Goal: Information Seeking & Learning: Check status

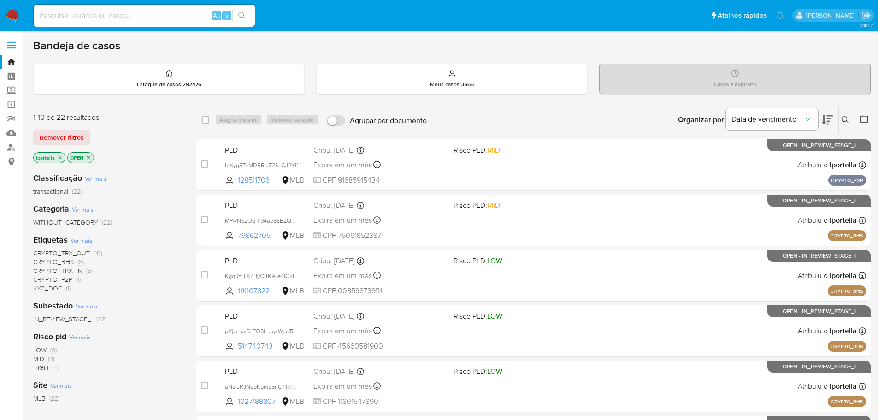
click at [62, 262] on span "CRYPTO_BHS" at bounding box center [53, 261] width 41 height 9
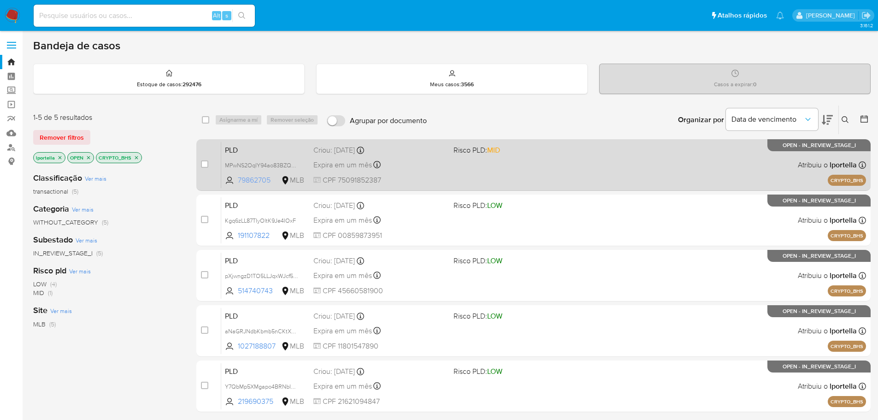
click at [255, 179] on span "79862705" at bounding box center [258, 180] width 41 height 10
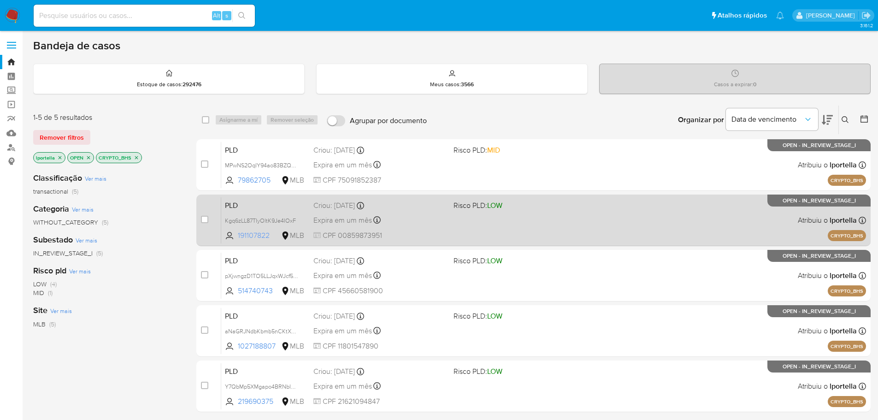
click at [254, 238] on span "191107822" at bounding box center [258, 235] width 41 height 10
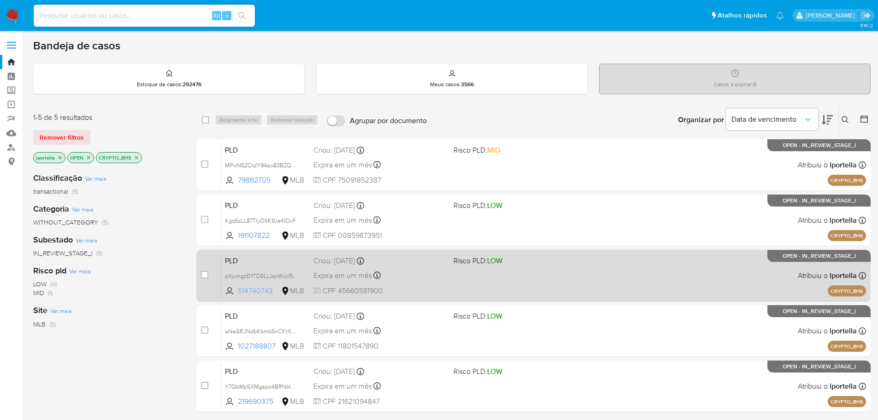
click at [264, 293] on span "514740743" at bounding box center [258, 291] width 41 height 10
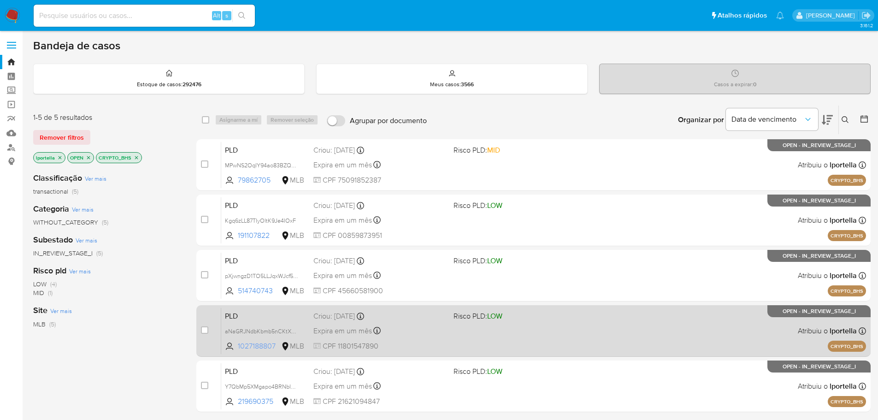
click at [270, 344] on span "1027188807" at bounding box center [258, 346] width 41 height 10
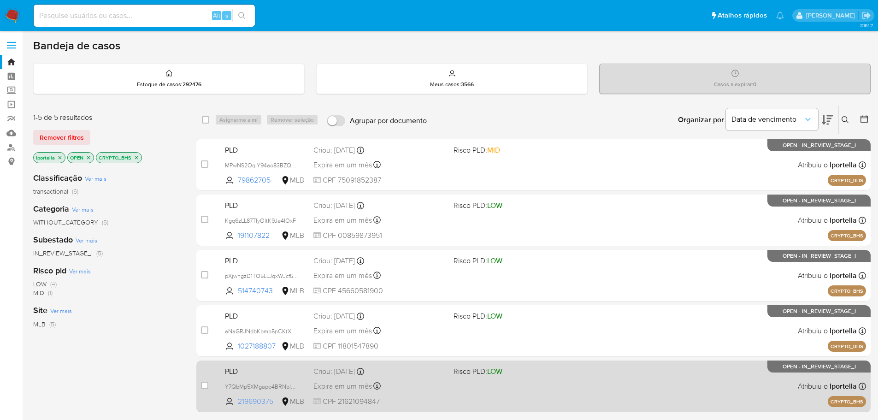
click at [270, 402] on span "219690375" at bounding box center [258, 401] width 41 height 10
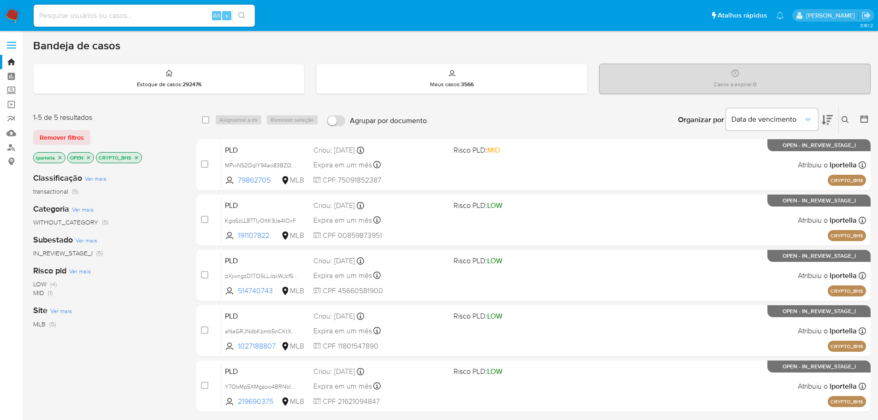
click at [139, 157] on p "CRYPTO_BHS" at bounding box center [118, 157] width 45 height 10
click at [135, 158] on icon "close-filter" at bounding box center [137, 158] width 6 height 6
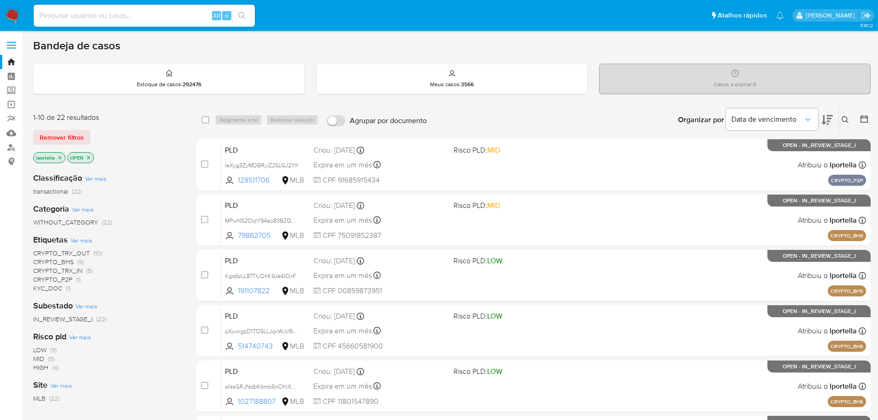
click at [60, 279] on span "CRYPTO_P2P" at bounding box center [52, 279] width 39 height 9
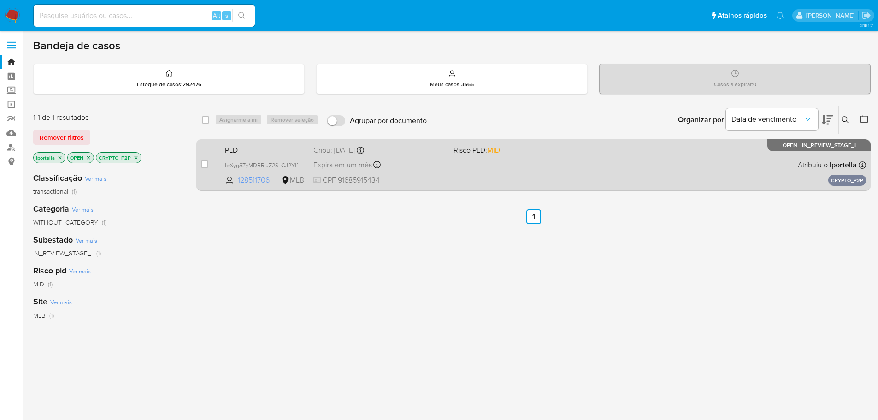
click at [251, 176] on span "128511706" at bounding box center [258, 180] width 41 height 10
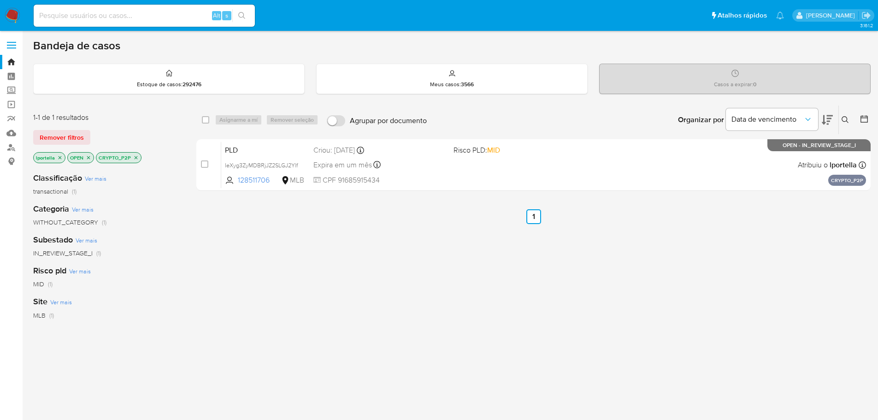
click at [137, 158] on icon "close-filter" at bounding box center [136, 158] width 6 height 6
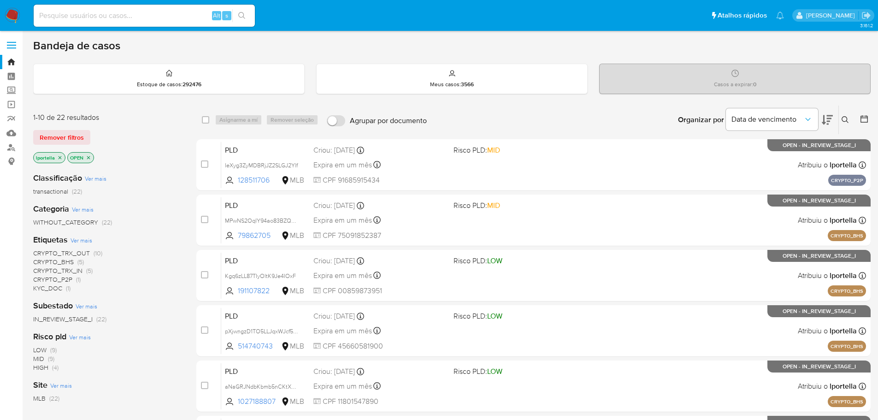
click at [54, 287] on span "KYC_DOC" at bounding box center [47, 287] width 29 height 9
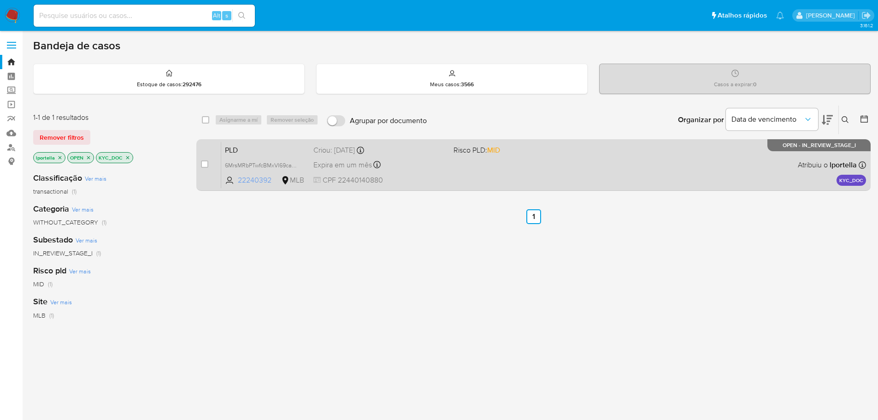
click at [255, 179] on span "22240392" at bounding box center [258, 180] width 41 height 10
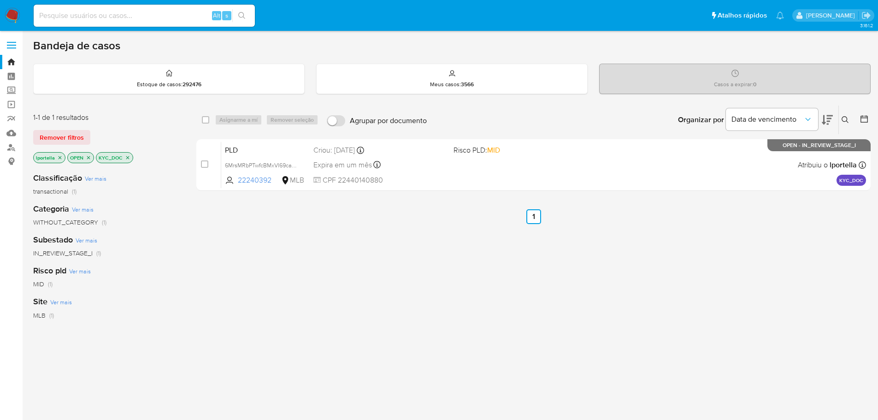
click at [126, 157] on icon "close-filter" at bounding box center [128, 158] width 6 height 6
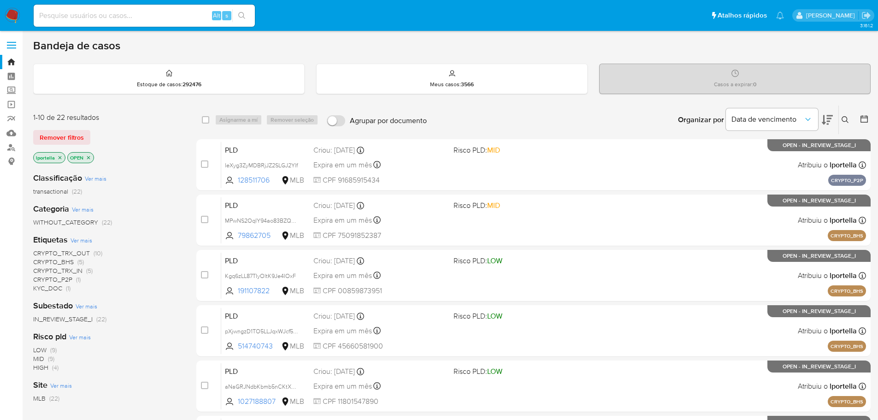
click at [74, 270] on span "CRYPTO_TRX_IN" at bounding box center [57, 270] width 49 height 9
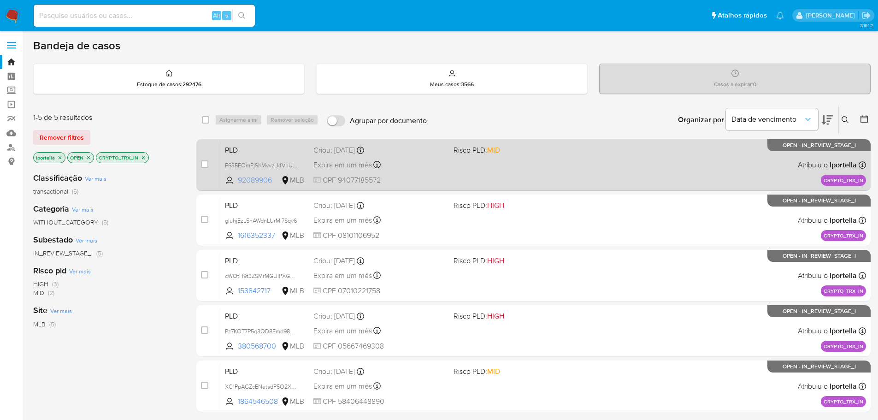
click at [252, 181] on span "92089906" at bounding box center [258, 180] width 41 height 10
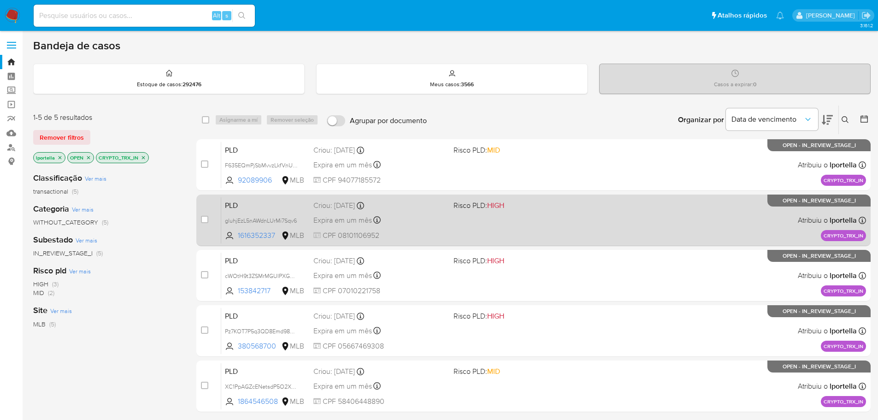
click at [253, 242] on div "PLD gluhjEzL5nAWdnLUrMi7Sqv6 1616352337 MLB Risco PLD: HIGH Criou: 12/09/2025 C…" at bounding box center [543, 220] width 645 height 47
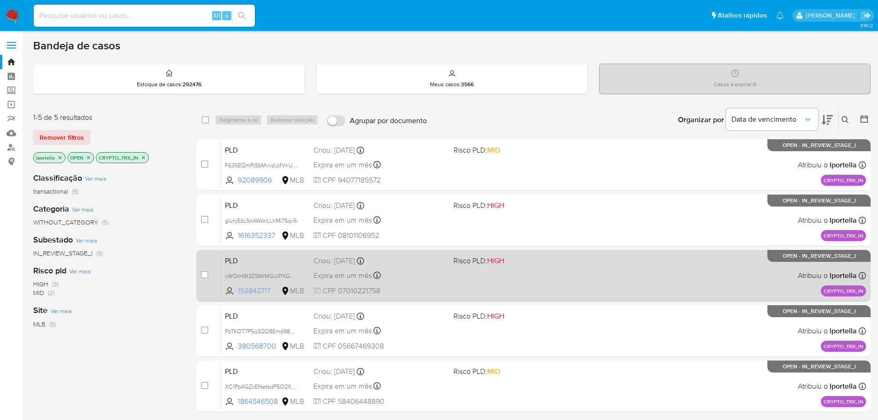
click at [260, 292] on span "153842717" at bounding box center [258, 291] width 41 height 10
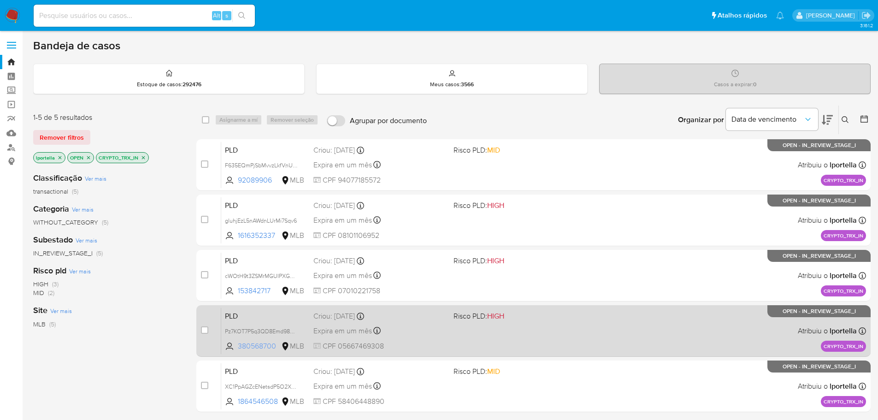
click at [262, 344] on span "380568700" at bounding box center [258, 346] width 41 height 10
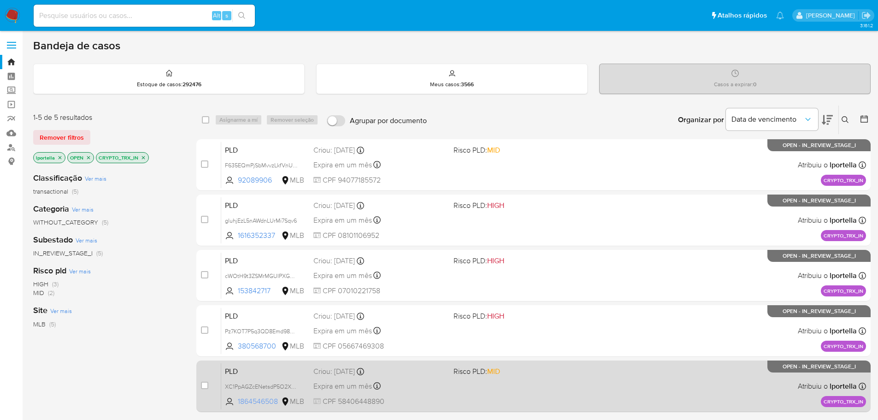
click at [258, 400] on span "1864546508" at bounding box center [258, 401] width 41 height 10
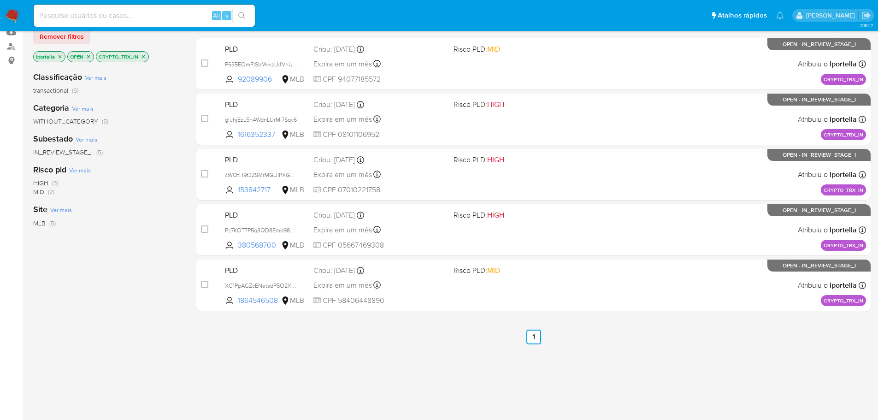
scroll to position [92, 0]
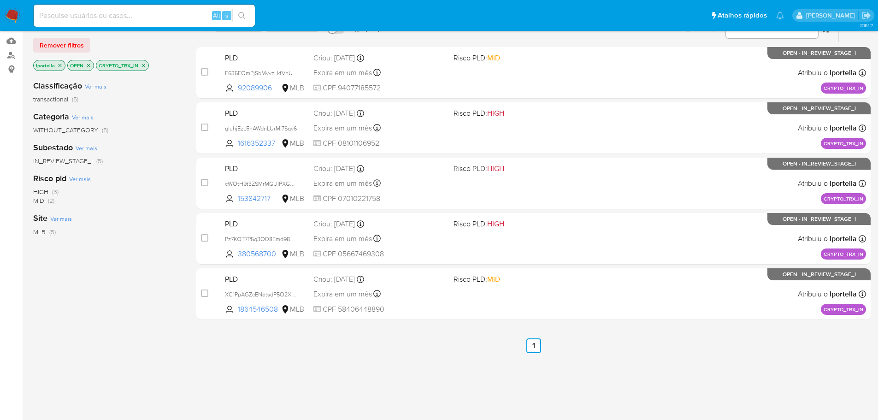
click at [17, 12] on img at bounding box center [13, 16] width 16 height 16
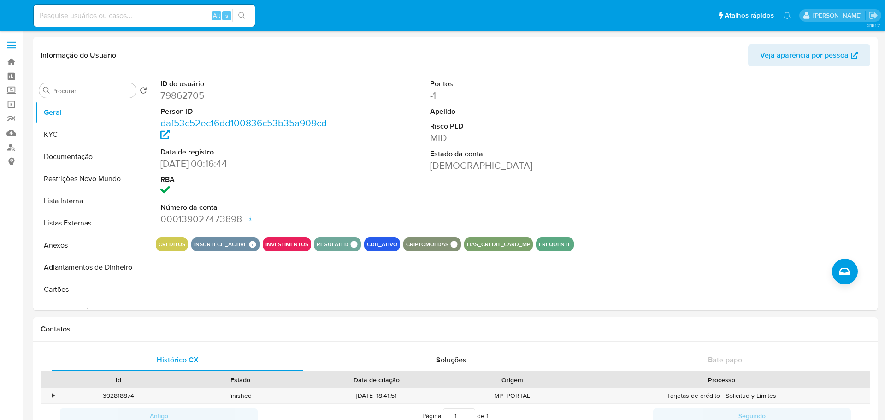
select select "10"
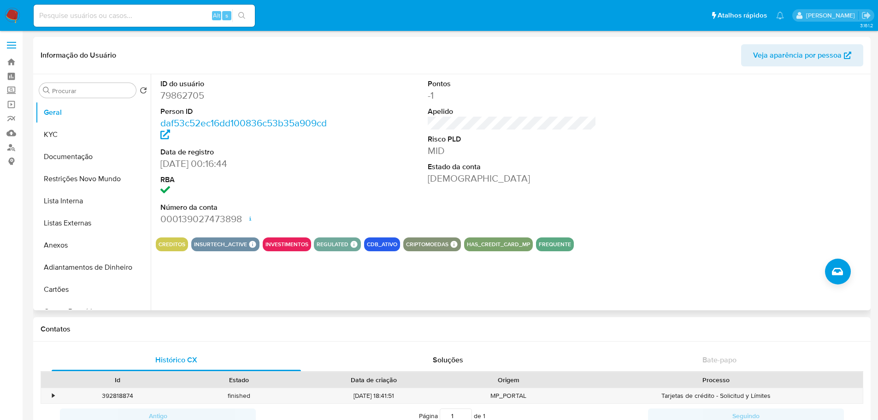
scroll to position [369, 0]
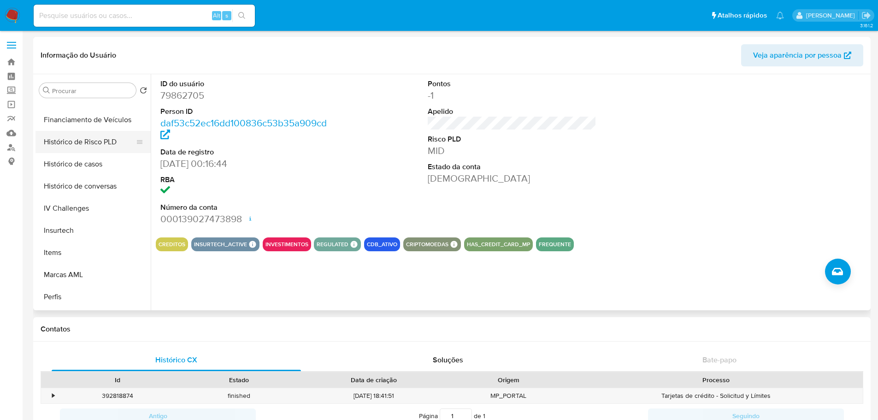
click at [87, 152] on button "Histórico de Risco PLD" at bounding box center [89, 142] width 108 height 22
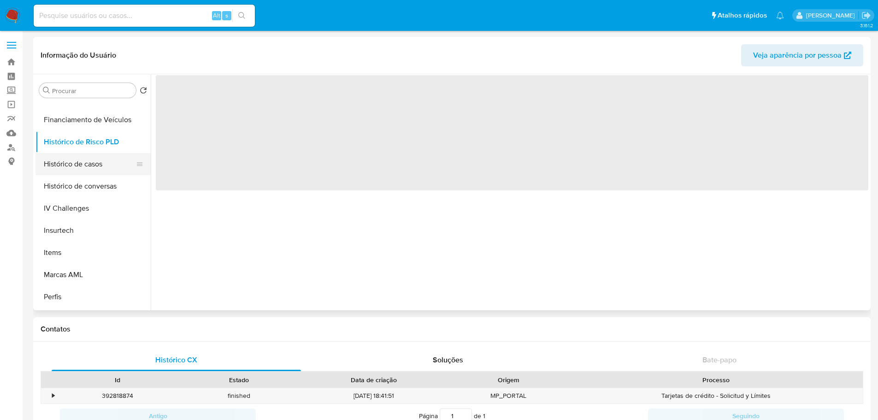
click at [88, 160] on button "Histórico de casos" at bounding box center [89, 164] width 108 height 22
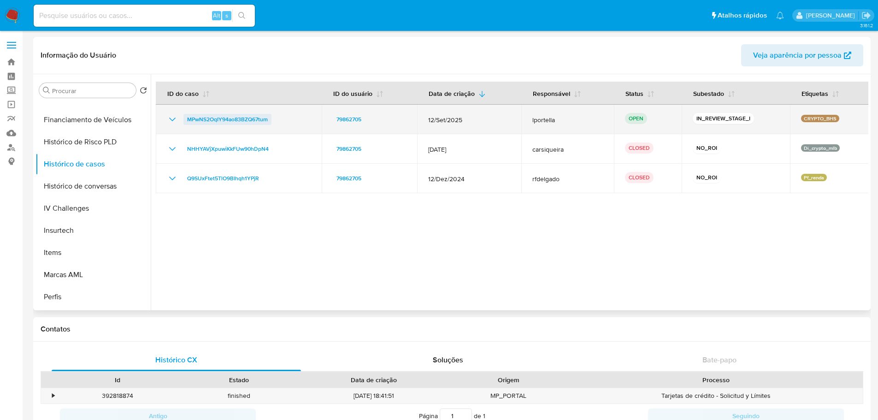
click at [224, 119] on span "MPwNS2OqIY94ao83BZQ67tum" at bounding box center [227, 119] width 81 height 11
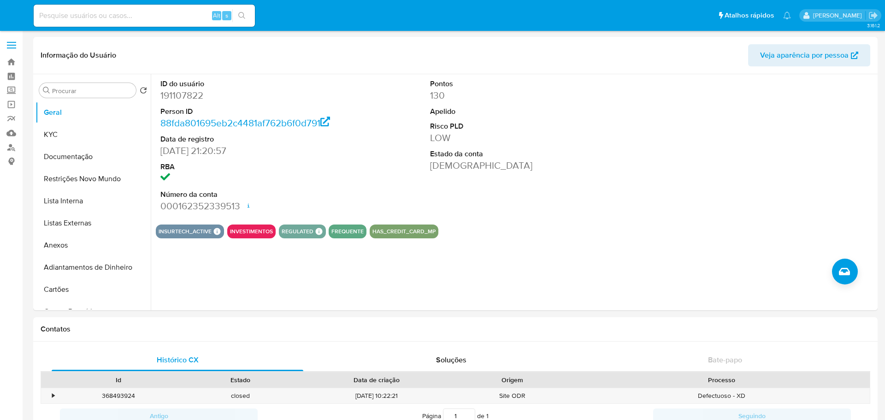
select select "10"
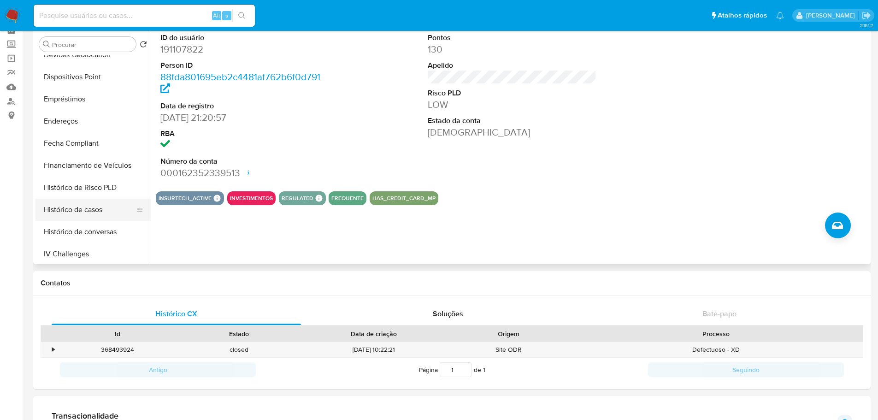
scroll to position [322, 0]
click at [84, 160] on button "Histórico de casos" at bounding box center [89, 164] width 108 height 22
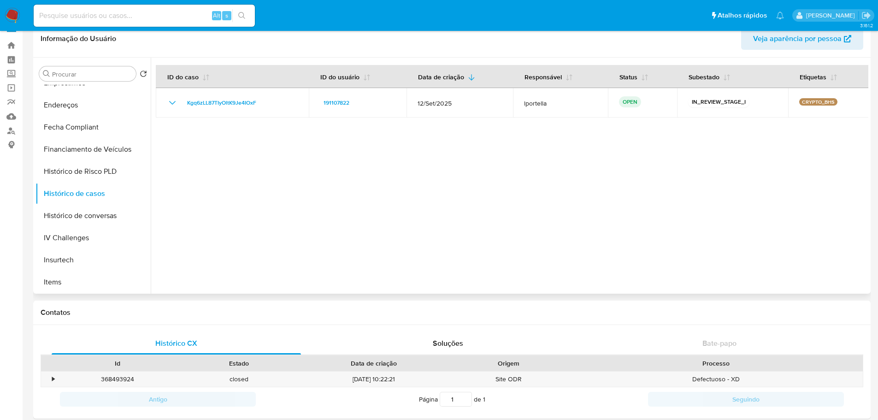
scroll to position [0, 0]
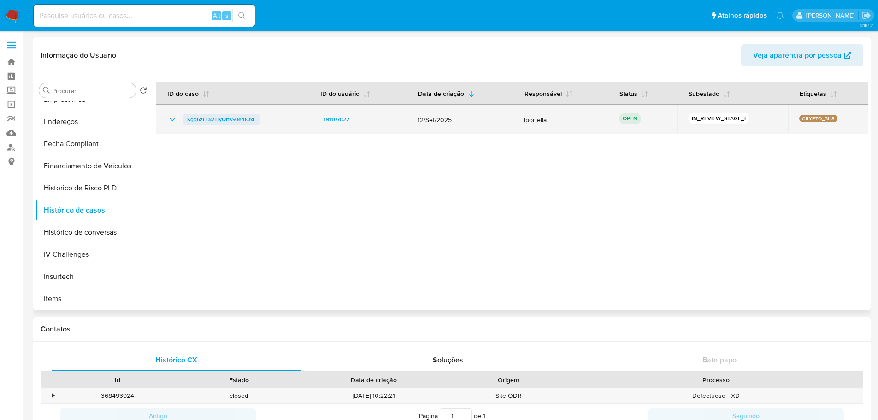
click at [242, 121] on span "Kgq6zLL87TIyOltK9Je4IOxF" at bounding box center [221, 119] width 69 height 11
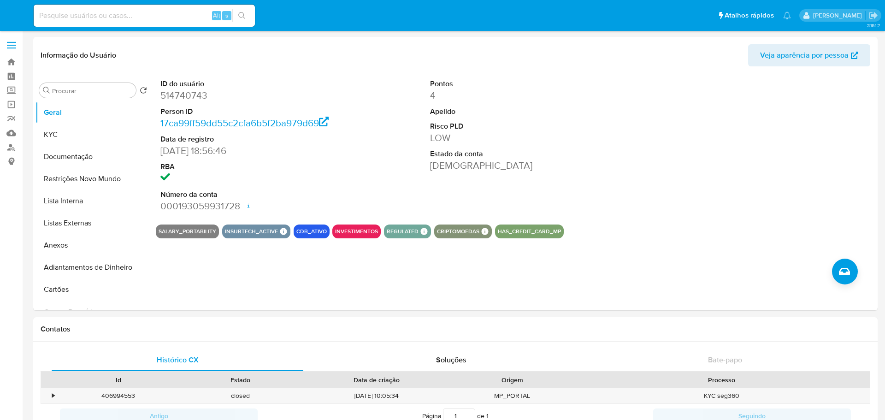
select select "10"
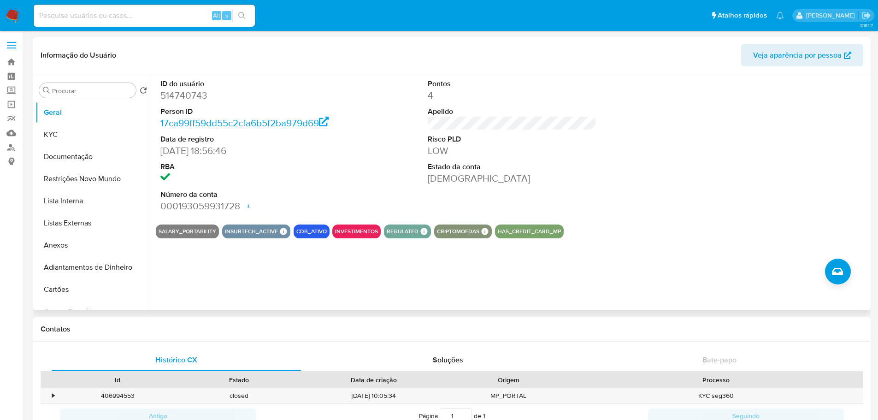
scroll to position [369, 0]
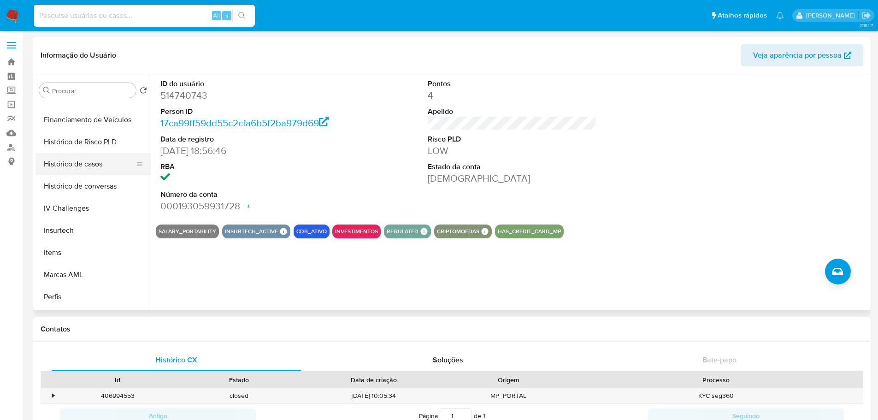
click at [94, 170] on button "Histórico de casos" at bounding box center [89, 164] width 108 height 22
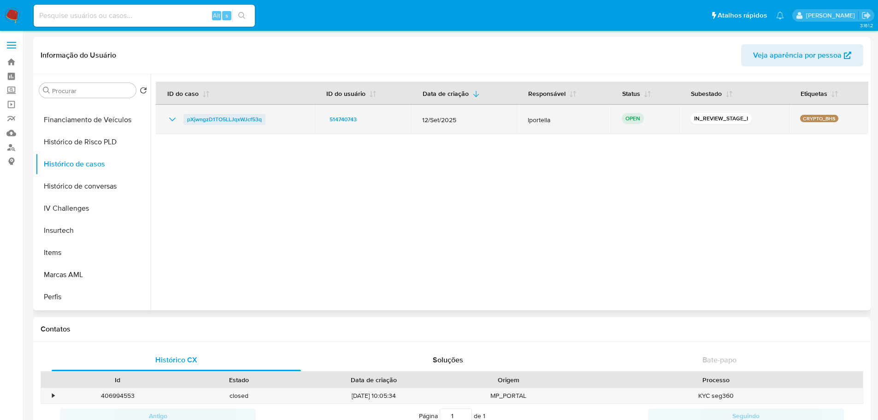
click at [201, 118] on span "pXjwngzD1TO5LLJqxWJcf53q" at bounding box center [224, 119] width 75 height 11
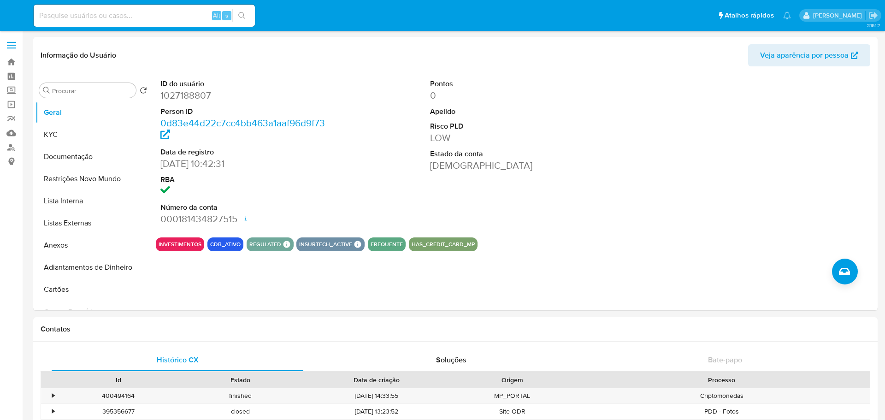
select select "10"
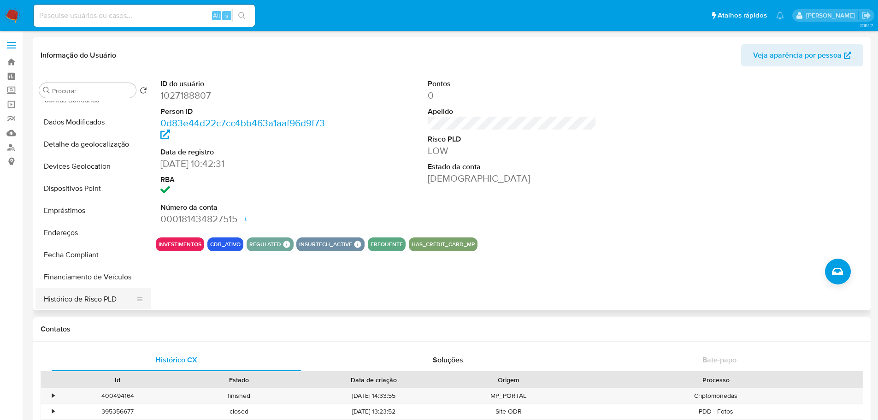
scroll to position [322, 0]
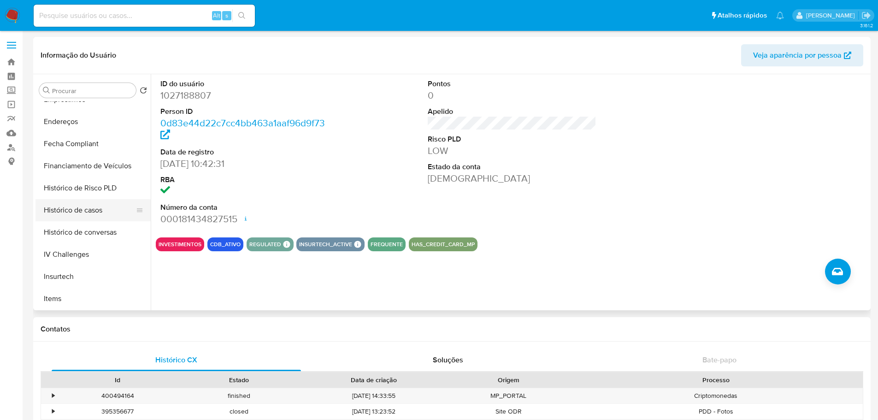
click at [91, 209] on button "Histórico de casos" at bounding box center [89, 210] width 108 height 22
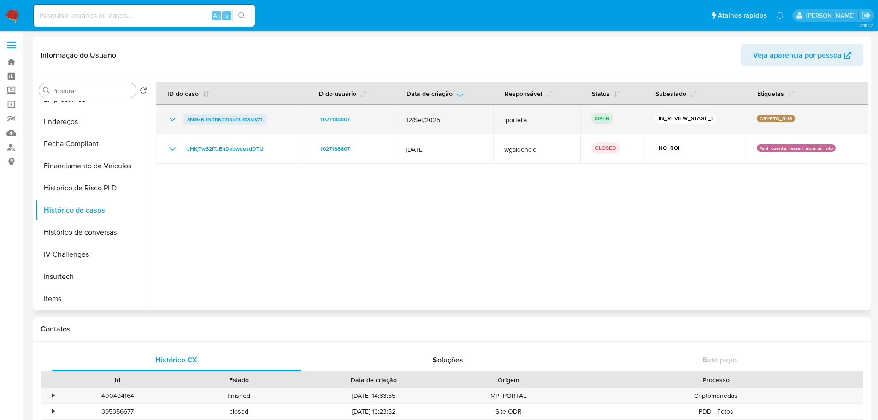
click at [238, 120] on span "aNaGRJNdbKbmb5nCKtXvIyz1" at bounding box center [225, 119] width 76 height 11
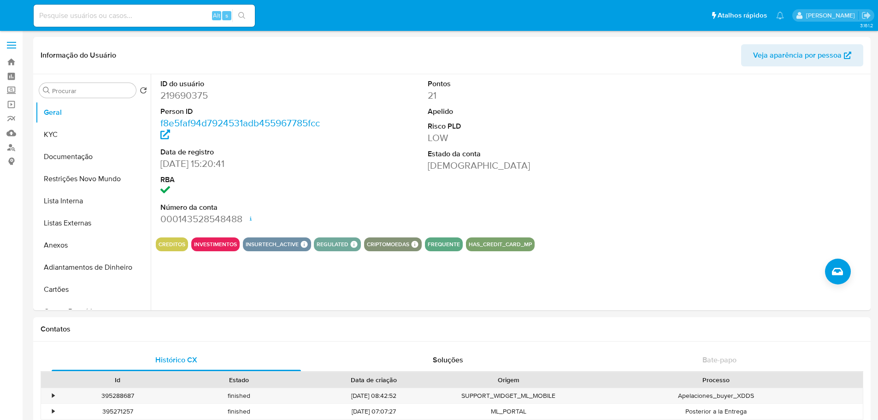
select select "10"
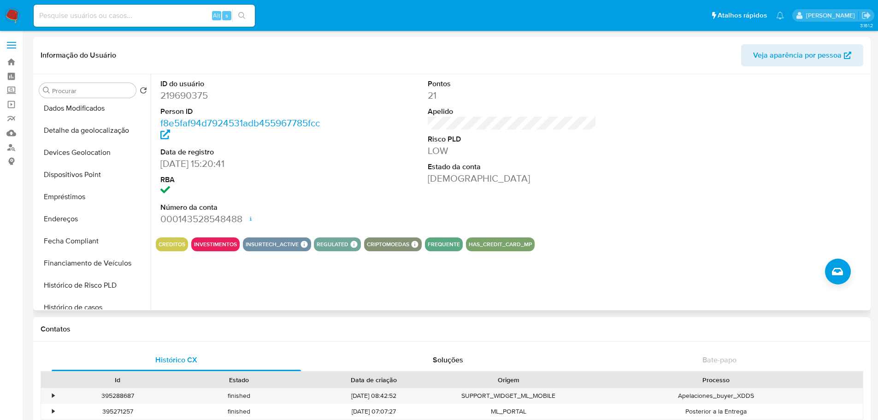
scroll to position [415, 0]
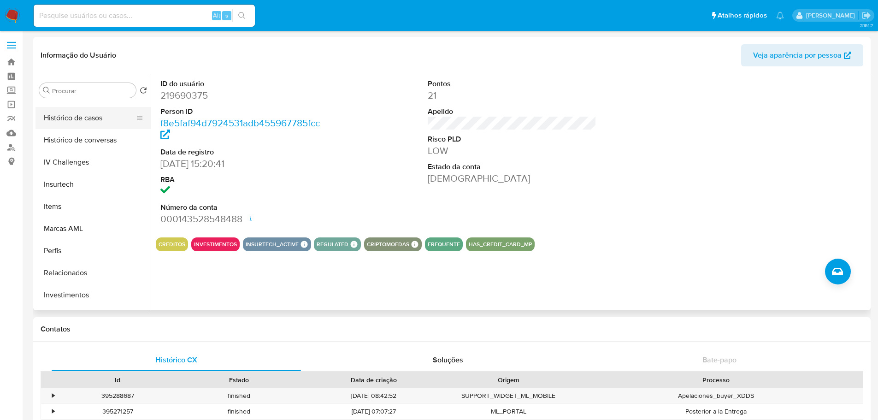
click at [84, 127] on button "Histórico de casos" at bounding box center [89, 118] width 108 height 22
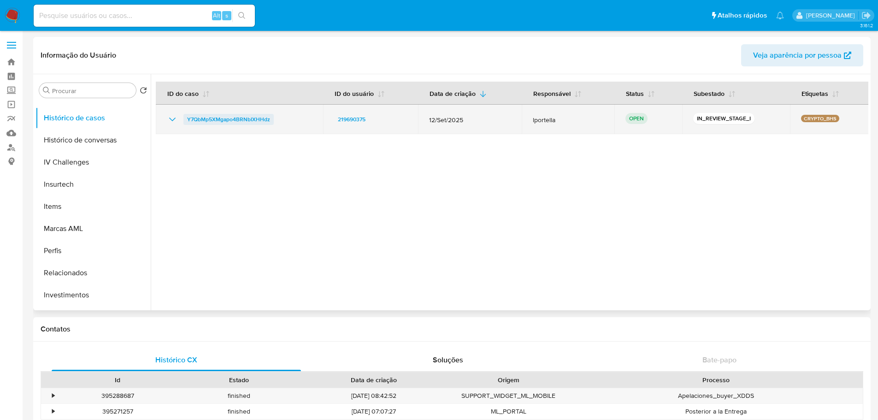
click at [216, 114] on span "Y7QbMp5XMgapo4BRNbIXHHdz" at bounding box center [228, 119] width 83 height 11
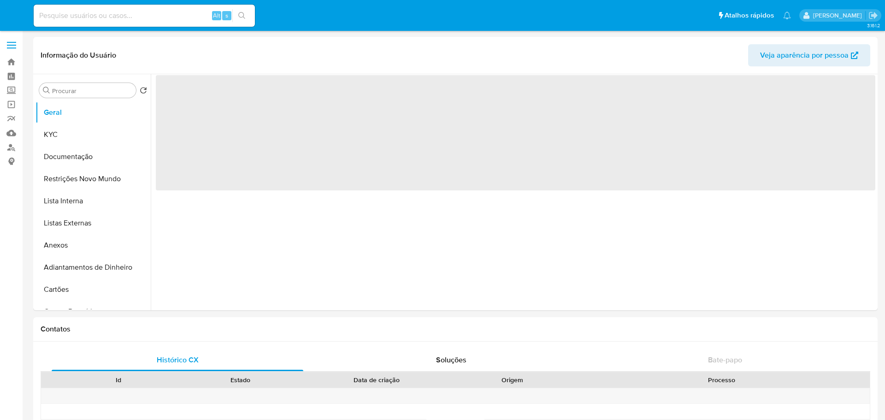
select select "10"
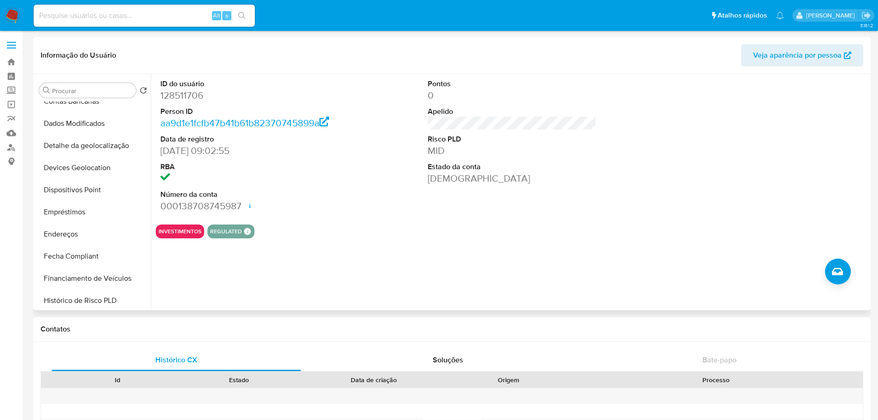
scroll to position [369, 0]
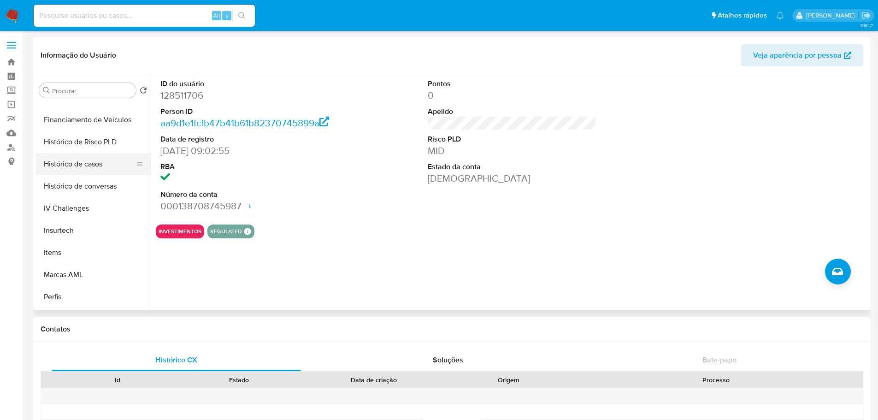
click at [81, 170] on button "Histórico de casos" at bounding box center [89, 164] width 108 height 22
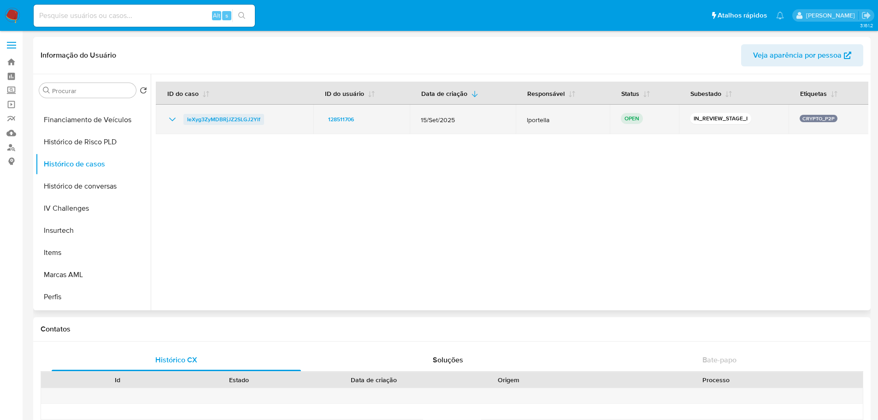
click at [221, 118] on span "IeXyg3ZyMDBRjJZ2SLGJ2Ylf" at bounding box center [223, 119] width 73 height 11
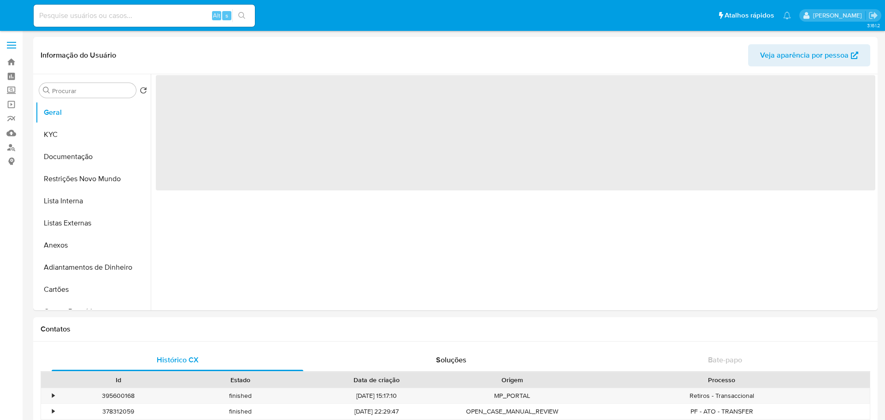
select select "10"
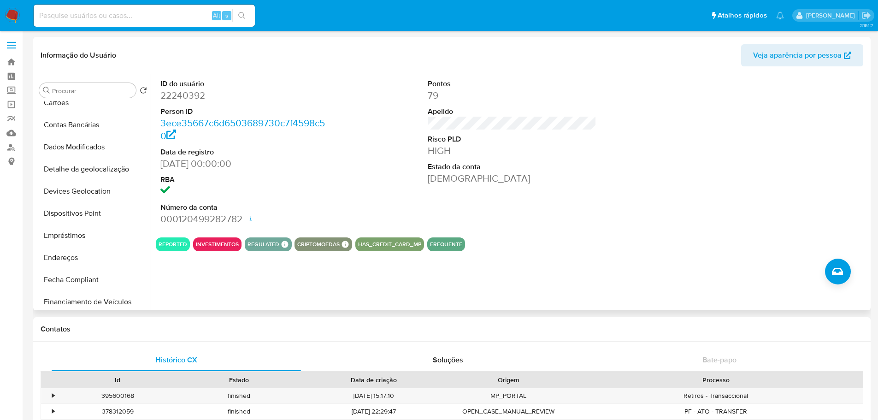
scroll to position [369, 0]
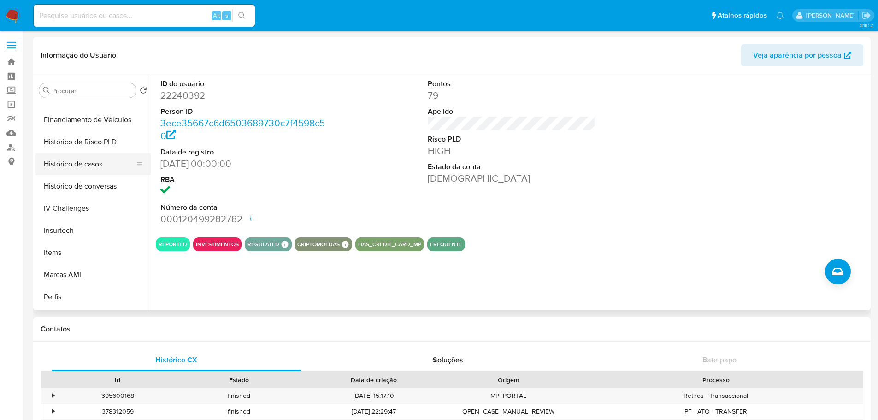
click at [75, 170] on button "Histórico de casos" at bounding box center [89, 164] width 108 height 22
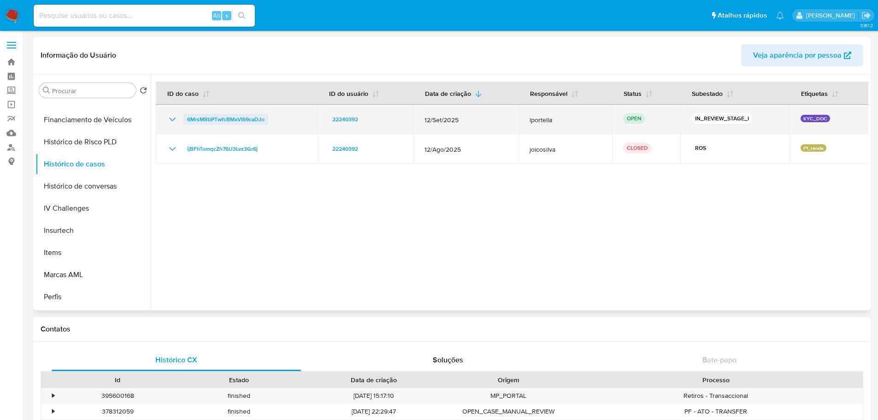
click at [235, 119] on span "6MrsMRbPTwfcBMxVI69caDJo" at bounding box center [225, 119] width 77 height 11
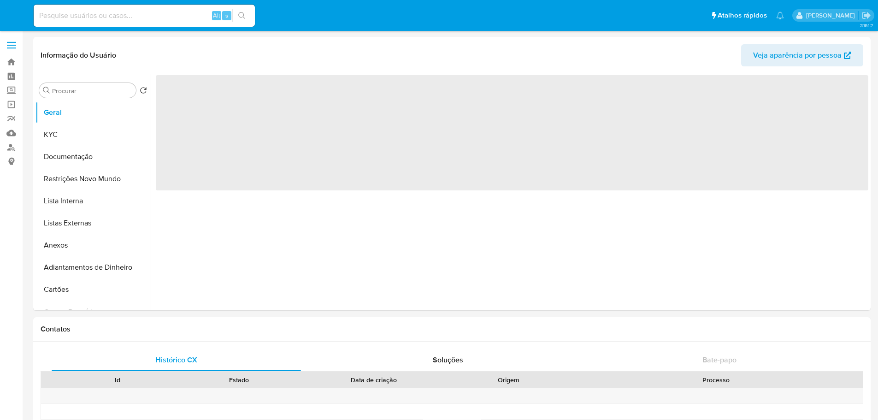
select select "10"
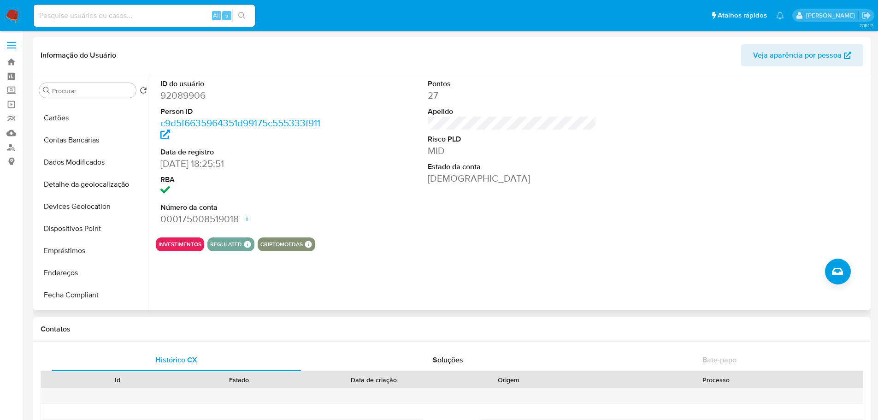
scroll to position [369, 0]
click at [87, 182] on button "Histórico de conversas" at bounding box center [89, 186] width 108 height 22
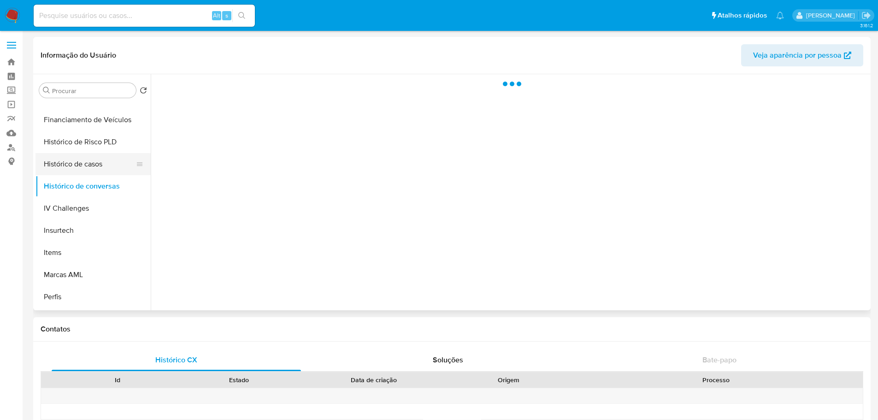
click at [87, 168] on button "Histórico de casos" at bounding box center [89, 164] width 108 height 22
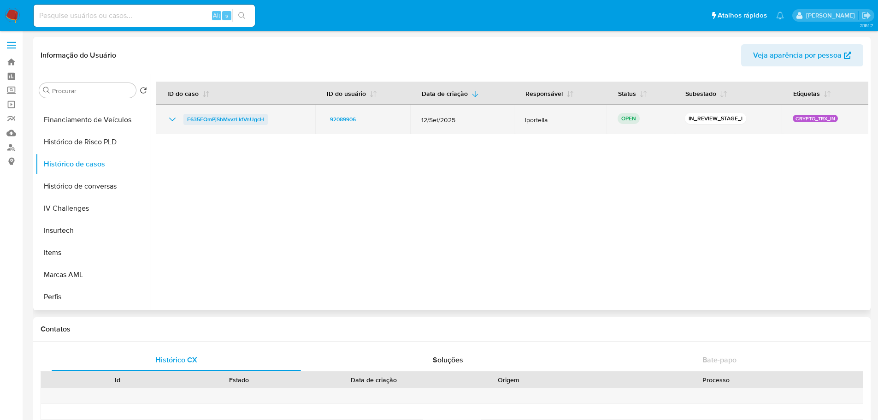
drag, startPoint x: 212, startPoint y: 130, endPoint x: 203, endPoint y: 117, distance: 16.0
click at [203, 117] on span "F635EQmPjSbMvvzLkfVnUgcH" at bounding box center [225, 119] width 77 height 11
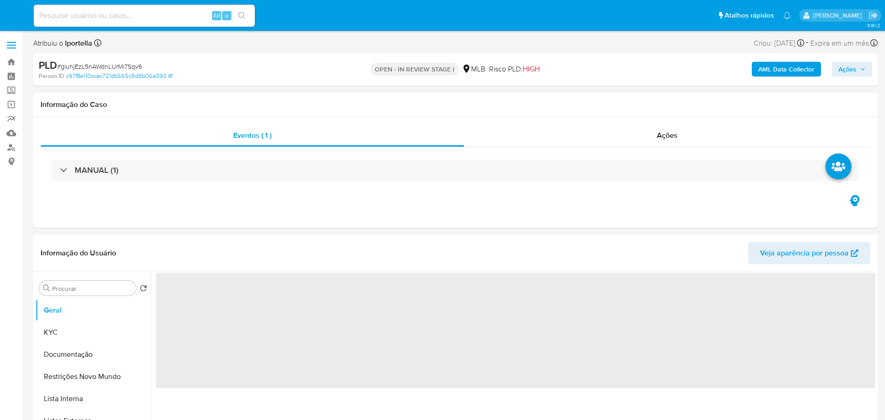
select select "10"
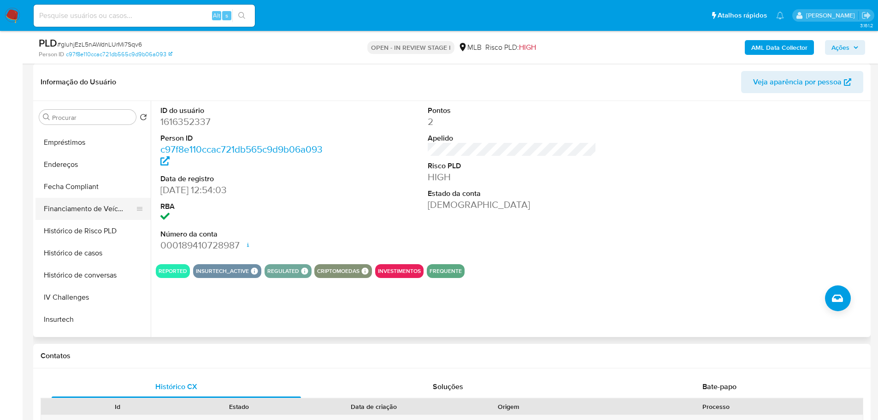
scroll to position [369, 0]
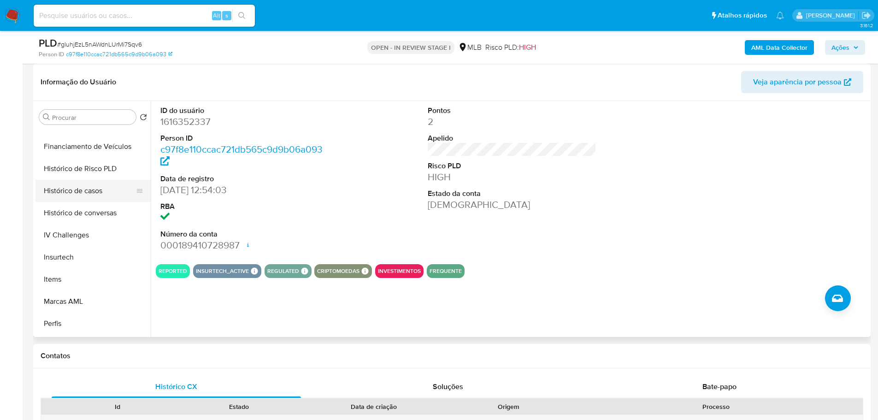
click at [88, 199] on button "Histórico de casos" at bounding box center [89, 191] width 108 height 22
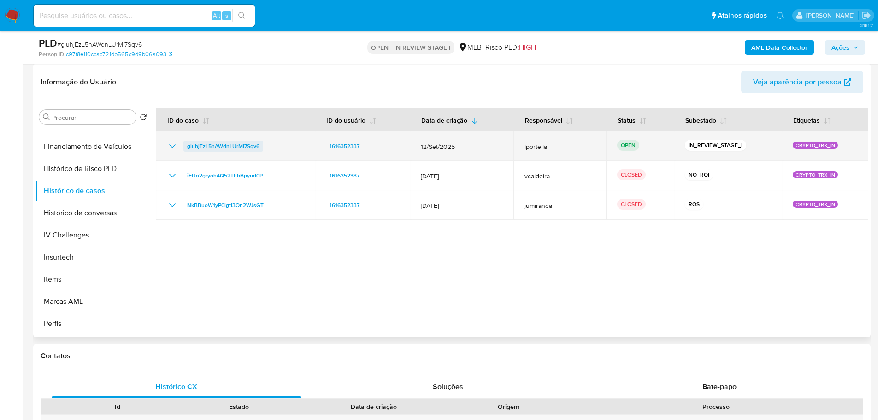
click at [211, 144] on span "gluhjEzL5nAWdnLUrMi7Sqv6" at bounding box center [223, 146] width 72 height 11
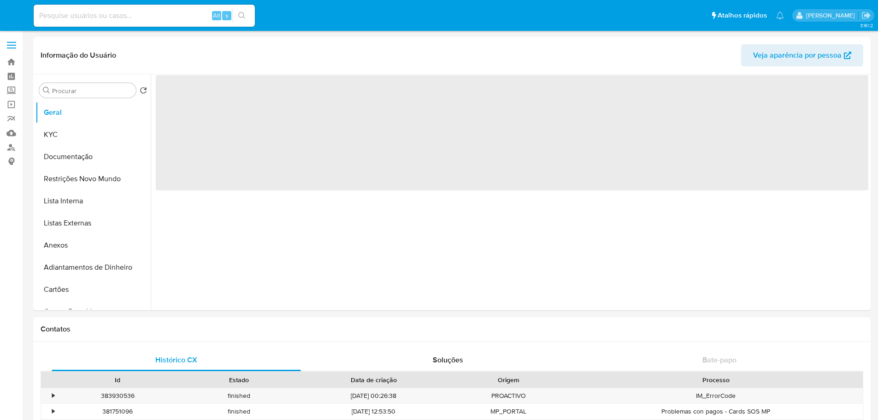
select select "10"
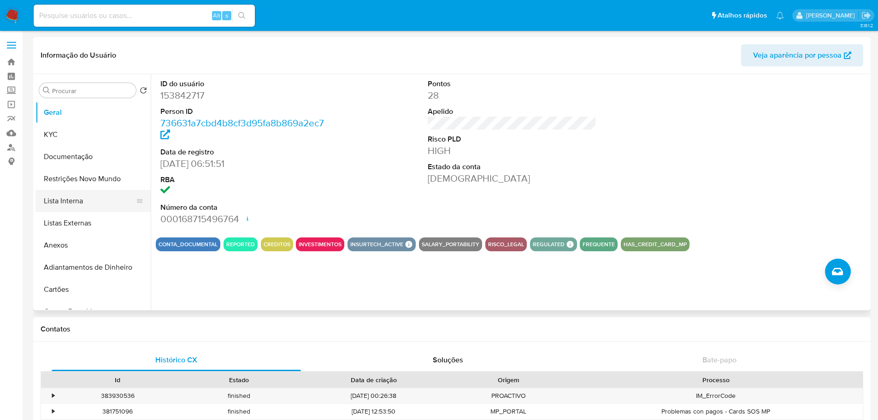
scroll to position [322, 0]
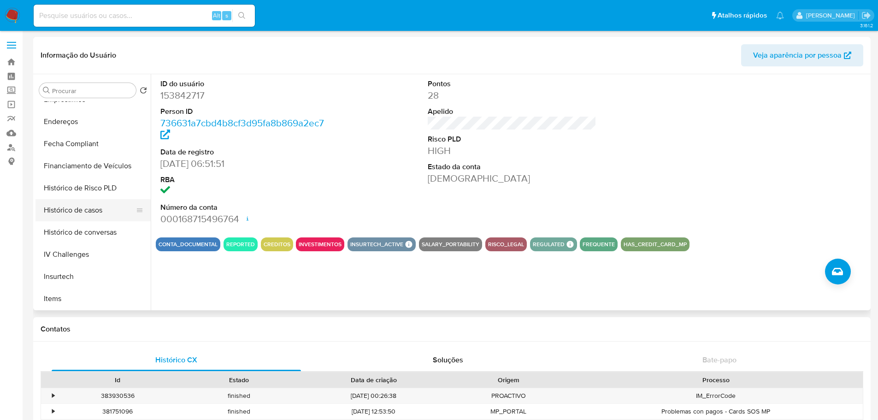
click at [76, 202] on button "Histórico de casos" at bounding box center [89, 210] width 108 height 22
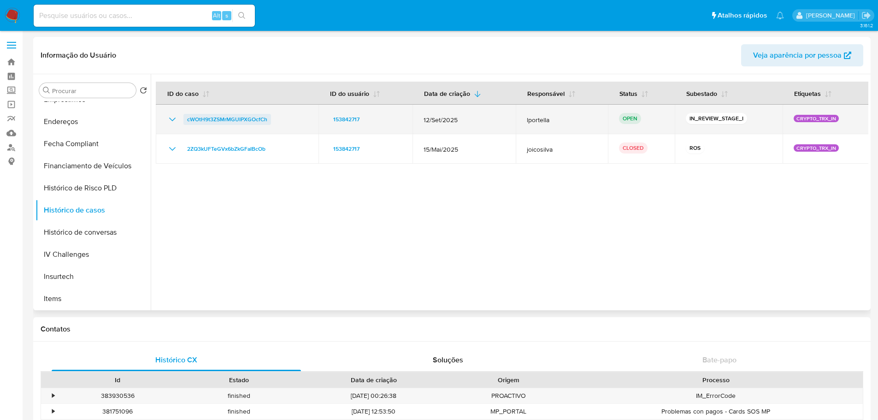
click at [213, 119] on span "cWOtH9t3ZSMrMGUIPXGOcfCh" at bounding box center [227, 119] width 80 height 11
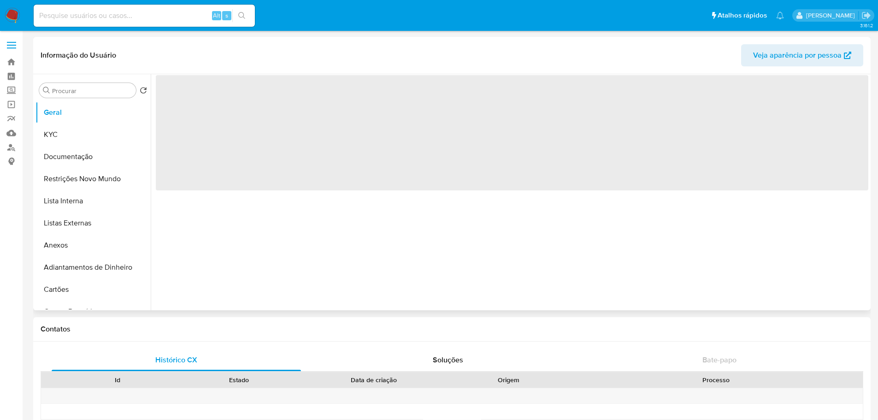
select select "10"
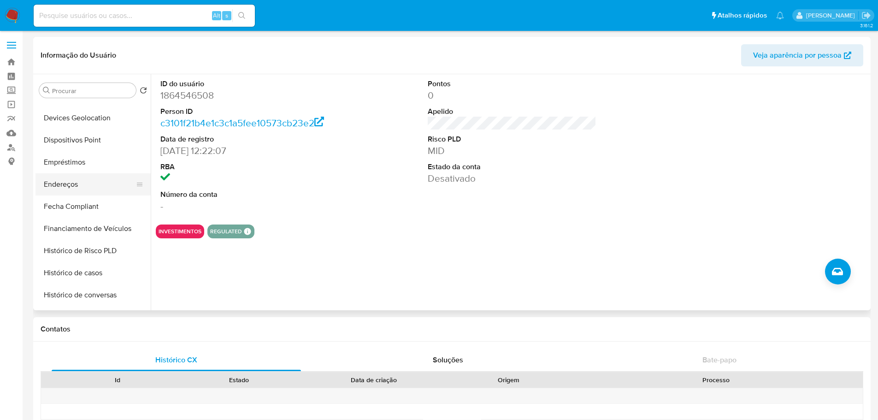
scroll to position [276, 0]
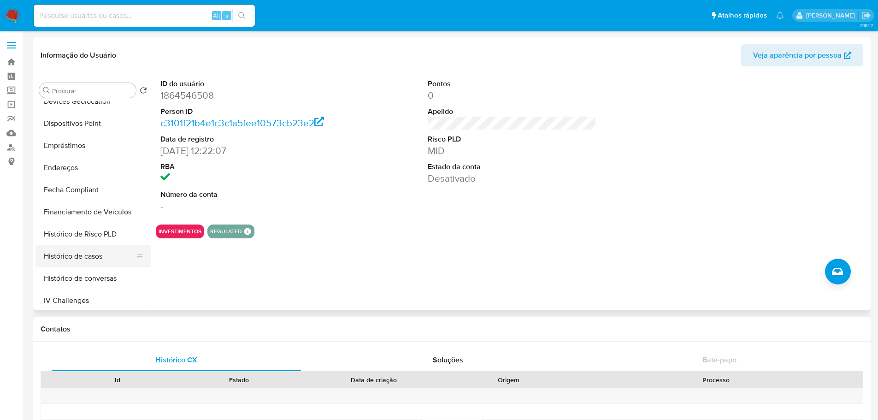
click at [94, 260] on button "Histórico de casos" at bounding box center [89, 256] width 108 height 22
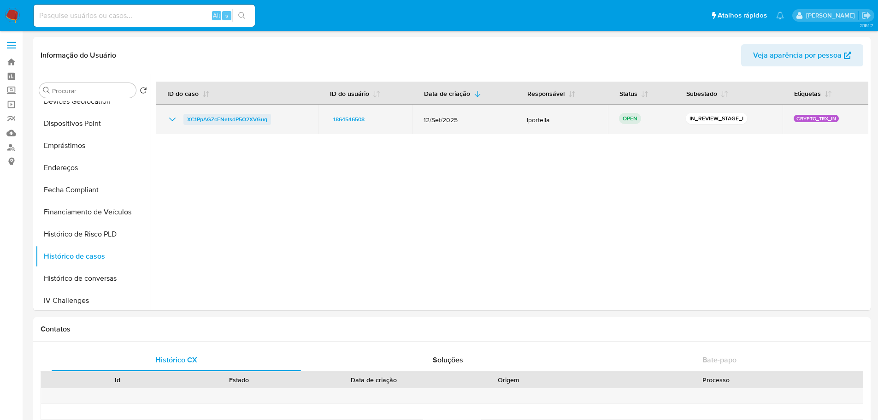
click at [251, 118] on span "XC1PpAGZcENetsdP5O2XVGuq" at bounding box center [227, 119] width 80 height 11
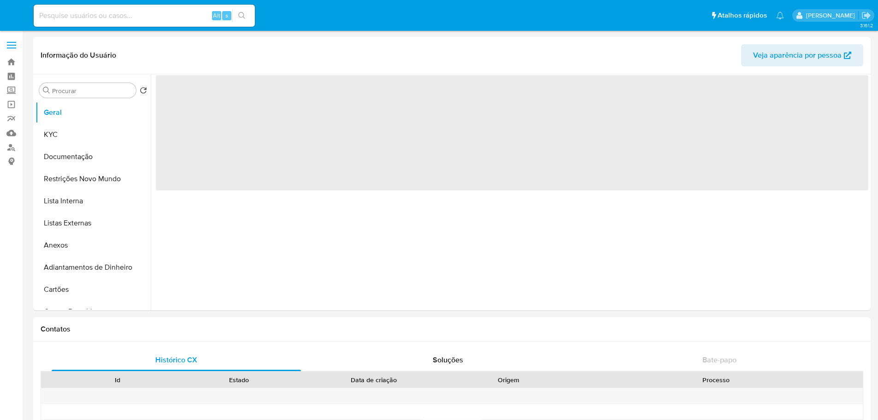
select select "10"
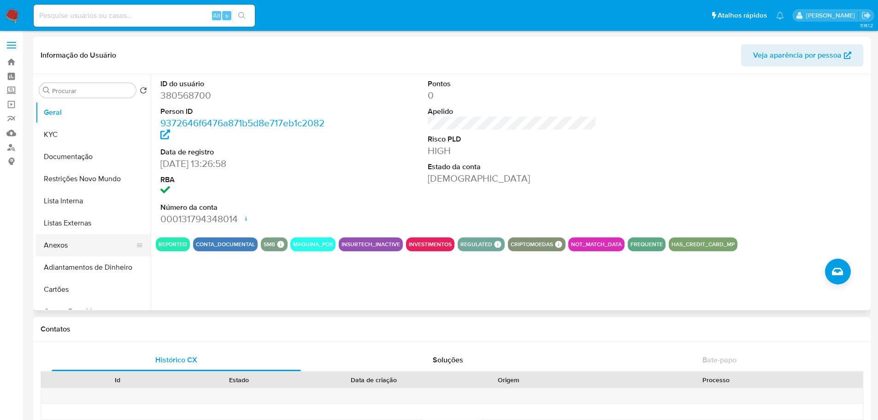
scroll to position [369, 0]
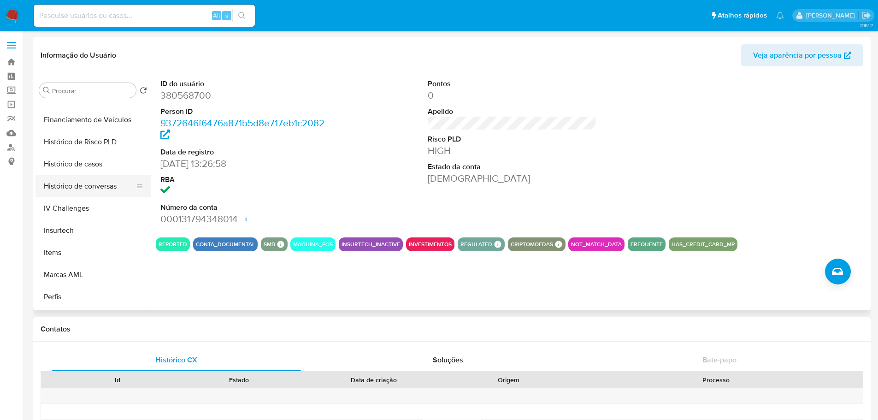
click at [88, 183] on button "Histórico de conversas" at bounding box center [89, 186] width 108 height 22
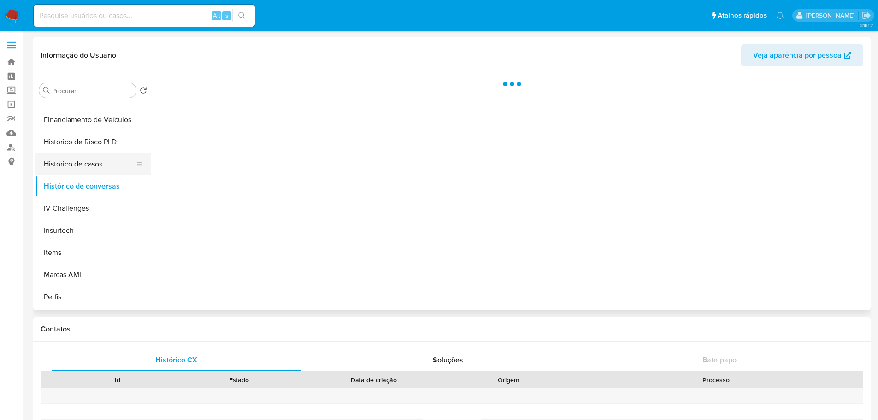
click at [88, 163] on button "Histórico de casos" at bounding box center [89, 164] width 108 height 22
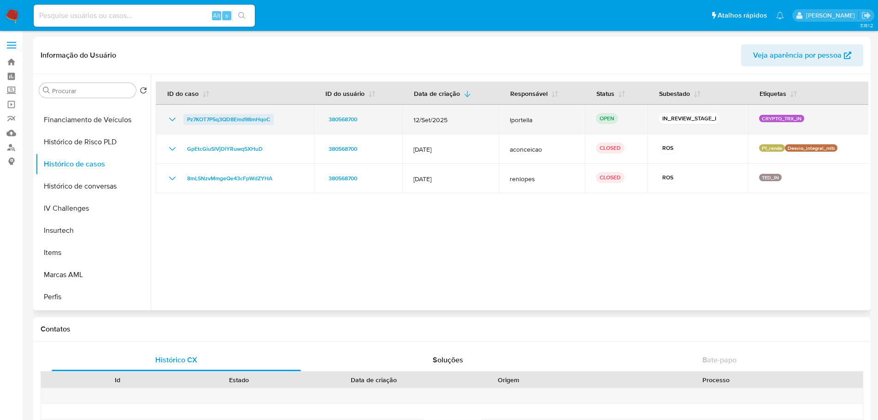
click at [245, 120] on span "Pz7KOT7P5q3QD8Emd98mHqoC" at bounding box center [228, 119] width 83 height 11
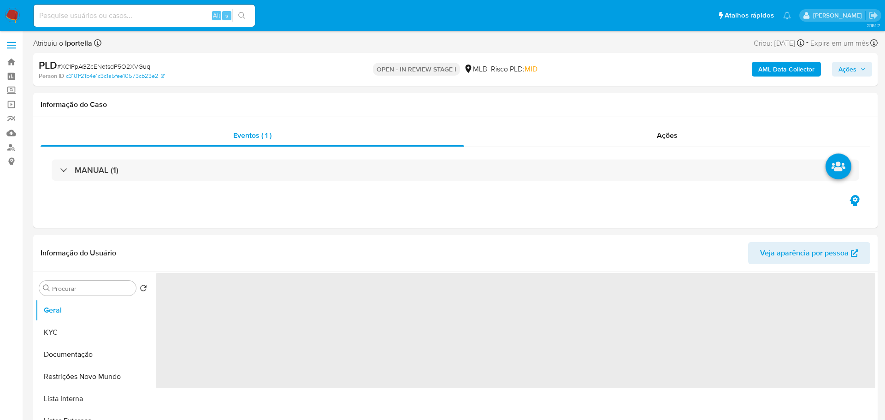
select select "10"
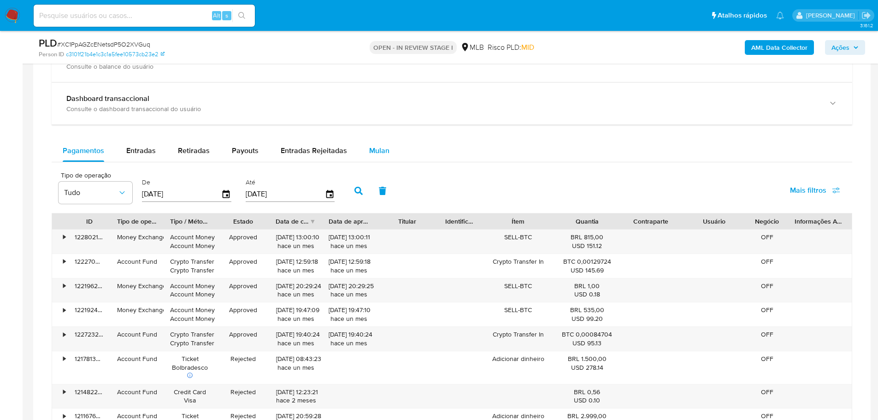
scroll to position [691, 0]
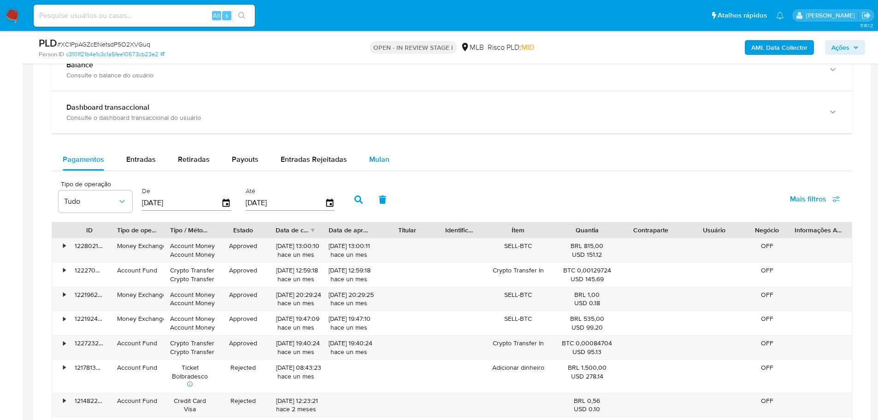
click at [377, 162] on span "Mulan" at bounding box center [379, 159] width 20 height 11
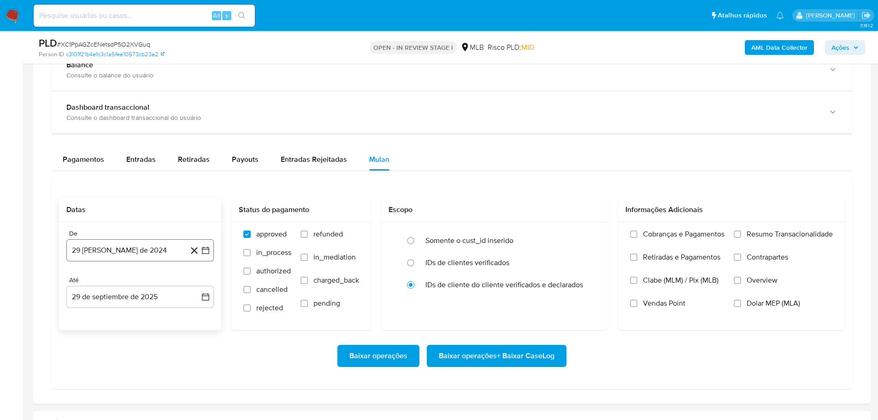
click at [154, 255] on button "29 [PERSON_NAME] de 2024" at bounding box center [139, 250] width 147 height 22
click at [198, 285] on icon "Mes siguiente" at bounding box center [197, 283] width 11 height 11
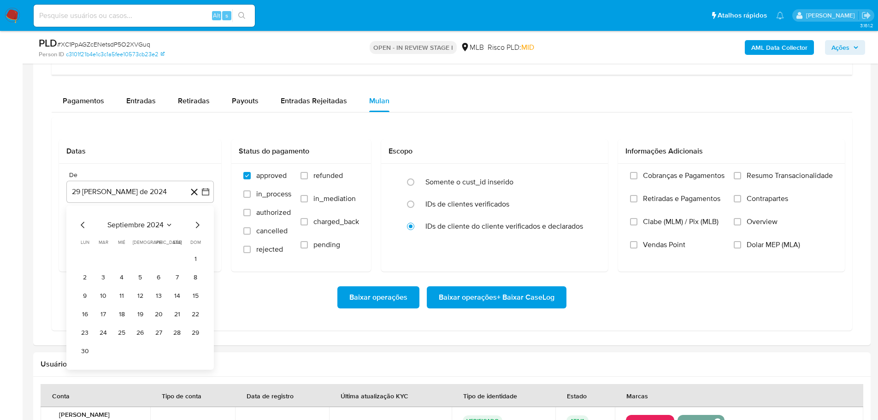
scroll to position [783, 0]
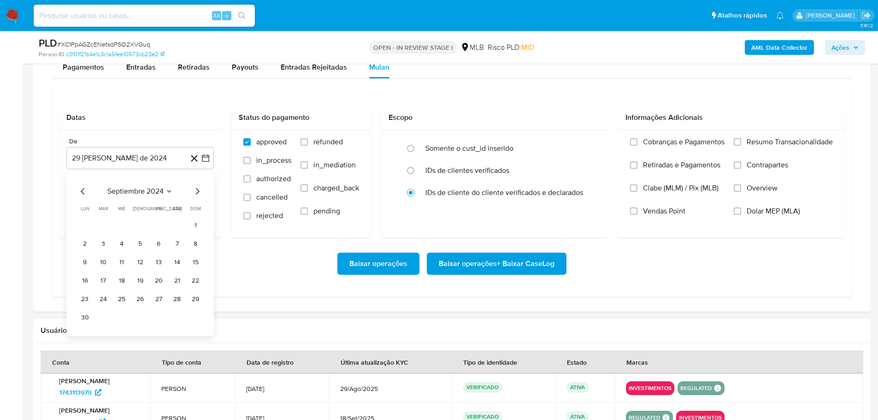
click at [241, 276] on div "Baixar operações Baixar operações + Baixar CaseLog" at bounding box center [452, 264] width 786 height 52
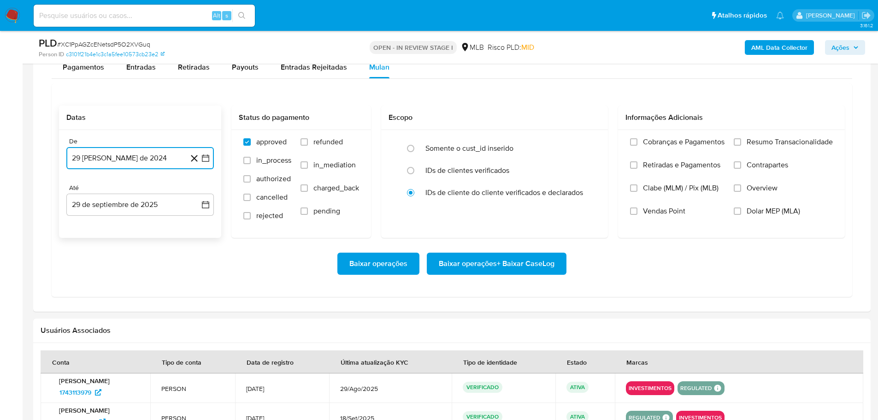
click at [141, 153] on button "29 [PERSON_NAME] de 2024" at bounding box center [139, 158] width 147 height 22
click at [198, 187] on icon "Mes siguiente" at bounding box center [197, 191] width 11 height 11
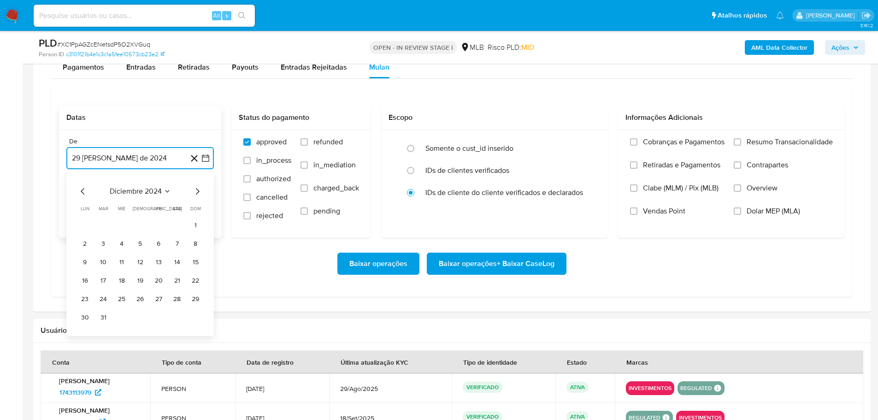
click at [198, 187] on icon "Mes siguiente" at bounding box center [197, 191] width 11 height 11
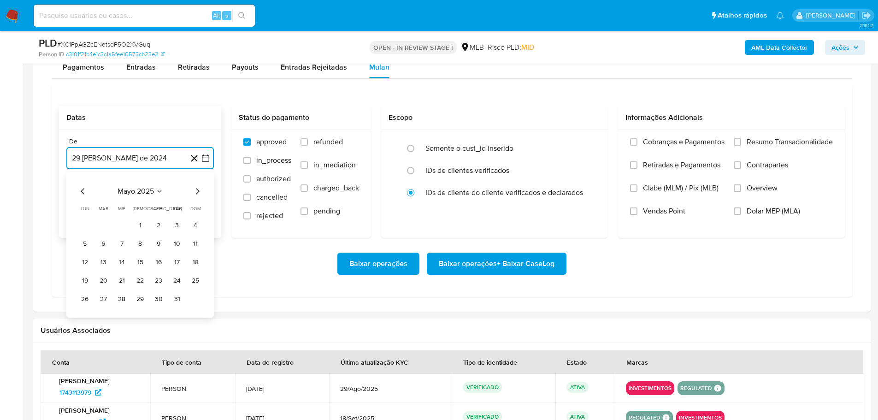
click at [198, 187] on icon "Mes siguiente" at bounding box center [197, 191] width 11 height 11
click at [82, 194] on icon "Mes anterior" at bounding box center [82, 191] width 11 height 11
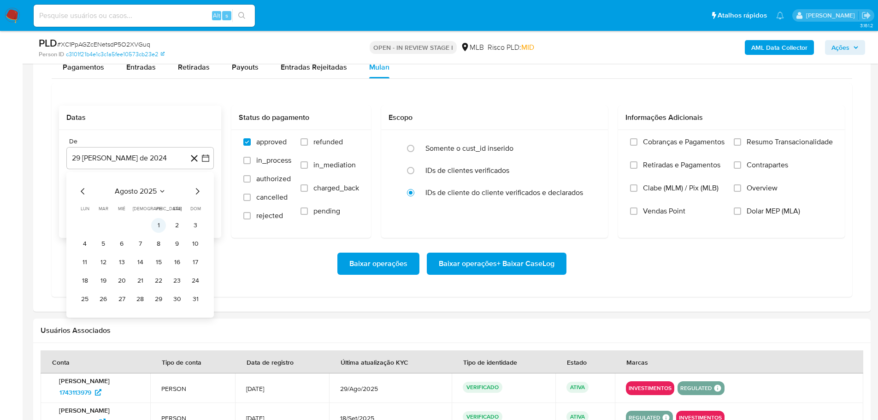
click at [151, 226] on button "1" at bounding box center [158, 225] width 15 height 15
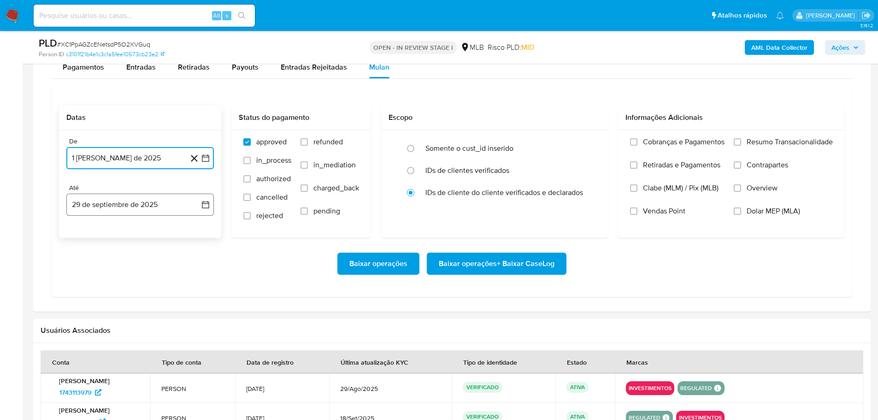
click at [150, 202] on button "29 de septiembre de 2025" at bounding box center [139, 204] width 147 height 22
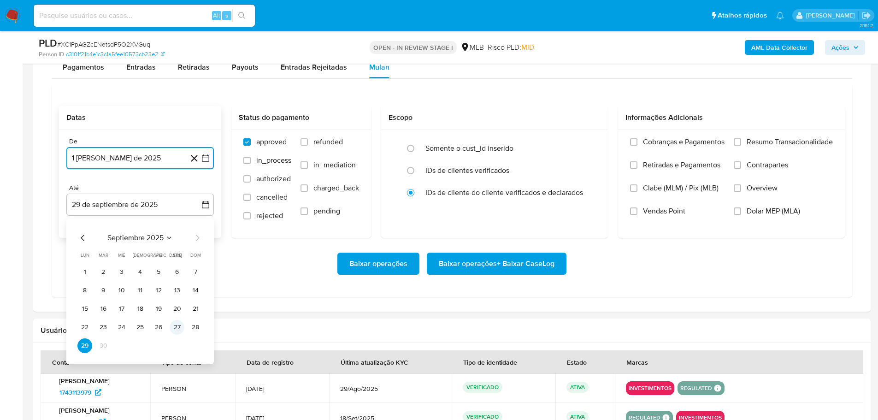
click at [178, 333] on button "27" at bounding box center [177, 327] width 15 height 15
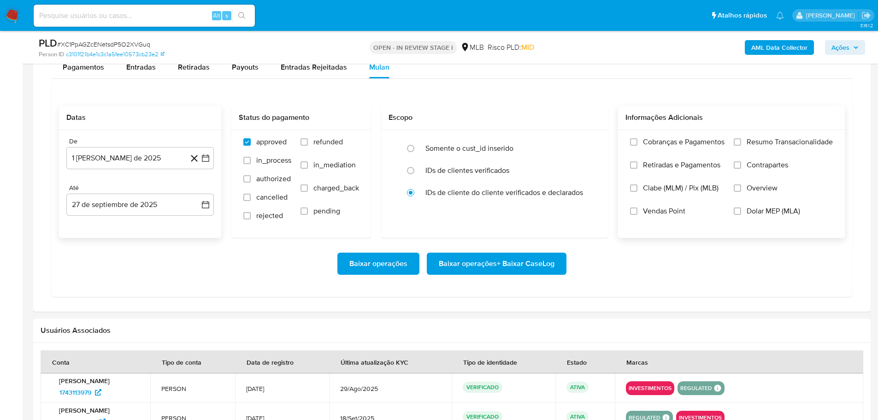
click at [741, 139] on label "Resumo Transacionalidade" at bounding box center [782, 148] width 99 height 23
click at [741, 139] on input "Resumo Transacionalidade" at bounding box center [736, 141] width 7 height 7
click at [540, 264] on span "Baixar operações + Baixar CaseLog" at bounding box center [497, 263] width 116 height 20
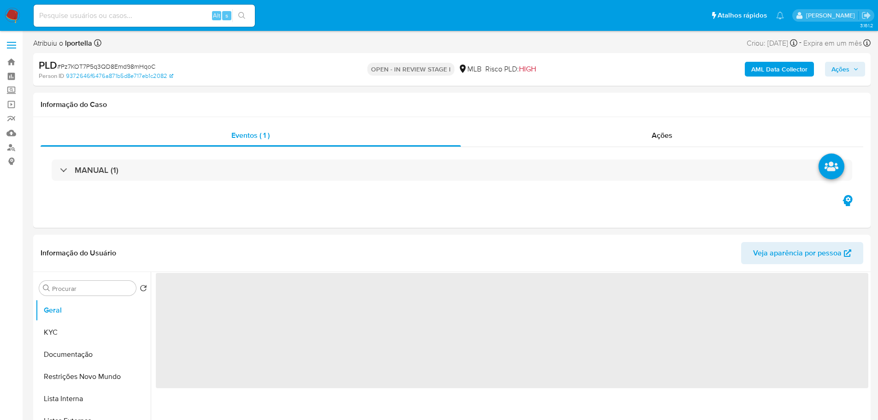
select select "10"
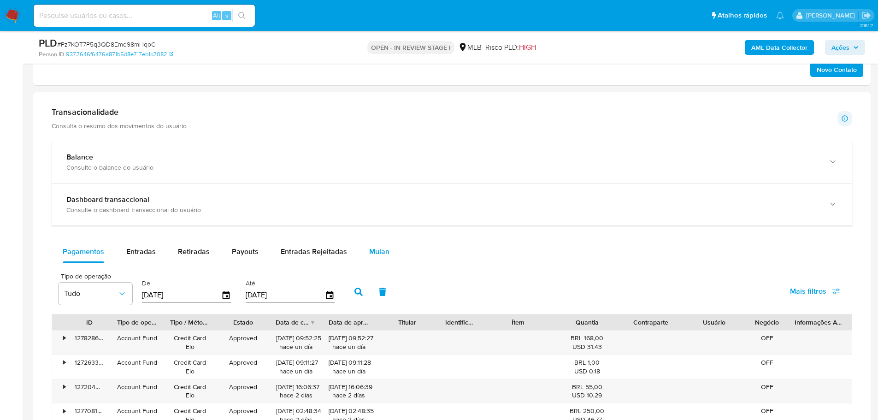
click at [373, 241] on div "Mulan" at bounding box center [379, 251] width 20 height 22
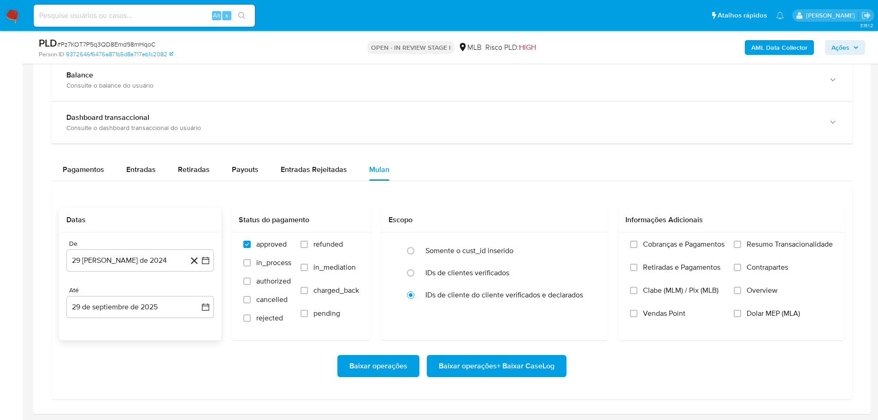
scroll to position [783, 0]
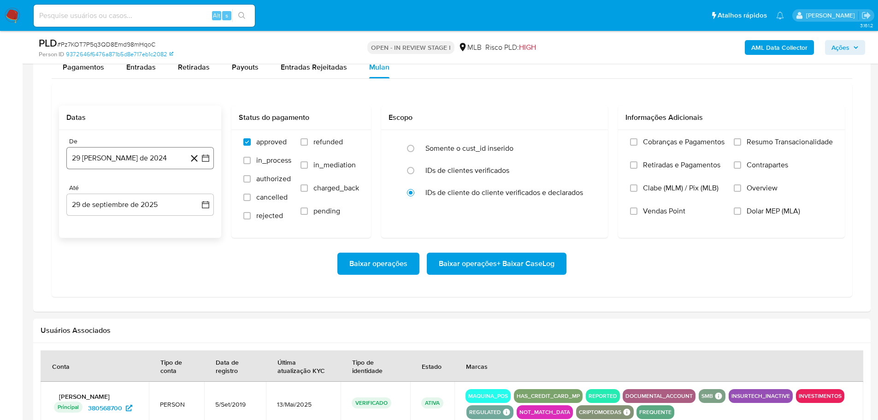
click at [133, 152] on button "29 [PERSON_NAME] de 2024" at bounding box center [139, 158] width 147 height 22
click at [200, 187] on icon "Mes siguiente" at bounding box center [197, 191] width 11 height 11
click at [200, 188] on icon "Mes siguiente" at bounding box center [197, 191] width 11 height 11
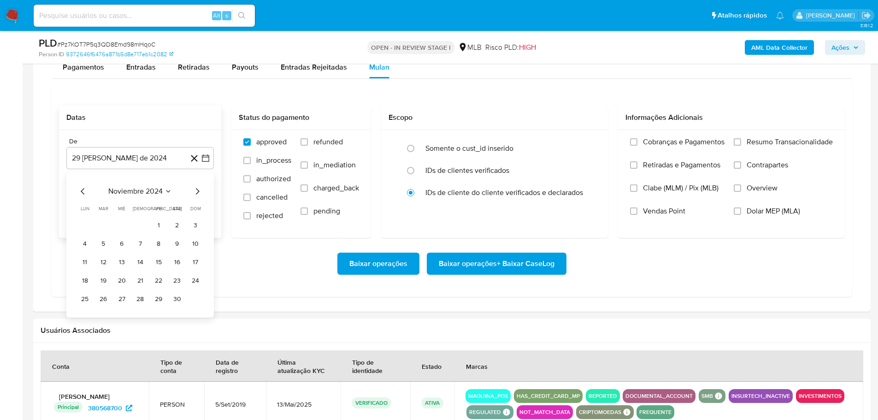
click at [200, 188] on icon "Mes siguiente" at bounding box center [197, 191] width 11 height 11
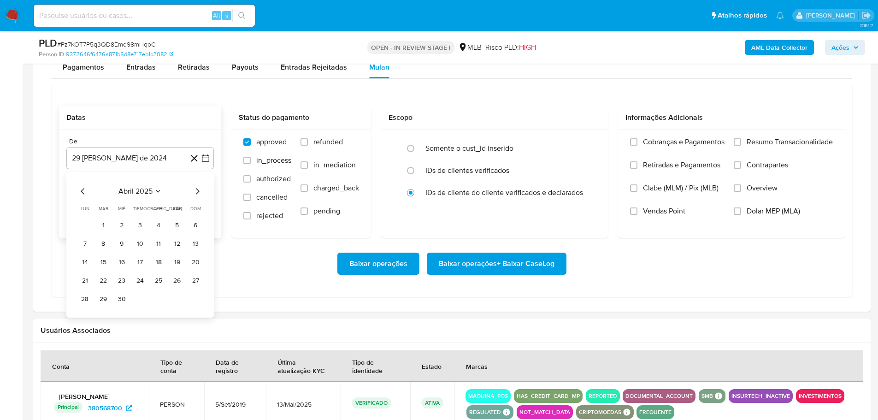
click at [200, 188] on icon "Mes siguiente" at bounding box center [197, 191] width 11 height 11
click at [94, 191] on div "septiembre 2025" at bounding box center [139, 191] width 125 height 11
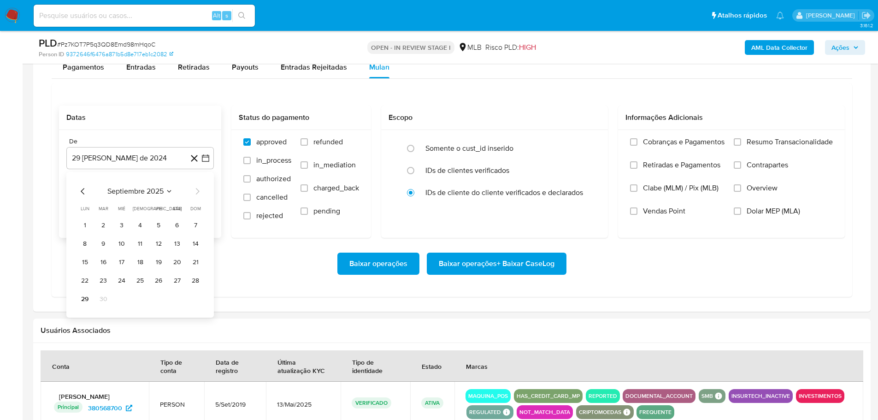
click at [80, 191] on icon "Mes anterior" at bounding box center [82, 191] width 11 height 11
drag, startPoint x: 148, startPoint y: 222, endPoint x: 154, endPoint y: 223, distance: 6.1
click at [149, 222] on tr "1 2 3" at bounding box center [139, 225] width 125 height 15
click at [159, 224] on button "1" at bounding box center [158, 225] width 15 height 15
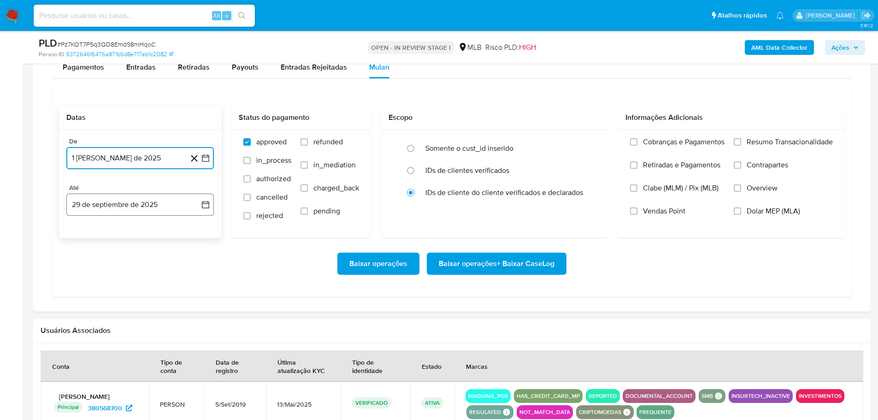
click at [152, 207] on button "29 de septiembre de 2025" at bounding box center [139, 204] width 147 height 22
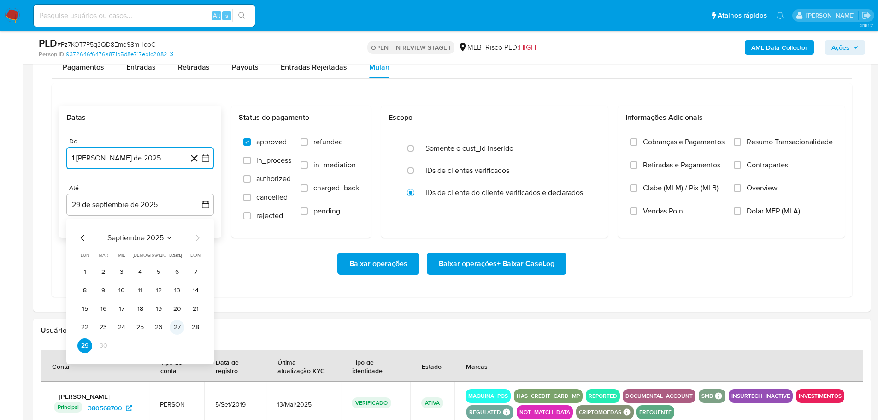
click at [176, 329] on button "27" at bounding box center [177, 327] width 15 height 15
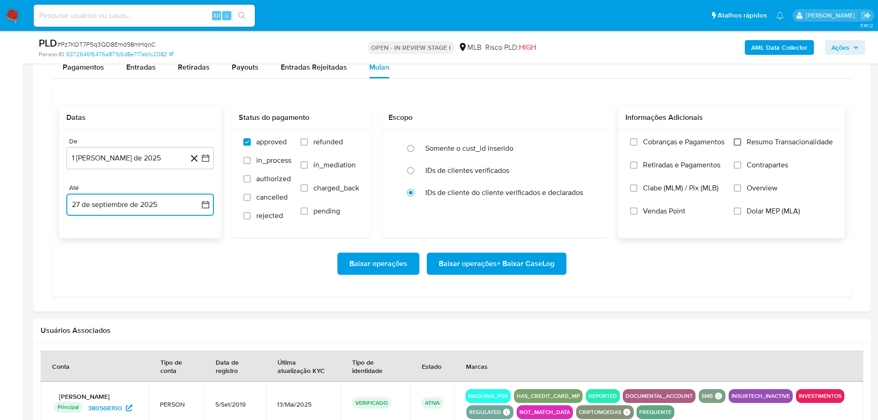
click at [738, 142] on input "Resumo Transacionalidade" at bounding box center [736, 141] width 7 height 7
click at [545, 260] on span "Baixar operações + Baixar CaseLog" at bounding box center [497, 263] width 116 height 20
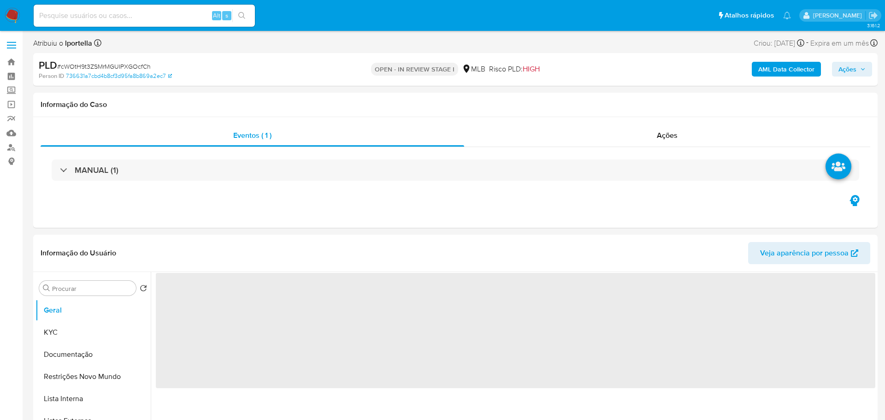
select select "10"
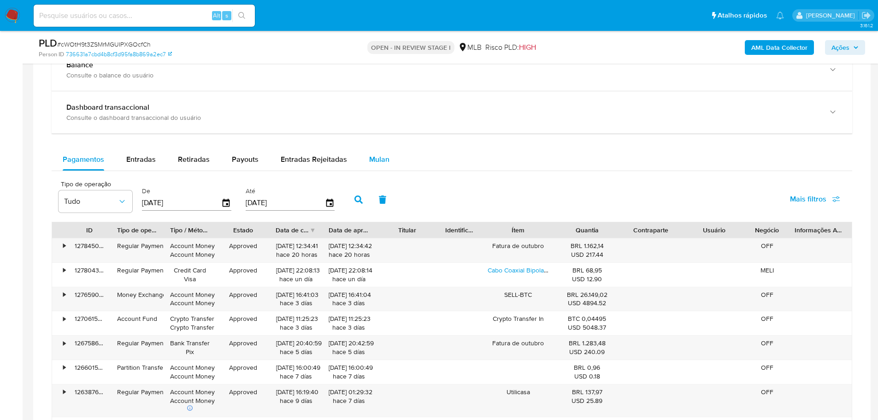
click at [375, 149] on div "Mulan" at bounding box center [379, 159] width 20 height 22
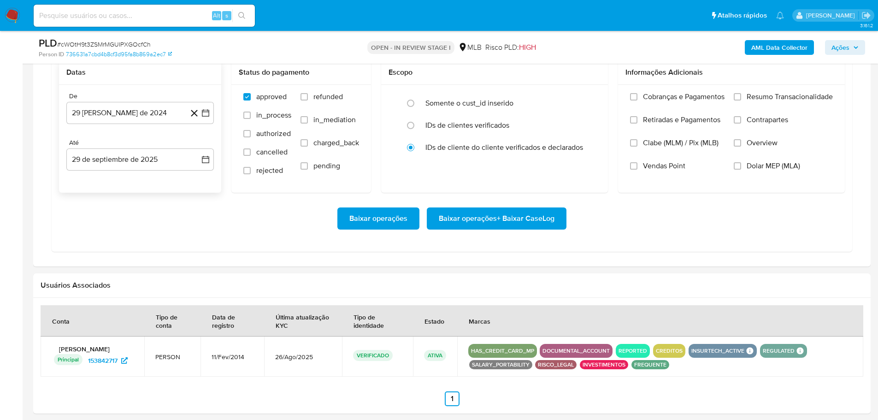
scroll to position [829, 0]
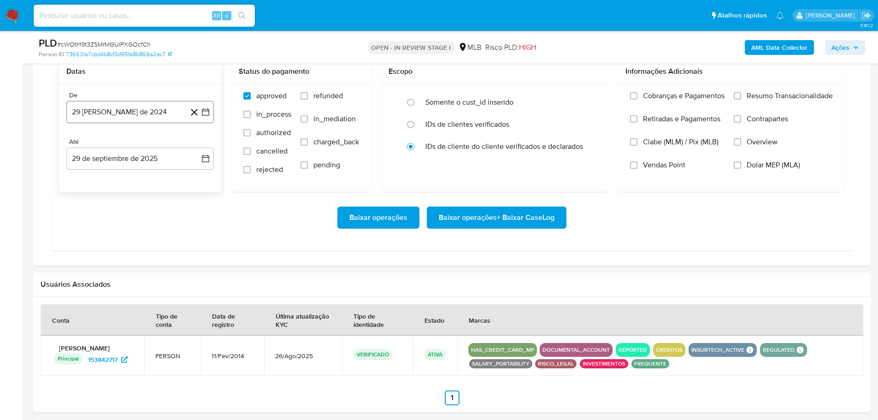
drag, startPoint x: 68, startPoint y: 115, endPoint x: 84, endPoint y: 113, distance: 16.3
click at [68, 115] on button "29 [PERSON_NAME] de 2024" at bounding box center [139, 112] width 147 height 22
click at [200, 147] on icon "Mes siguiente" at bounding box center [197, 145] width 11 height 11
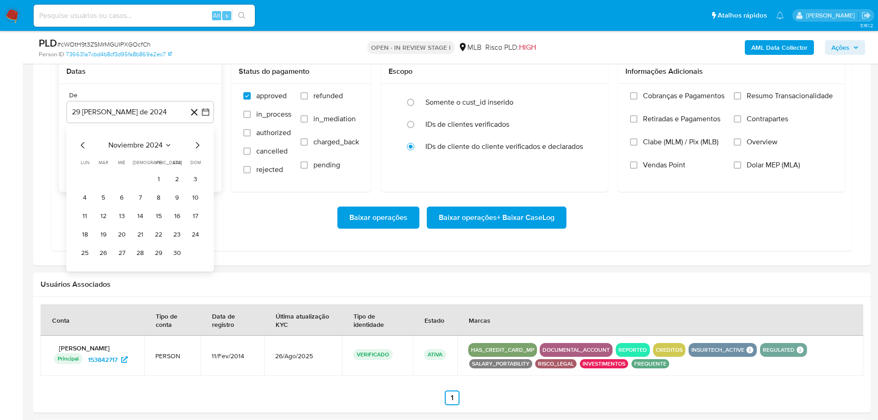
click at [200, 147] on icon "Mes siguiente" at bounding box center [197, 145] width 11 height 11
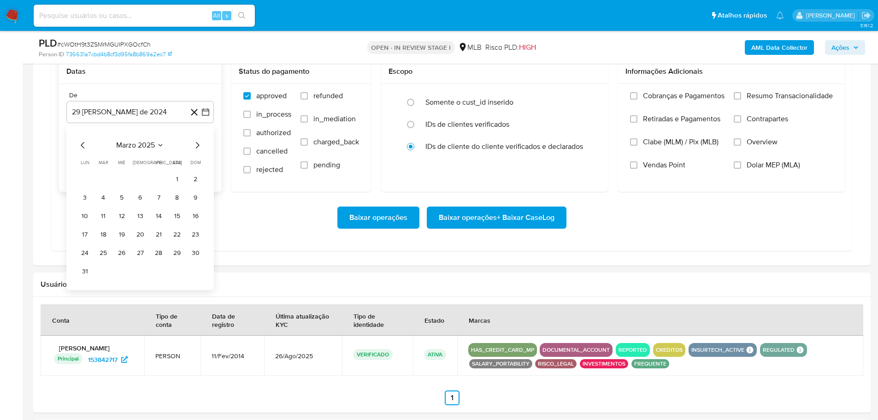
click at [200, 147] on icon "Mes siguiente" at bounding box center [197, 145] width 11 height 11
click at [158, 176] on button "1" at bounding box center [158, 179] width 15 height 15
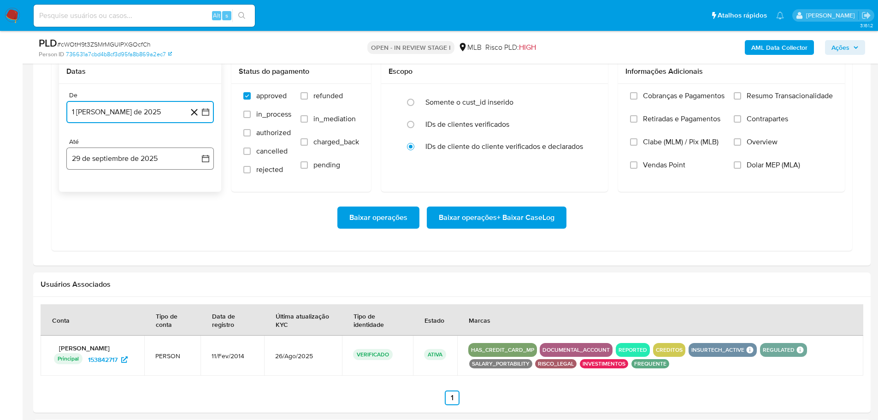
click at [157, 160] on button "29 de septiembre de 2025" at bounding box center [139, 158] width 147 height 22
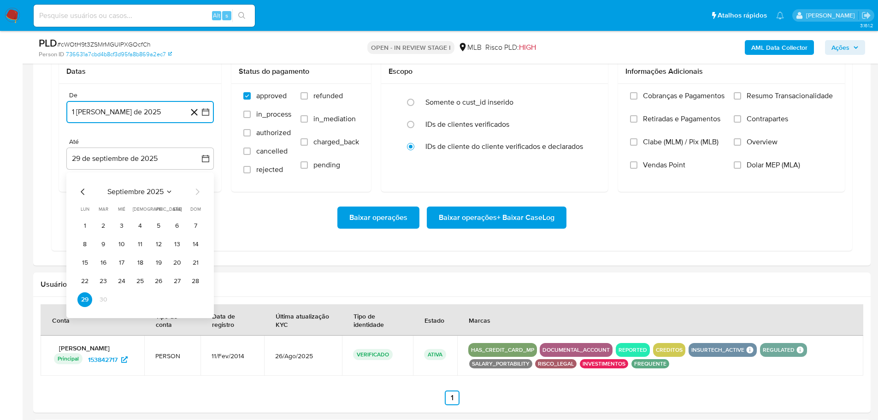
drag, startPoint x: 176, startPoint y: 278, endPoint x: 592, endPoint y: 199, distance: 423.0
click at [177, 278] on button "27" at bounding box center [177, 281] width 15 height 15
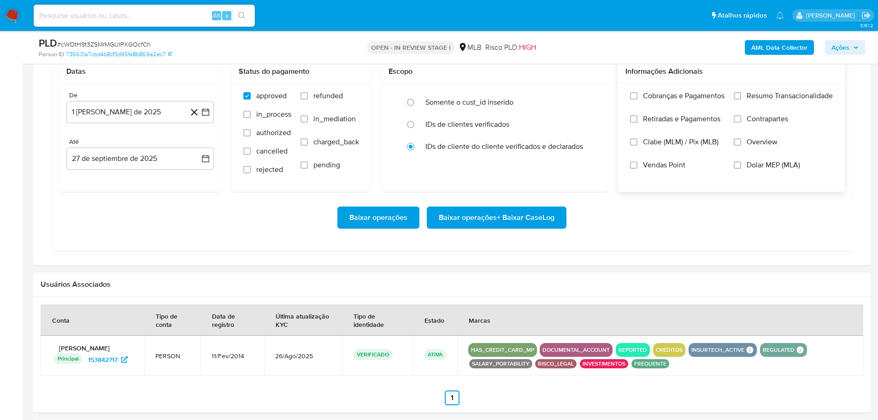
click at [751, 98] on span "Resumo Transacionalidade" at bounding box center [789, 95] width 86 height 9
click at [741, 98] on input "Resumo Transacionalidade" at bounding box center [736, 95] width 7 height 7
click at [539, 223] on span "Baixar operações + Baixar CaseLog" at bounding box center [497, 217] width 116 height 20
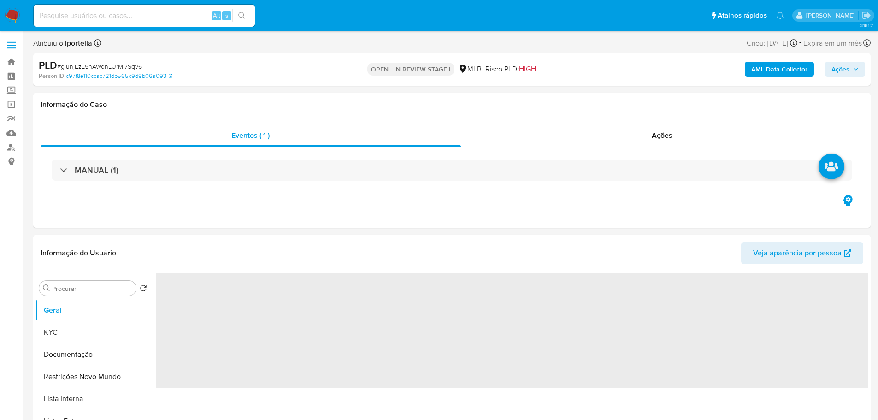
select select "10"
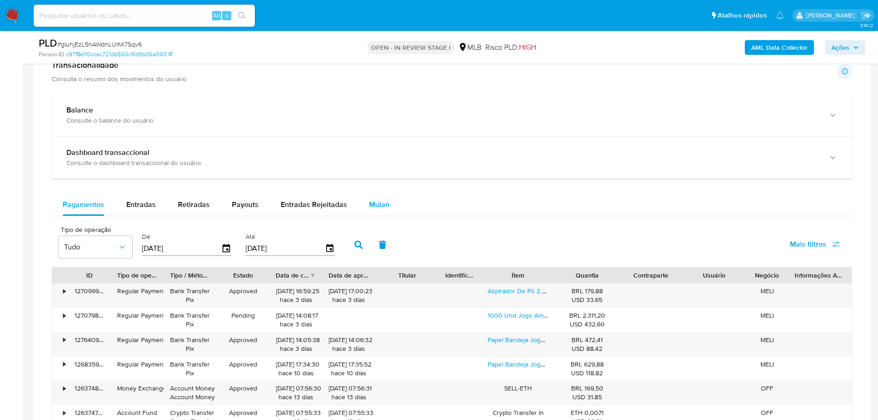
click at [374, 211] on div "Mulan" at bounding box center [379, 204] width 20 height 22
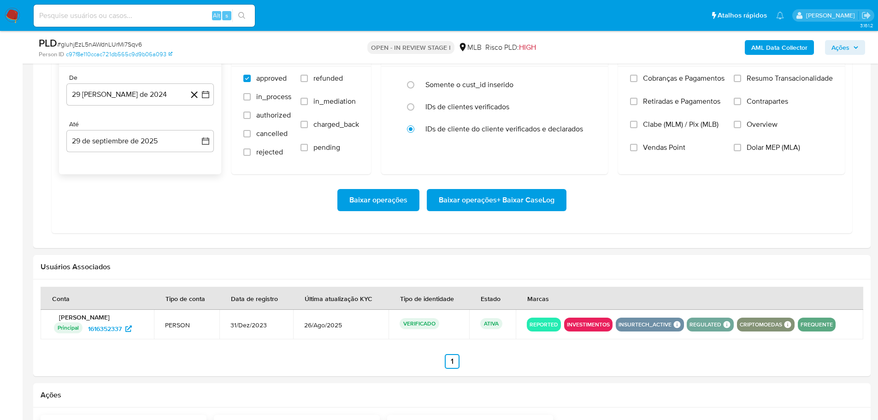
scroll to position [783, 0]
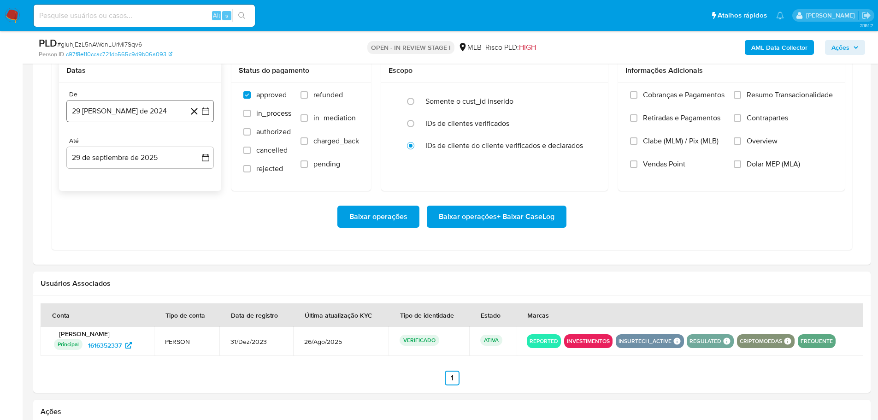
click at [108, 114] on button "29 [PERSON_NAME] de 2024" at bounding box center [139, 111] width 147 height 22
click at [199, 143] on icon "Mes siguiente" at bounding box center [197, 144] width 11 height 11
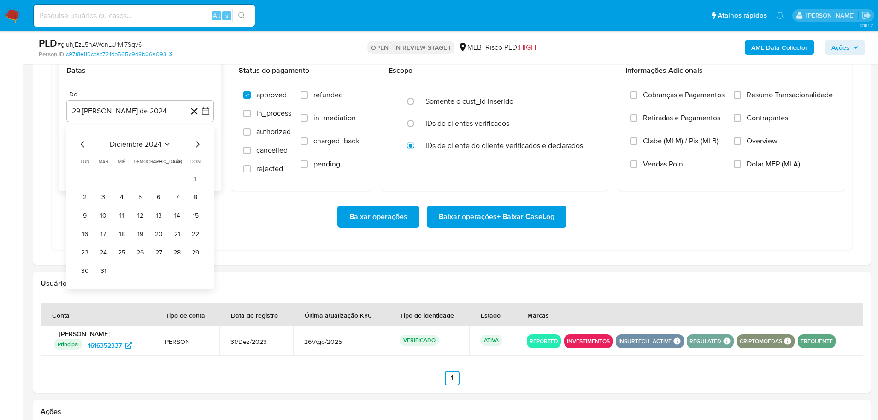
click at [199, 143] on icon "Mes siguiente" at bounding box center [197, 144] width 11 height 11
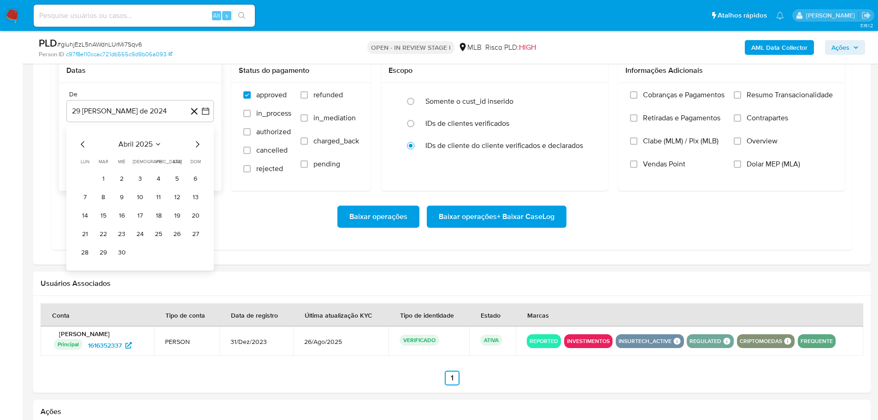
click at [199, 143] on icon "Mes siguiente" at bounding box center [197, 144] width 11 height 11
click at [158, 177] on button "1" at bounding box center [158, 178] width 15 height 15
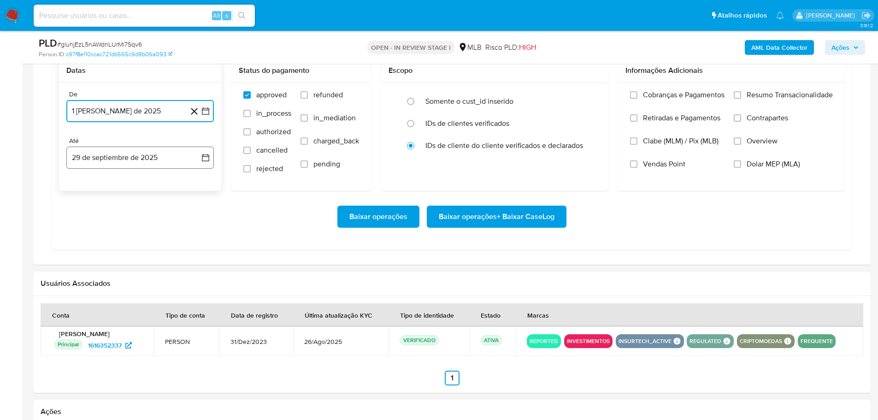
click at [155, 164] on button "29 de septiembre de 2025" at bounding box center [139, 158] width 147 height 22
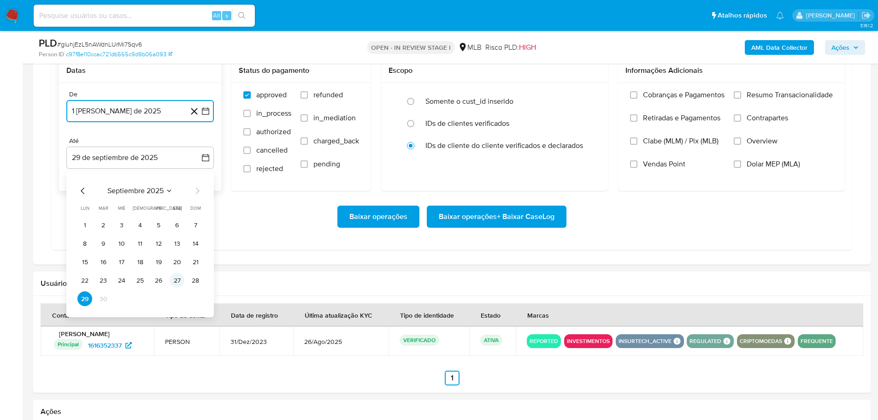
click at [179, 287] on button "27" at bounding box center [177, 280] width 15 height 15
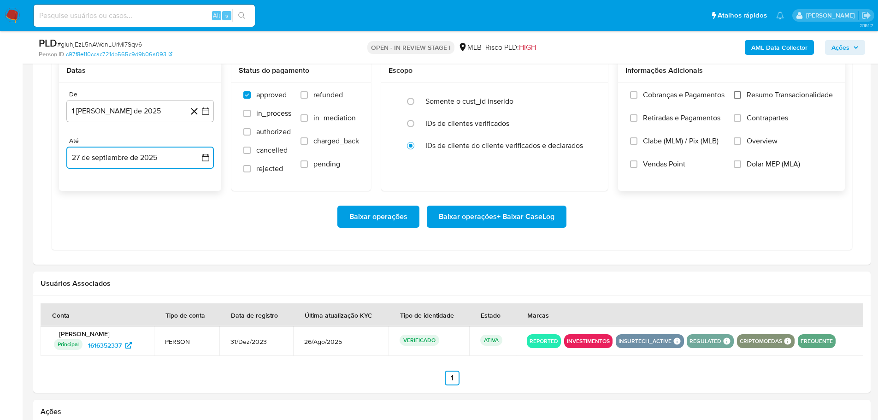
click at [736, 94] on input "Resumo Transacionalidade" at bounding box center [736, 94] width 7 height 7
click at [548, 213] on span "Baixar operações + Baixar CaseLog" at bounding box center [497, 216] width 116 height 20
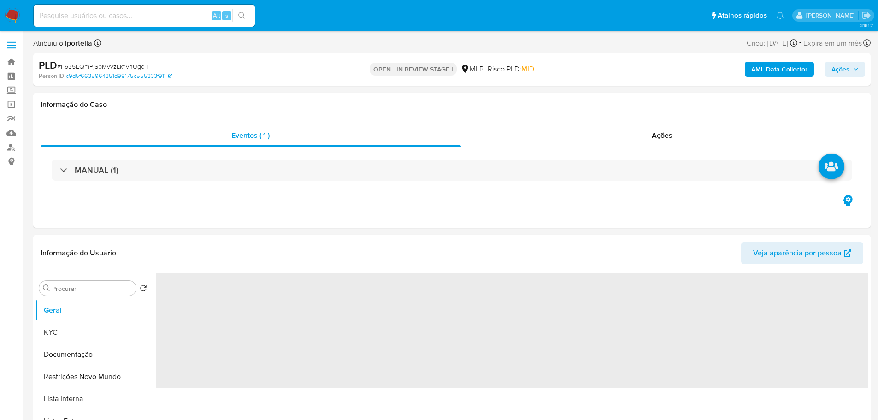
select select "10"
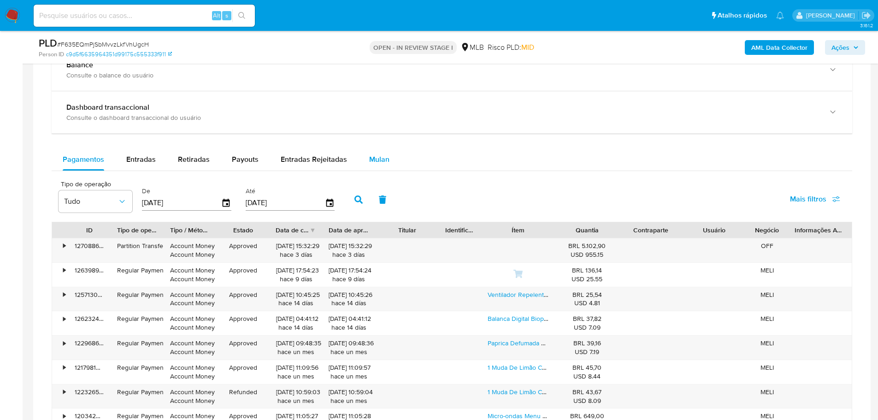
click at [381, 156] on span "Mulan" at bounding box center [379, 159] width 20 height 11
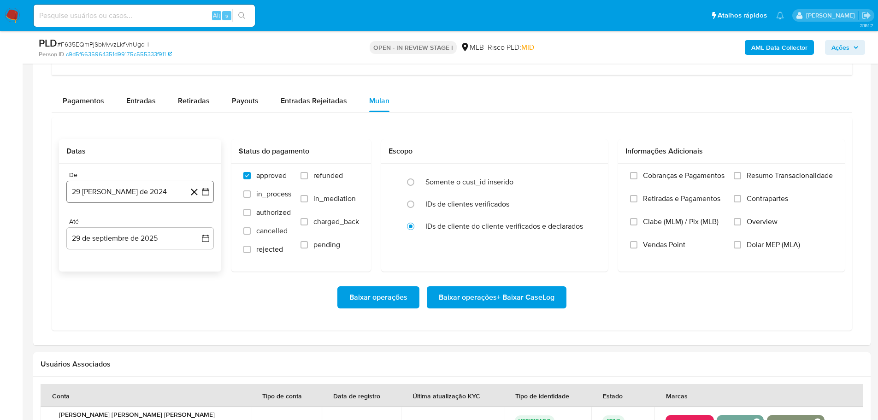
scroll to position [783, 0]
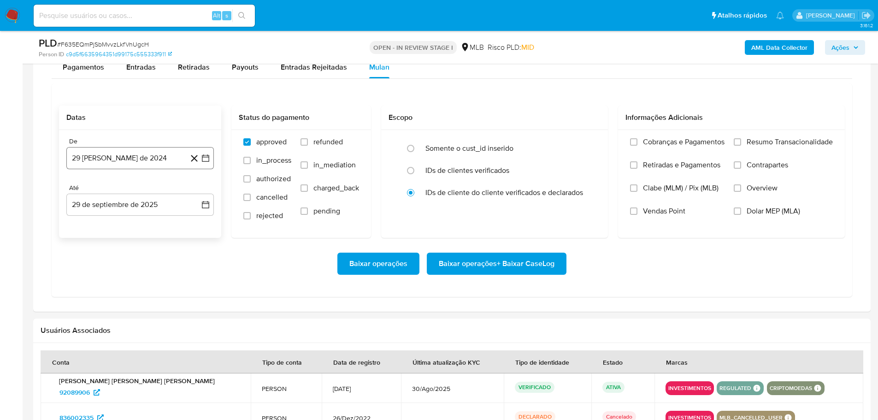
click at [181, 164] on button "29 [PERSON_NAME] de 2024" at bounding box center [139, 158] width 147 height 22
click at [196, 188] on icon "Mes siguiente" at bounding box center [198, 191] width 4 height 6
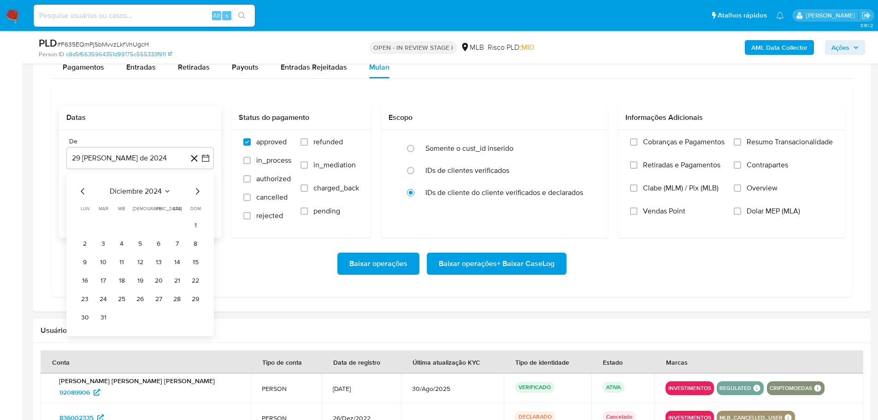
click at [196, 188] on icon "Mes siguiente" at bounding box center [198, 191] width 4 height 6
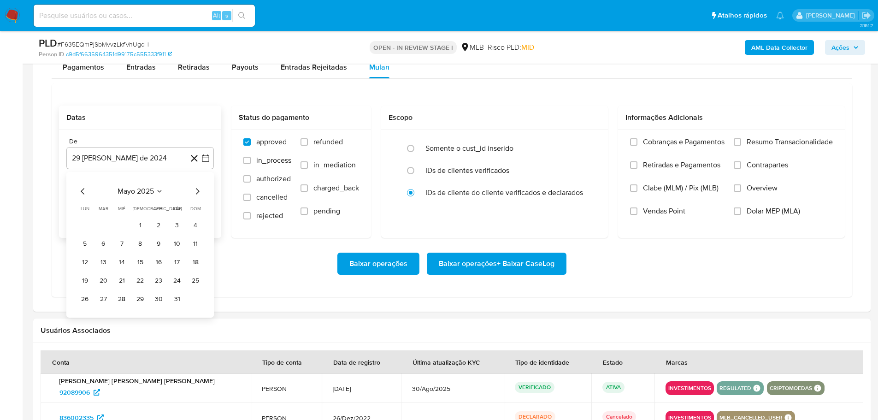
click at [196, 188] on icon "Mes siguiente" at bounding box center [198, 191] width 4 height 6
click at [158, 223] on button "1" at bounding box center [158, 225] width 15 height 15
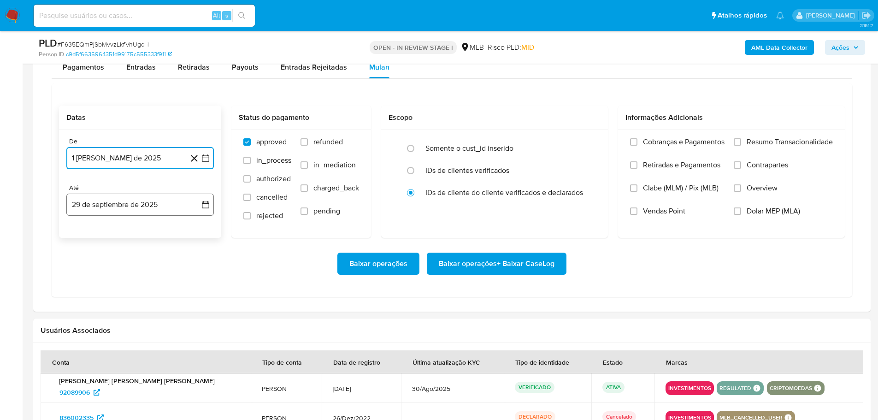
click at [152, 198] on button "29 de septiembre de 2025" at bounding box center [139, 204] width 147 height 22
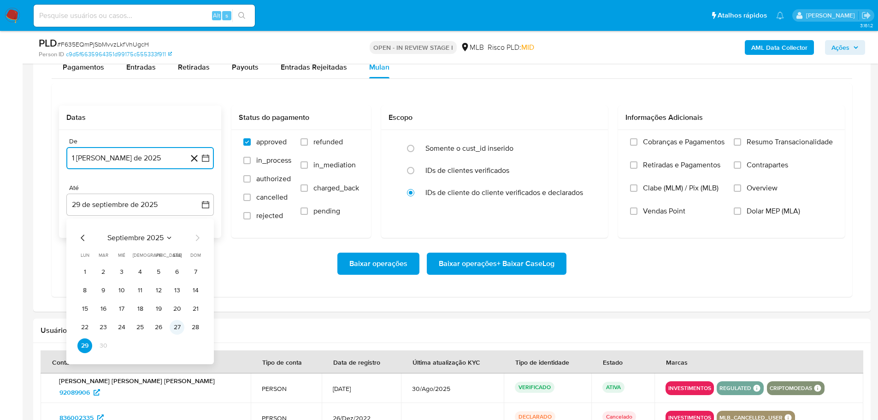
click at [180, 329] on button "27" at bounding box center [177, 327] width 15 height 15
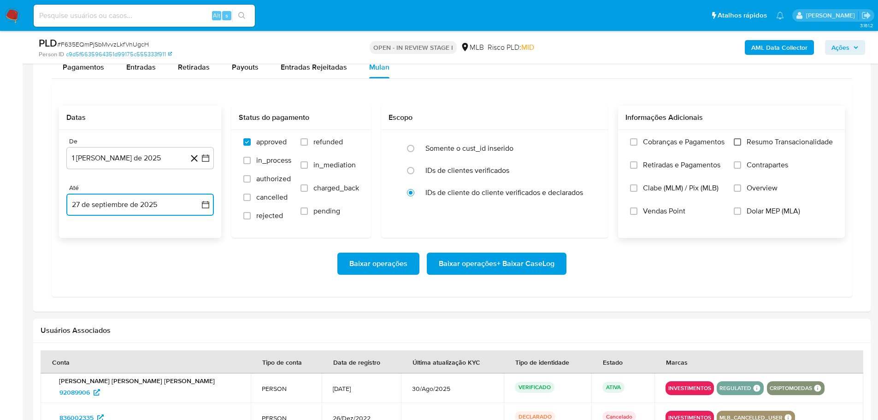
click at [735, 141] on input "Resumo Transacionalidade" at bounding box center [736, 141] width 7 height 7
click at [520, 264] on span "Baixar operações + Baixar CaseLog" at bounding box center [497, 263] width 116 height 20
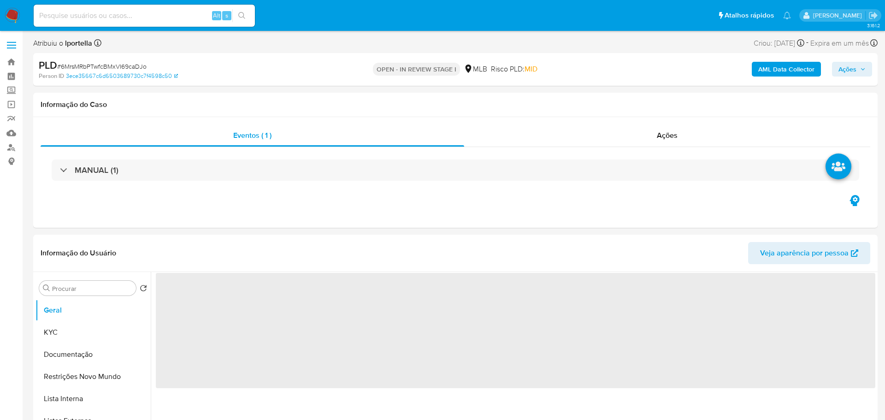
select select "10"
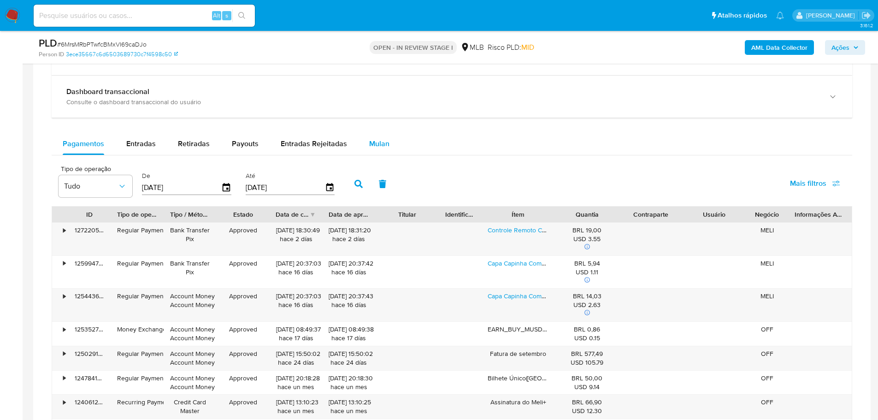
click at [377, 134] on div "Mulan" at bounding box center [379, 144] width 20 height 22
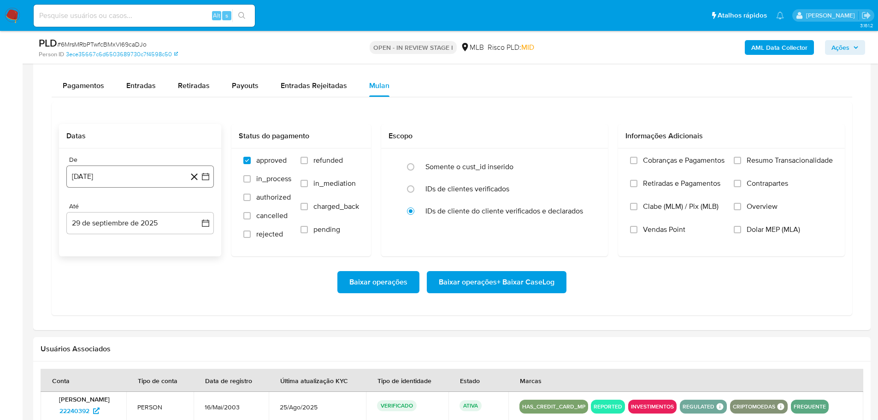
scroll to position [783, 0]
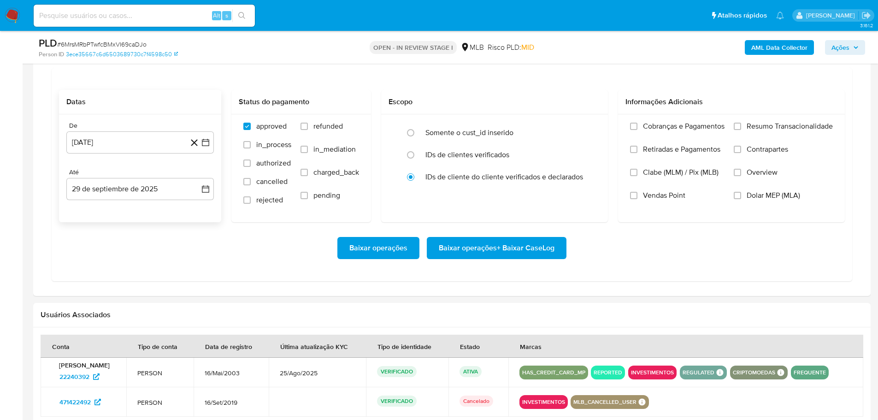
drag, startPoint x: 65, startPoint y: 134, endPoint x: 105, endPoint y: 146, distance: 41.8
click at [65, 135] on div "De [DATE] [DATE] Até [DATE] [DATE]" at bounding box center [140, 168] width 162 height 108
click at [139, 141] on button "[DATE]" at bounding box center [139, 142] width 147 height 22
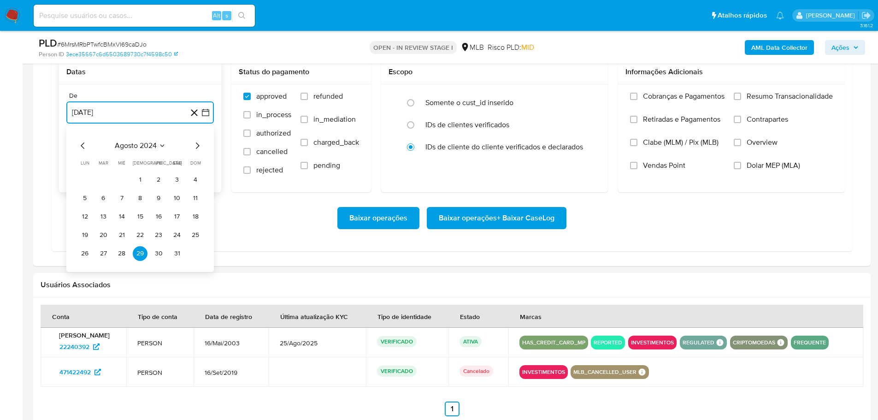
scroll to position [829, 0]
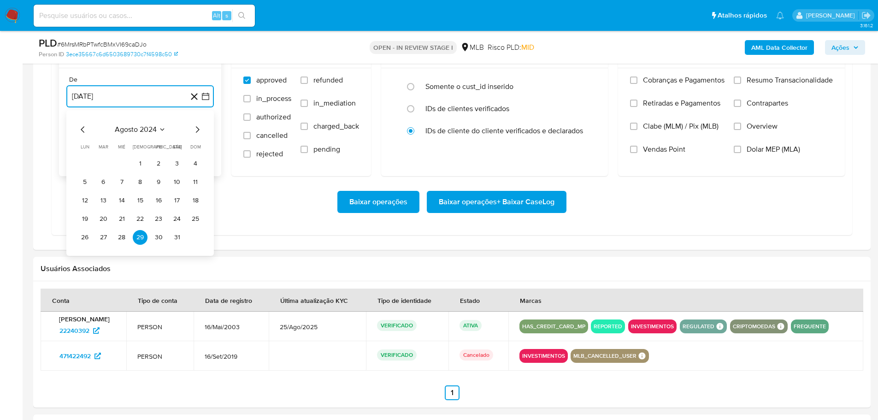
click at [198, 130] on icon "Mes siguiente" at bounding box center [198, 129] width 4 height 6
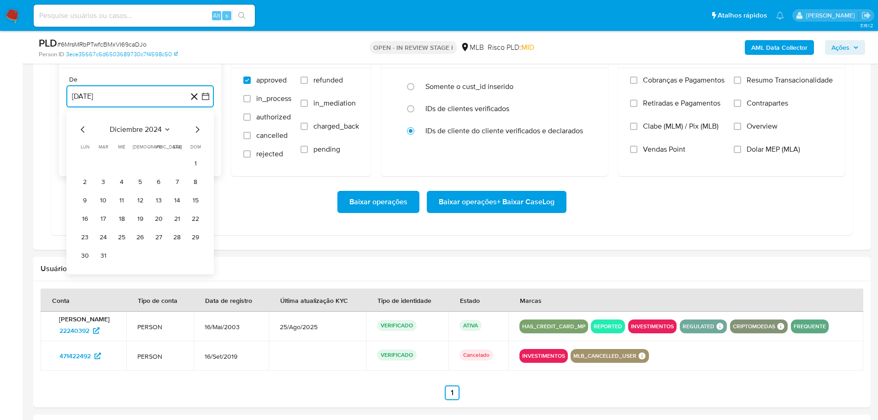
click at [198, 130] on icon "Mes siguiente" at bounding box center [198, 129] width 4 height 6
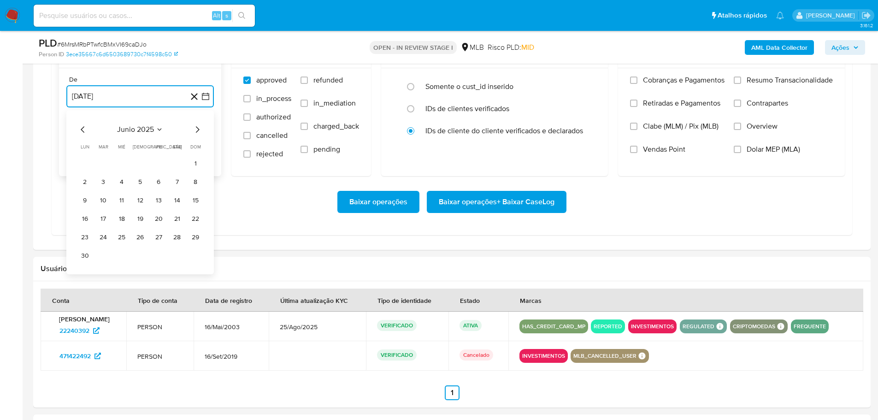
click at [198, 130] on icon "Mes siguiente" at bounding box center [198, 129] width 4 height 6
click at [78, 131] on icon "Mes anterior" at bounding box center [82, 129] width 11 height 11
drag, startPoint x: 162, startPoint y: 164, endPoint x: 149, endPoint y: 162, distance: 12.5
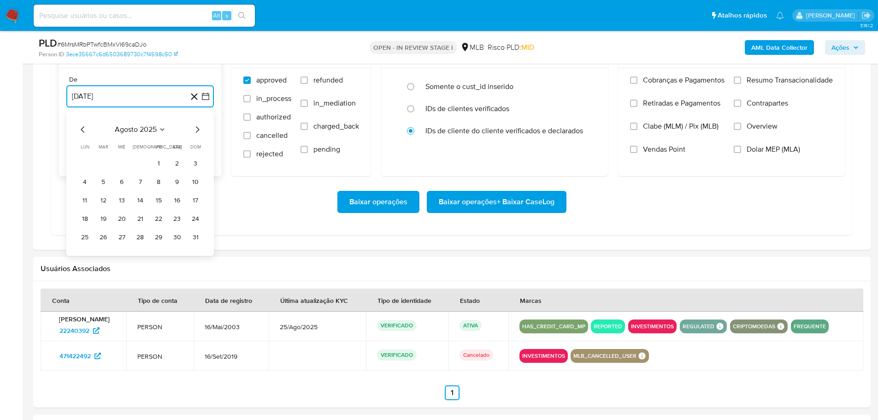
click at [160, 164] on button "1" at bounding box center [158, 163] width 15 height 15
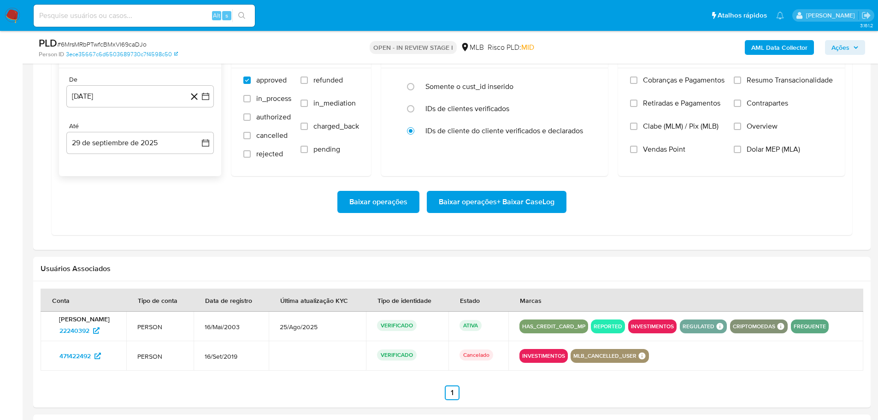
click at [145, 157] on div "De 1 de agosto de 2025 1-08-2025 Até 29 de septiembre de 2025 29-09-2025" at bounding box center [140, 122] width 162 height 108
click at [149, 152] on button "29 de septiembre de 2025" at bounding box center [139, 143] width 147 height 22
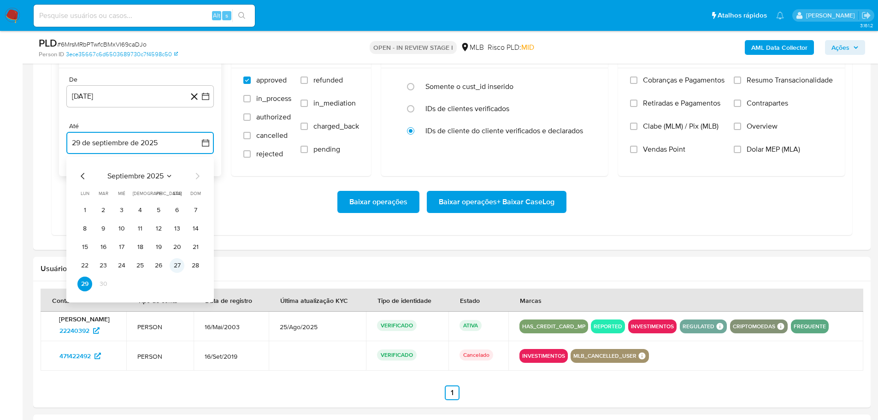
click at [179, 269] on button "27" at bounding box center [177, 265] width 15 height 15
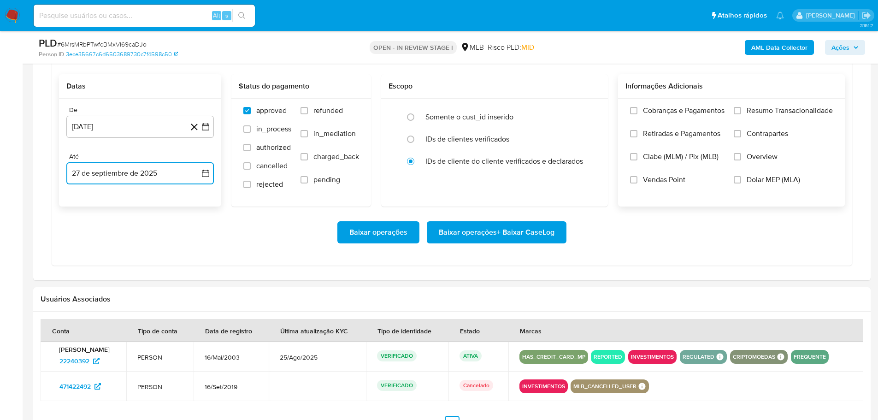
scroll to position [783, 0]
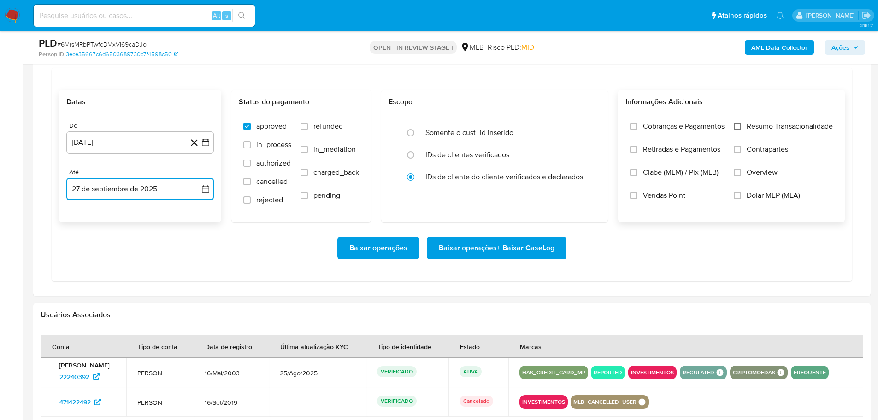
click at [735, 124] on input "Resumo Transacionalidade" at bounding box center [736, 126] width 7 height 7
click at [537, 243] on span "Baixar operações + Baixar CaseLog" at bounding box center [497, 248] width 116 height 20
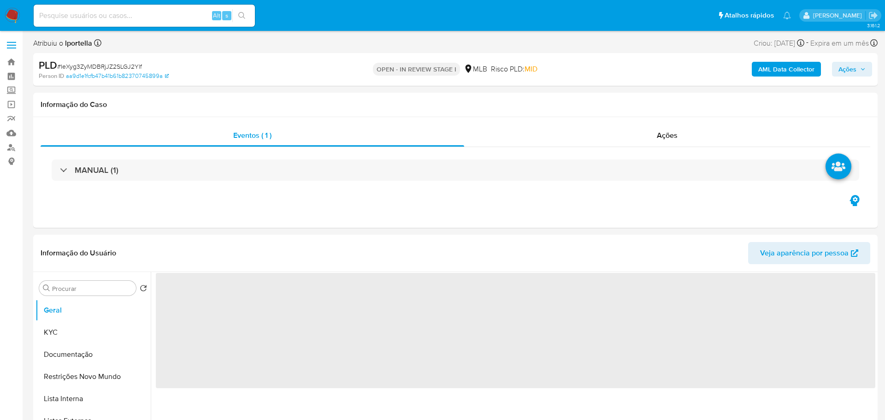
select select "10"
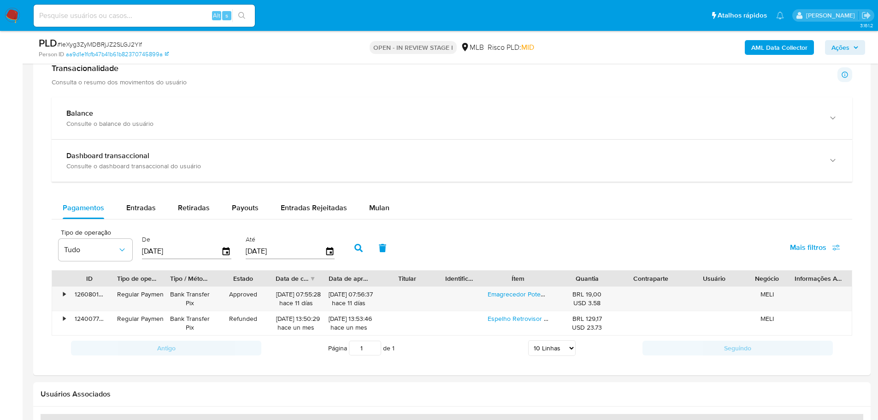
scroll to position [783, 0]
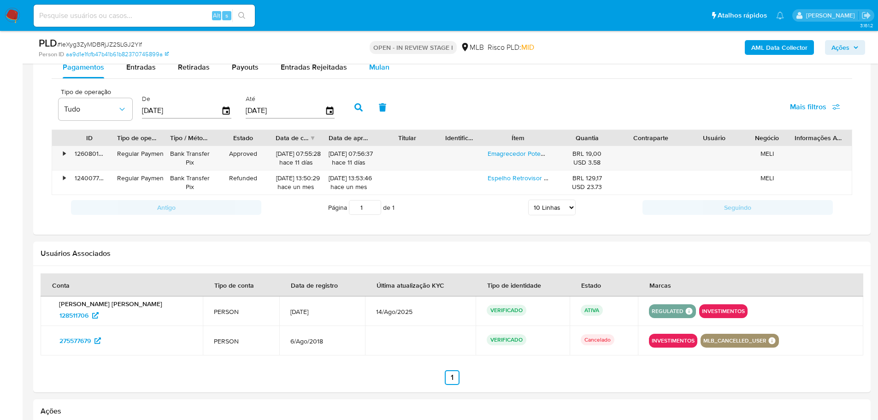
click at [370, 70] on span "Mulan" at bounding box center [379, 67] width 20 height 11
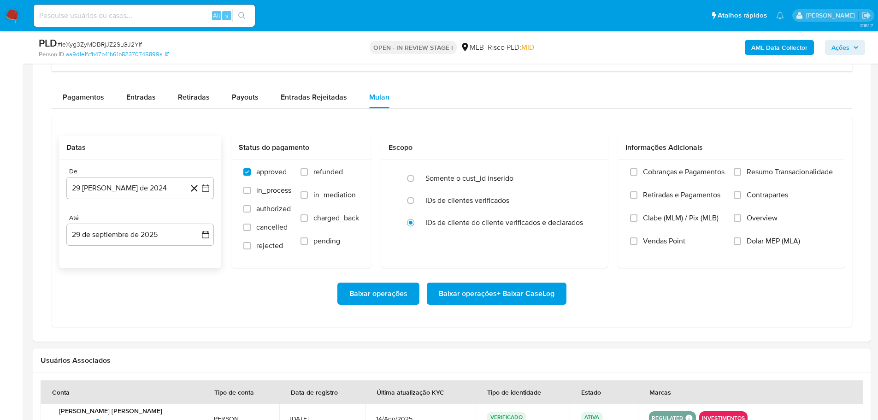
scroll to position [737, 0]
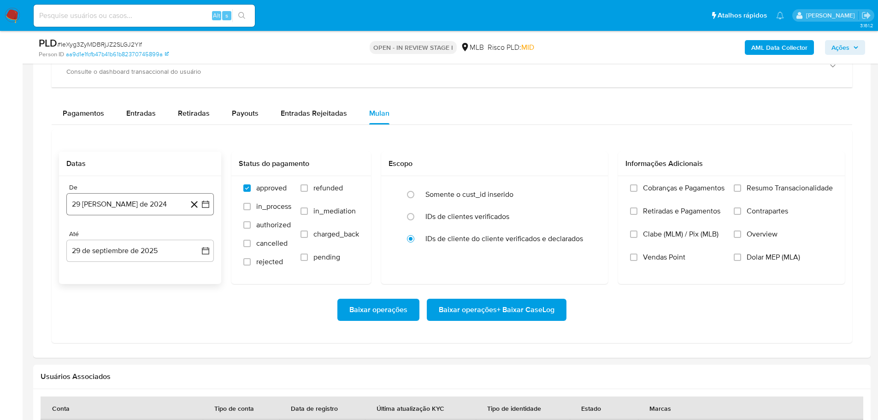
click at [126, 201] on button "29 [PERSON_NAME] de 2024" at bounding box center [139, 204] width 147 height 22
click at [192, 236] on icon "Mes siguiente" at bounding box center [197, 237] width 11 height 11
click at [201, 234] on icon "Mes siguiente" at bounding box center [197, 237] width 11 height 11
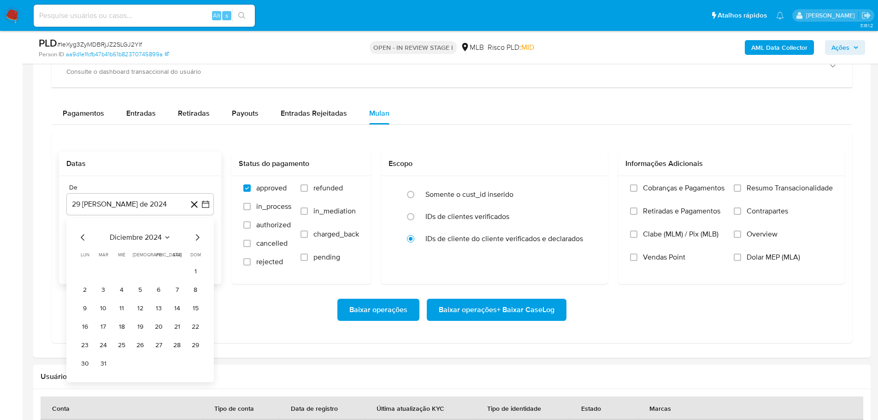
click at [201, 234] on icon "Mes siguiente" at bounding box center [197, 237] width 11 height 11
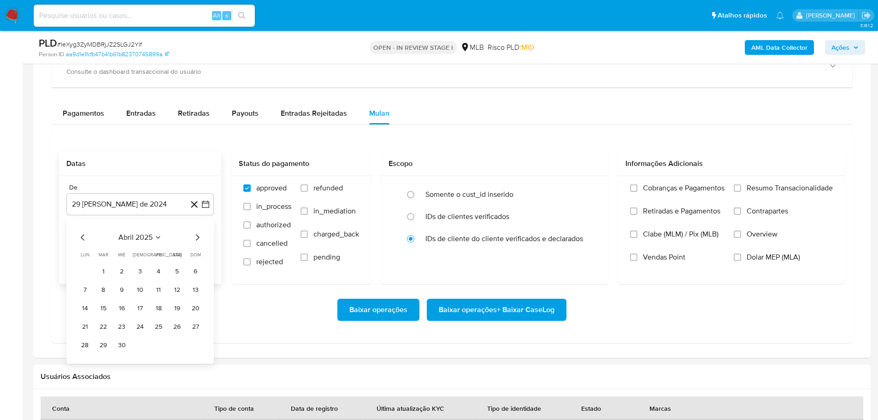
click at [201, 234] on icon "Mes siguiente" at bounding box center [197, 237] width 11 height 11
click at [85, 238] on icon "Mes anterior" at bounding box center [82, 237] width 11 height 11
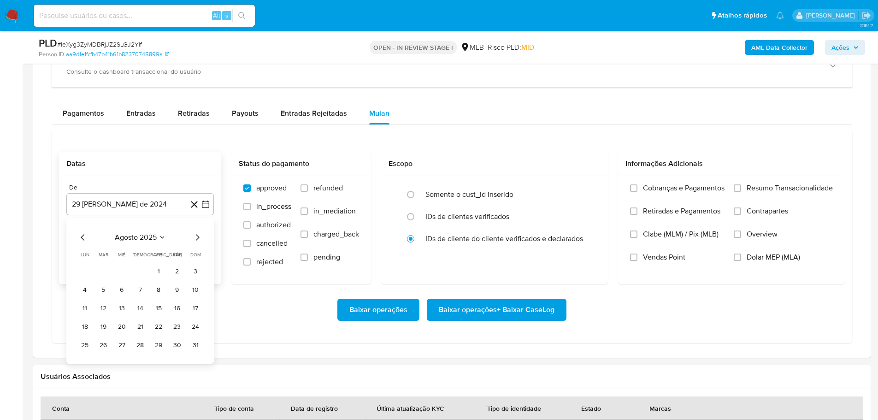
click at [158, 272] on button "1" at bounding box center [158, 271] width 15 height 15
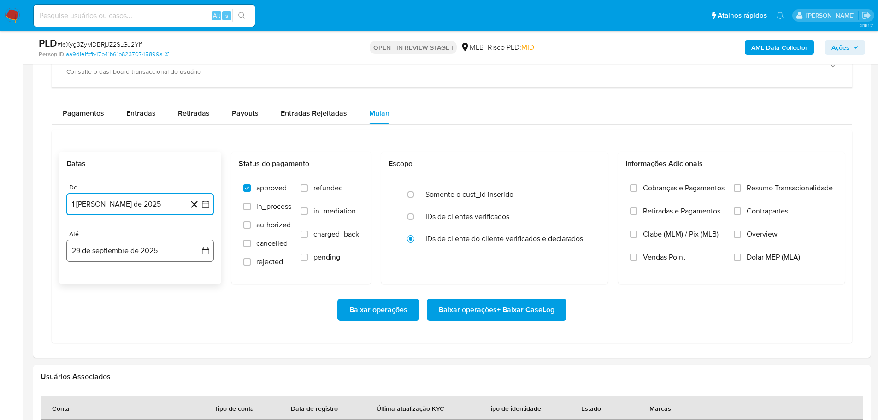
click at [163, 245] on button "29 de septiembre de 2025" at bounding box center [139, 251] width 147 height 22
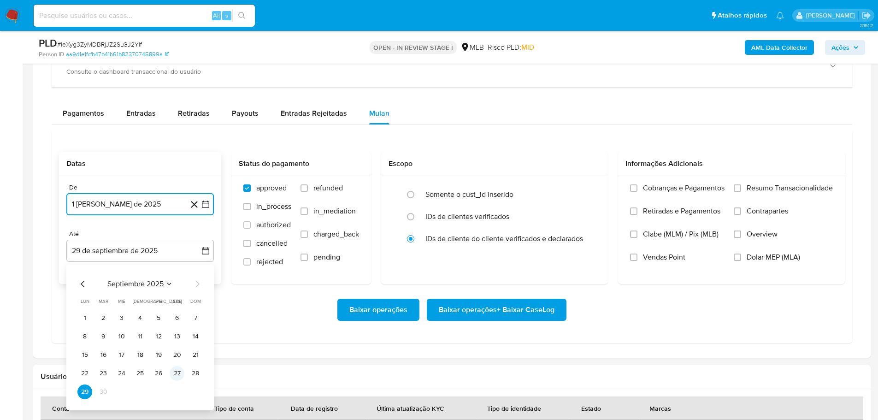
click at [176, 375] on button "27" at bounding box center [177, 373] width 15 height 15
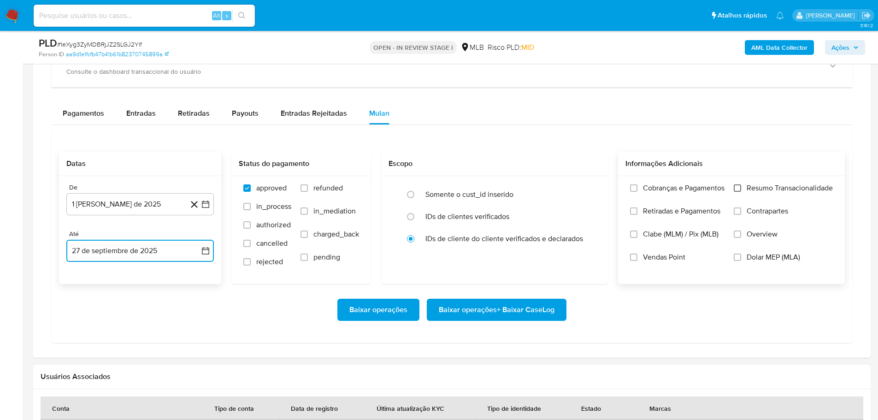
click at [739, 187] on input "Resumo Transacionalidade" at bounding box center [736, 187] width 7 height 7
click at [539, 316] on span "Baixar operações + Baixar CaseLog" at bounding box center [497, 309] width 116 height 20
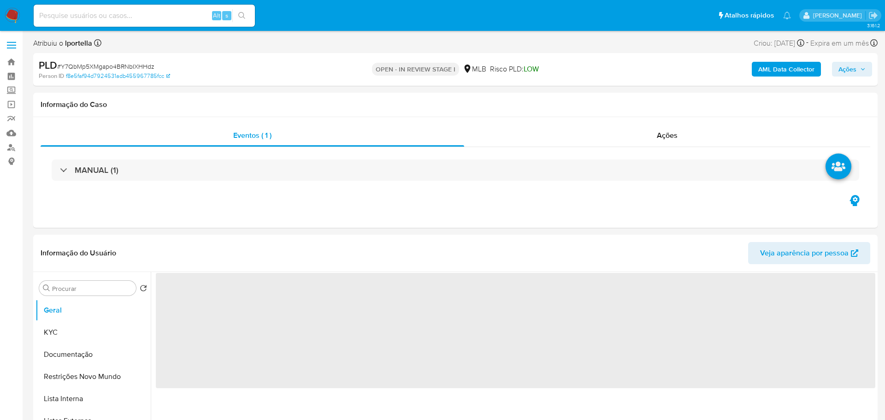
select select "10"
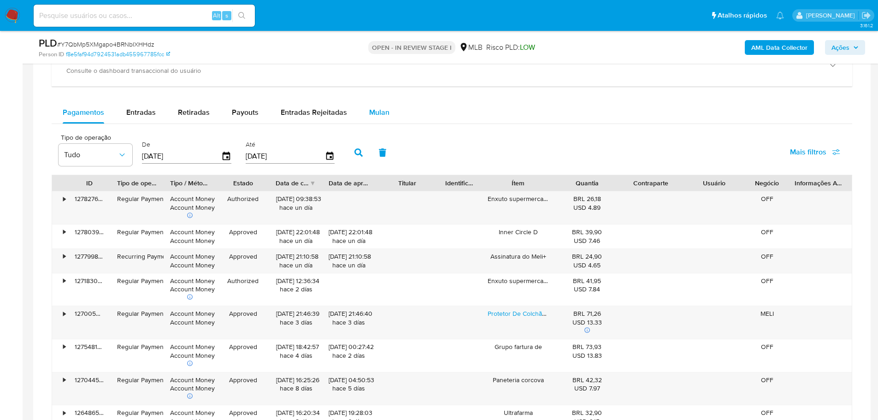
click at [378, 114] on span "Mulan" at bounding box center [379, 112] width 20 height 11
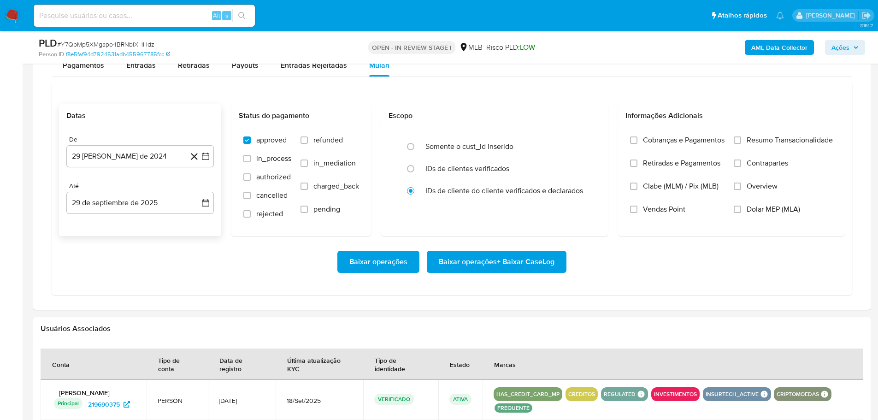
scroll to position [783, 0]
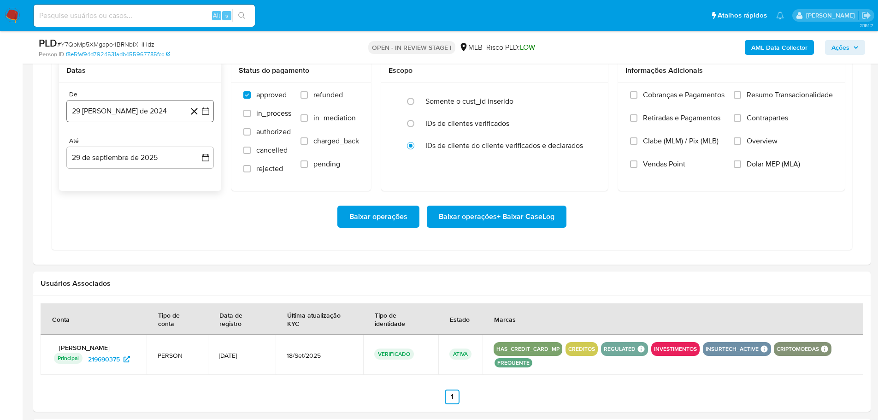
click at [127, 110] on button "29 [PERSON_NAME] de 2024" at bounding box center [139, 111] width 147 height 22
click at [194, 147] on icon "Mes siguiente" at bounding box center [197, 144] width 11 height 11
click at [196, 145] on icon "Mes siguiente" at bounding box center [197, 144] width 11 height 11
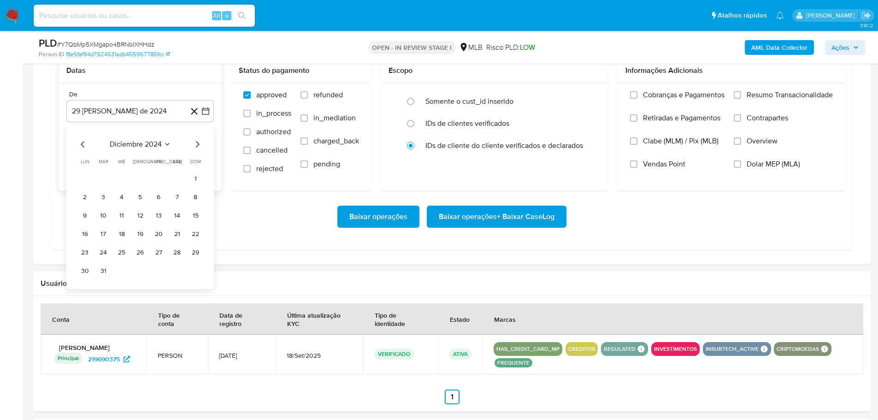
click at [196, 145] on icon "Mes siguiente" at bounding box center [197, 144] width 11 height 11
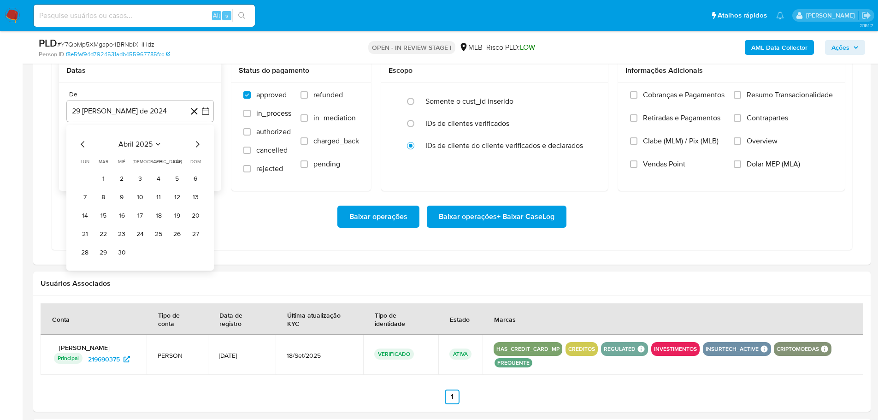
click at [196, 145] on icon "Mes siguiente" at bounding box center [197, 144] width 11 height 11
click at [163, 181] on button "1" at bounding box center [158, 178] width 15 height 15
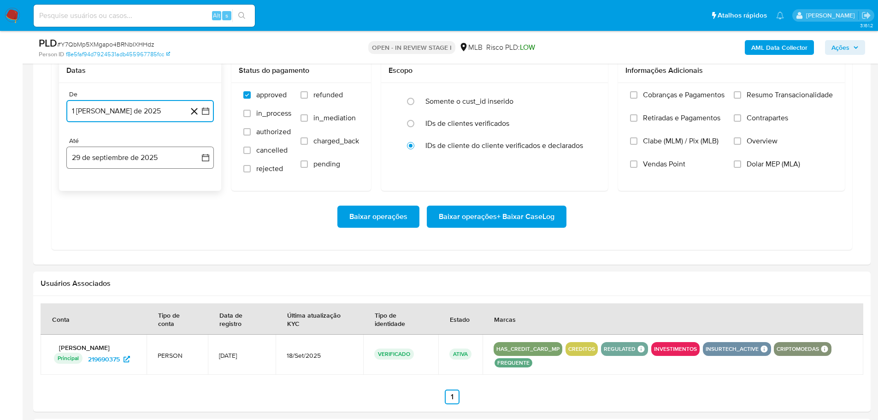
click at [153, 163] on button "29 de septiembre de 2025" at bounding box center [139, 158] width 147 height 22
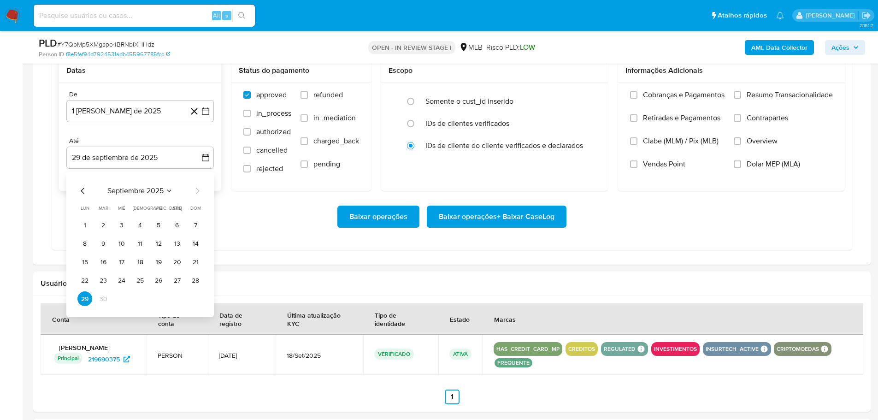
click at [173, 292] on td "Calendario" at bounding box center [177, 298] width 15 height 15
click at [177, 282] on button "27" at bounding box center [177, 280] width 15 height 15
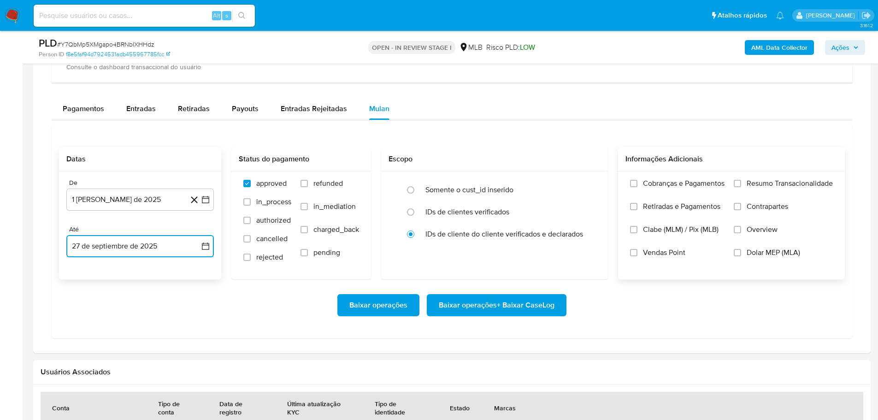
scroll to position [691, 0]
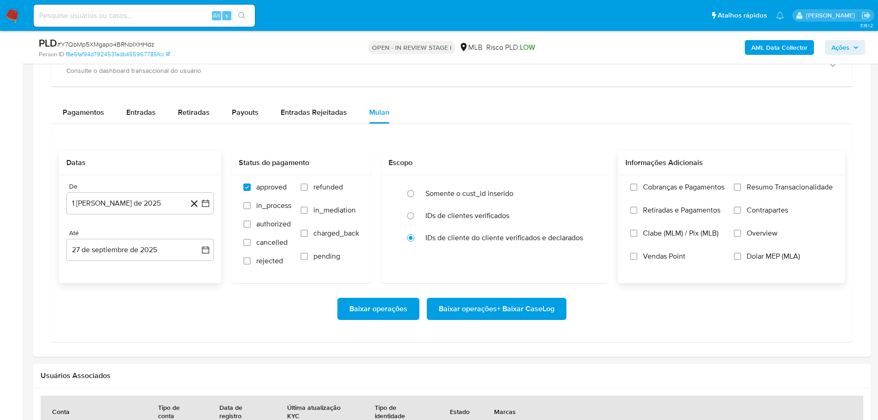
click at [734, 183] on label "Resumo Transacionalidade" at bounding box center [782, 193] width 99 height 23
click at [734, 183] on input "Resumo Transacionalidade" at bounding box center [736, 186] width 7 height 7
click at [533, 315] on span "Baixar operações + Baixar CaseLog" at bounding box center [497, 309] width 116 height 20
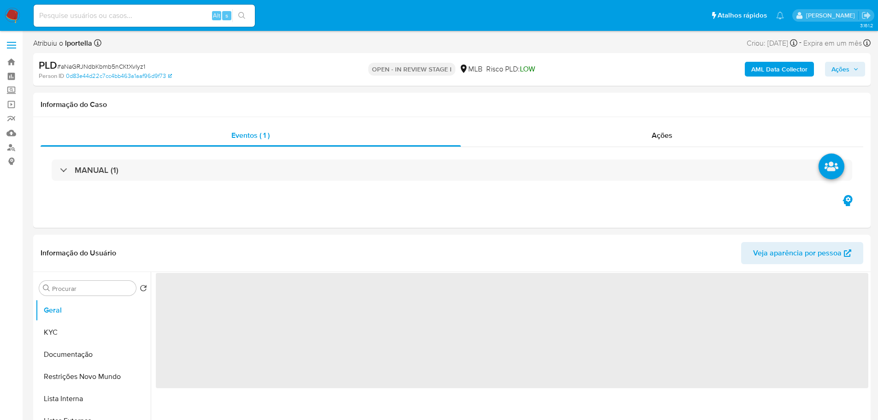
select select "10"
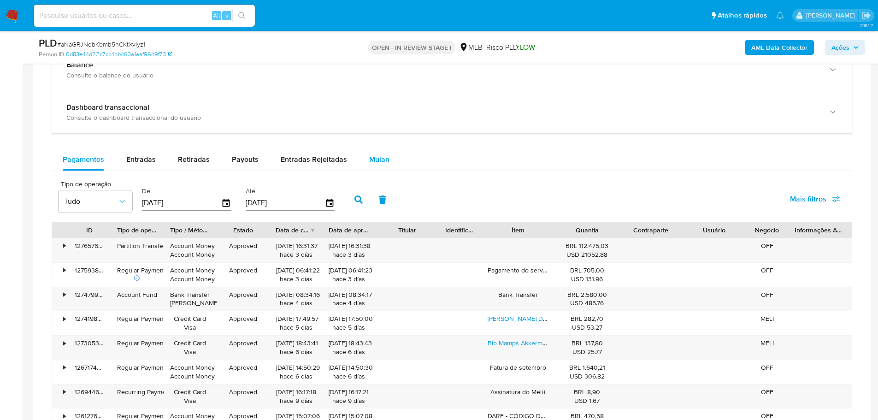
click at [377, 157] on span "Mulan" at bounding box center [379, 159] width 20 height 11
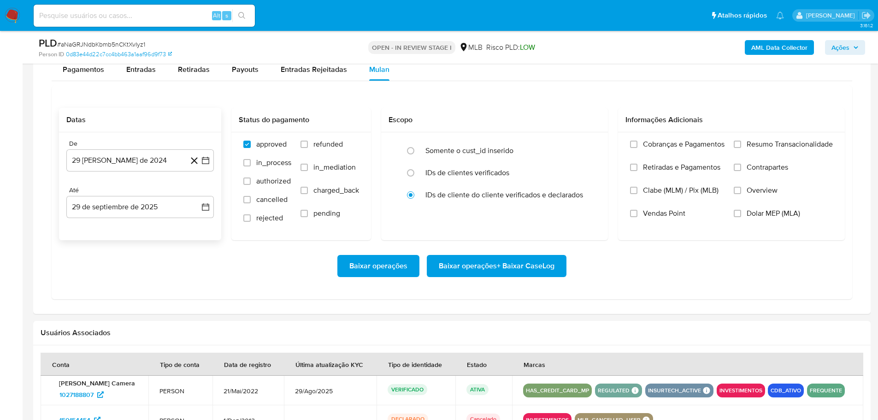
scroll to position [783, 0]
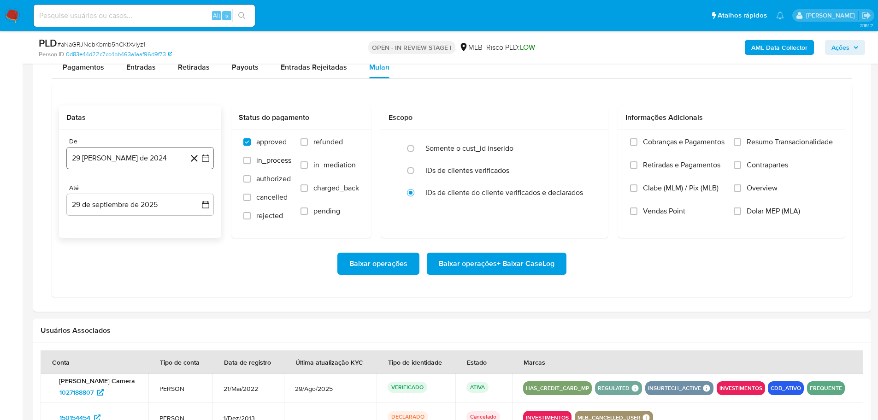
click at [136, 155] on button "29 [PERSON_NAME] de 2024" at bounding box center [139, 158] width 147 height 22
click at [196, 189] on icon "Mes siguiente" at bounding box center [197, 191] width 11 height 11
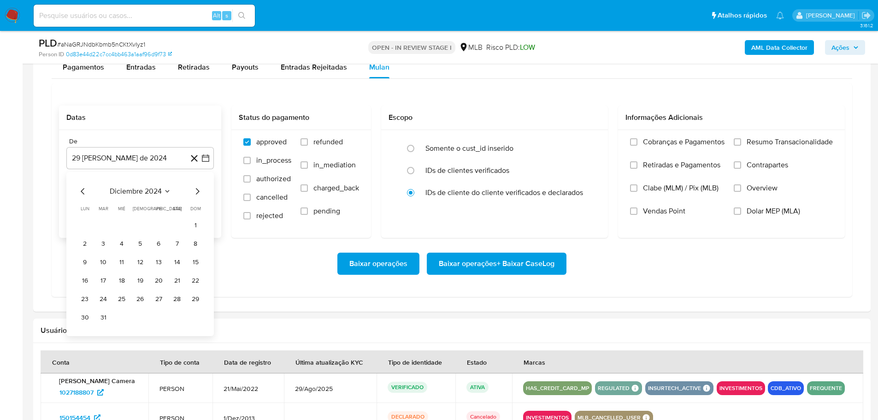
click at [196, 189] on icon "Mes siguiente" at bounding box center [197, 191] width 11 height 11
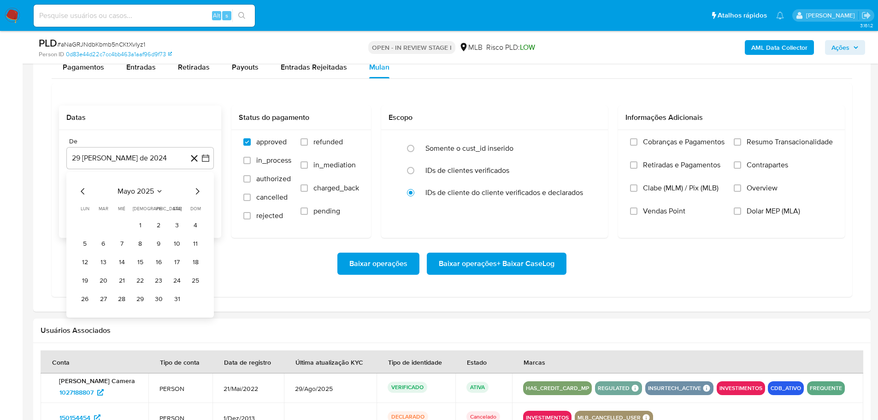
click at [196, 189] on icon "Mes siguiente" at bounding box center [197, 191] width 11 height 11
click at [80, 191] on icon "Mes anterior" at bounding box center [82, 191] width 11 height 11
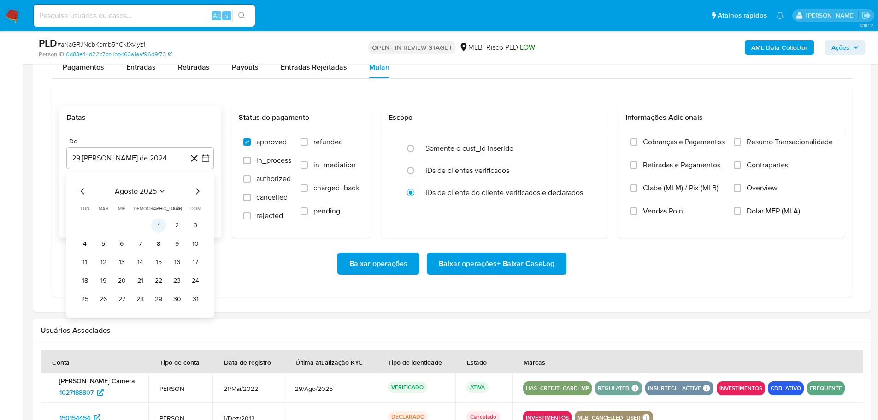
click at [158, 225] on button "1" at bounding box center [158, 225] width 15 height 15
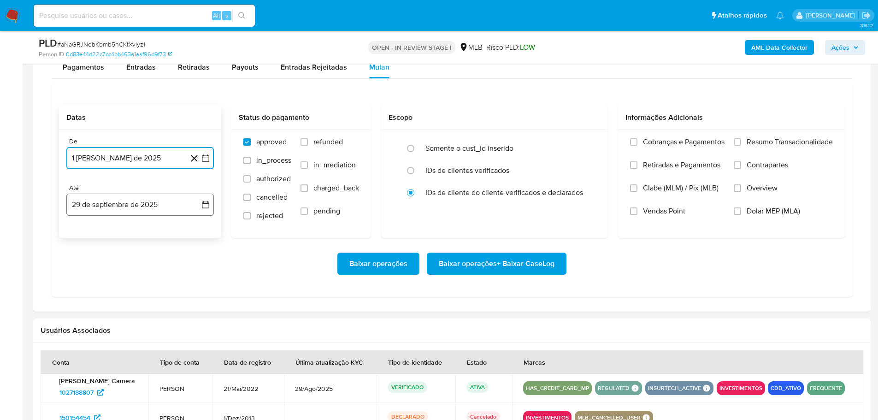
click at [158, 205] on button "29 de septiembre de 2025" at bounding box center [139, 204] width 147 height 22
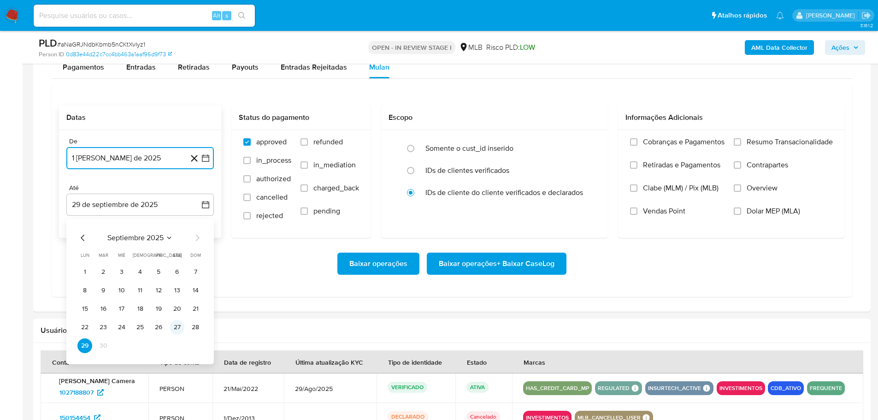
click at [179, 326] on button "27" at bounding box center [177, 327] width 15 height 15
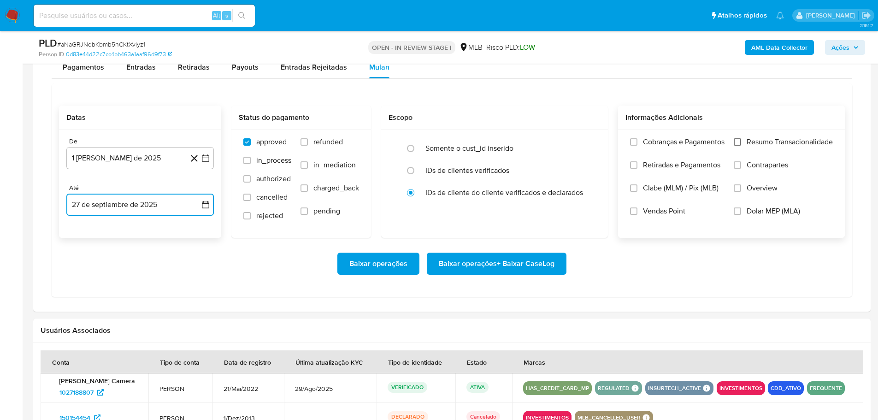
click at [740, 144] on input "Resumo Transacionalidade" at bounding box center [736, 141] width 7 height 7
click at [560, 259] on button "Baixar operações + Baixar CaseLog" at bounding box center [497, 263] width 140 height 22
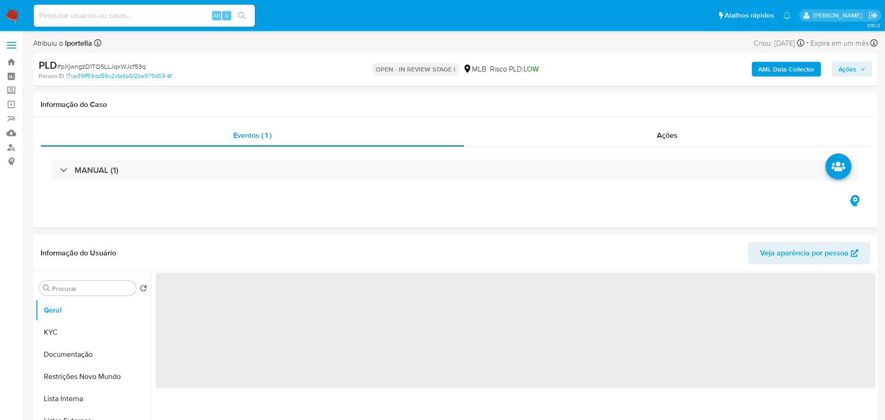
select select "10"
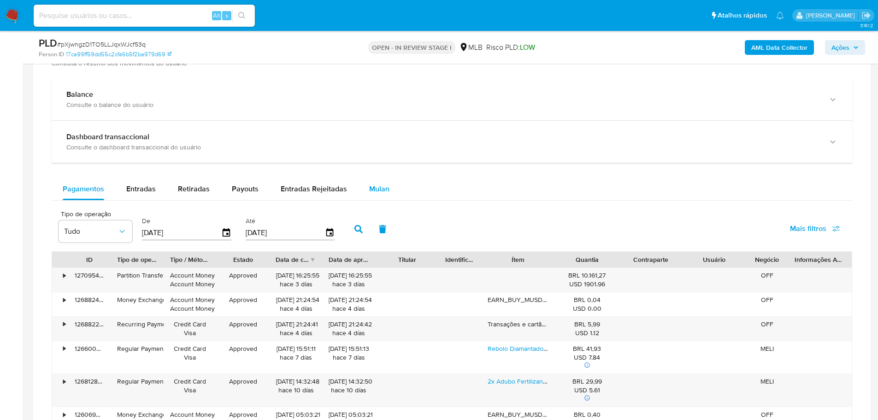
click at [373, 193] on span "Mulan" at bounding box center [379, 188] width 20 height 11
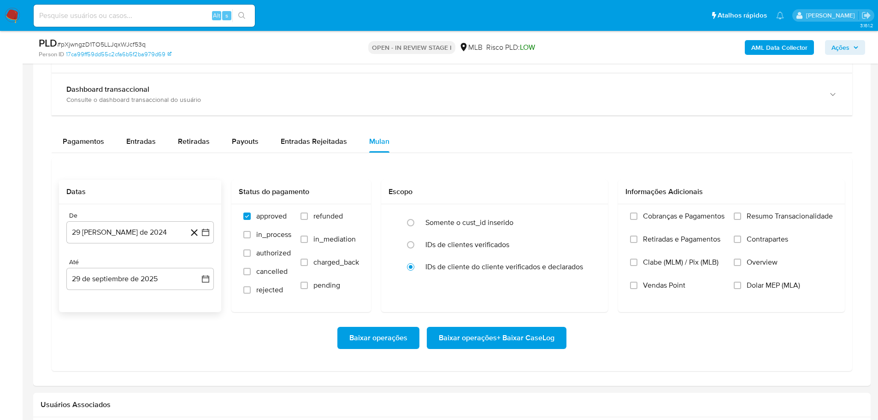
scroll to position [691, 0]
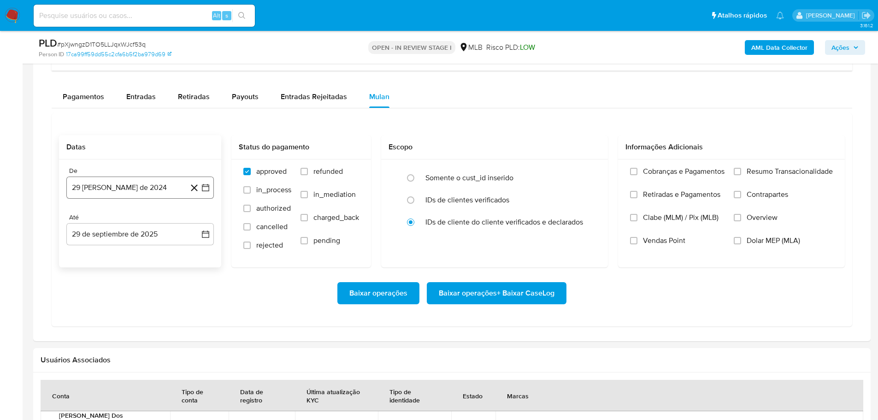
click at [96, 184] on button "29 [PERSON_NAME] de 2024" at bounding box center [139, 187] width 147 height 22
click at [197, 221] on icon "Mes siguiente" at bounding box center [197, 220] width 11 height 11
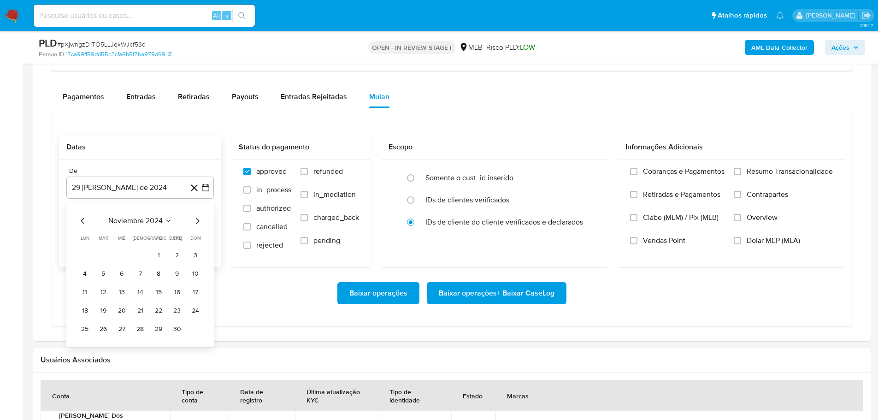
click at [197, 221] on icon "Mes siguiente" at bounding box center [197, 220] width 11 height 11
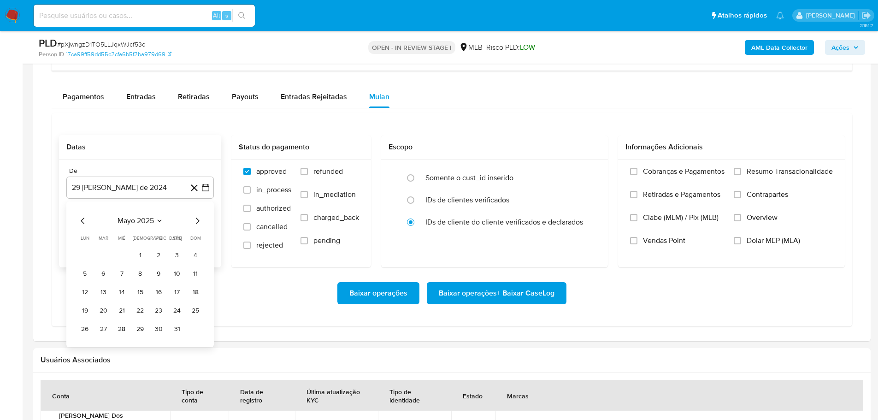
click at [197, 221] on icon "Mes siguiente" at bounding box center [197, 220] width 11 height 11
click at [83, 217] on icon "Mes anterior" at bounding box center [82, 220] width 11 height 11
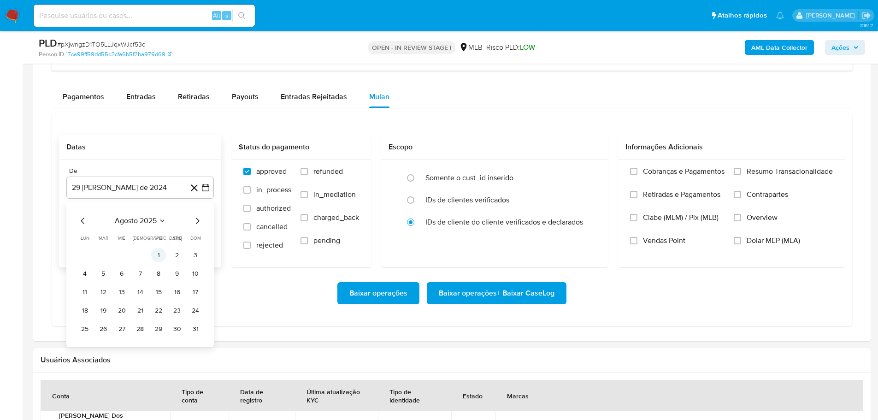
click at [155, 253] on button "1" at bounding box center [158, 254] width 15 height 15
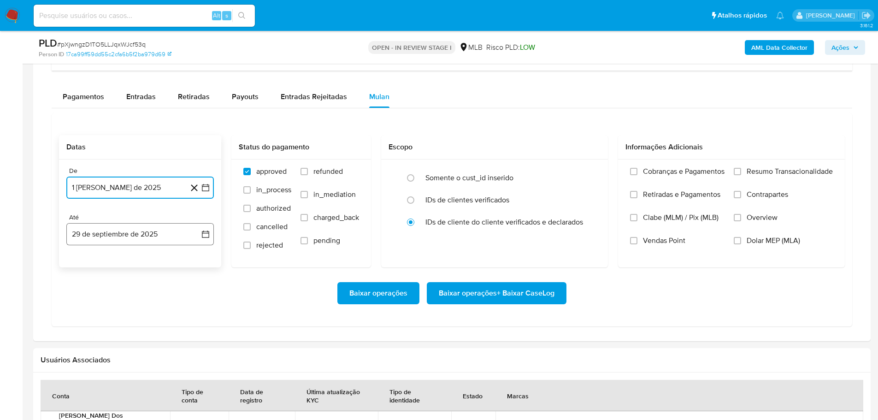
click at [142, 235] on button "29 de septiembre de 2025" at bounding box center [139, 234] width 147 height 22
click at [176, 355] on button "27" at bounding box center [177, 356] width 15 height 15
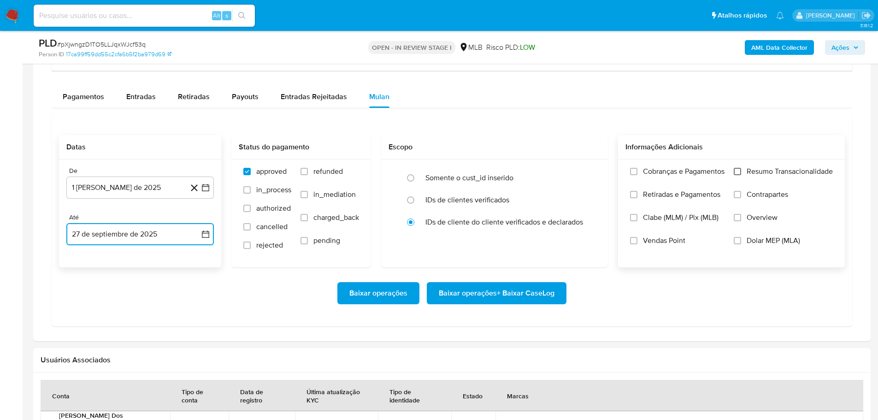
click at [738, 171] on input "Resumo Transacionalidade" at bounding box center [736, 171] width 7 height 7
click at [543, 292] on span "Baixar operações + Baixar CaseLog" at bounding box center [497, 293] width 116 height 20
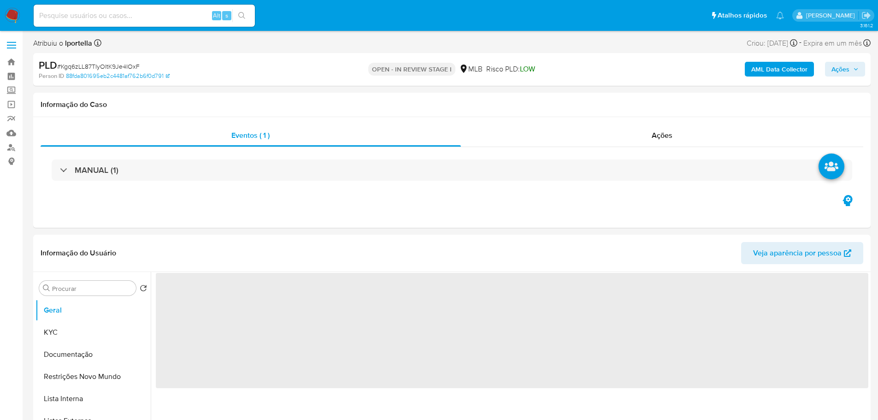
select select "10"
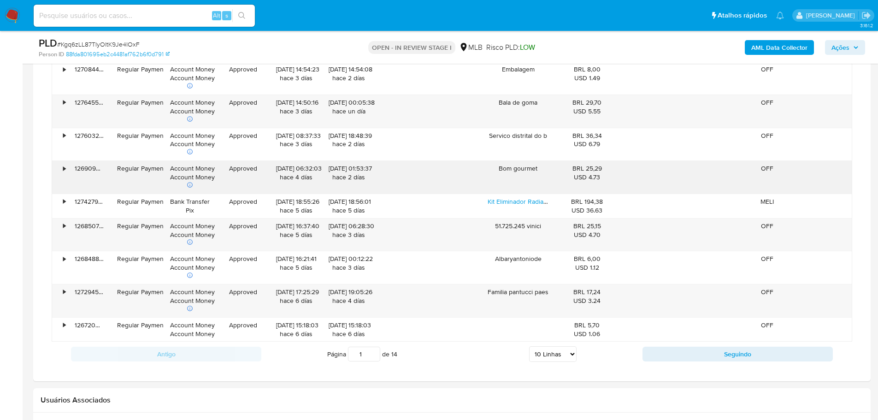
scroll to position [553, 0]
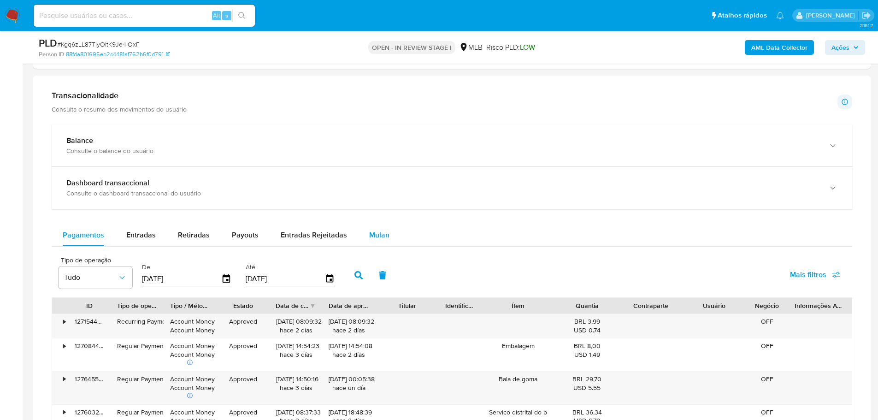
drag, startPoint x: 377, startPoint y: 241, endPoint x: 376, endPoint y: 233, distance: 8.3
click at [377, 241] on div "Mulan" at bounding box center [379, 235] width 20 height 22
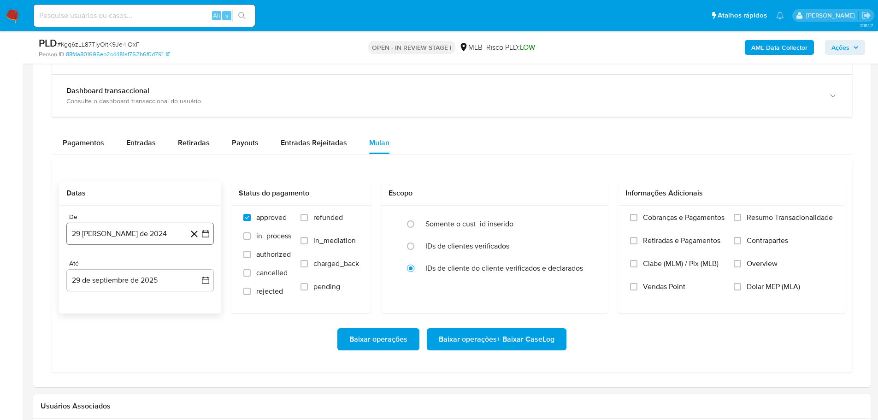
click at [92, 242] on button "29 [PERSON_NAME] de 2024" at bounding box center [139, 234] width 147 height 22
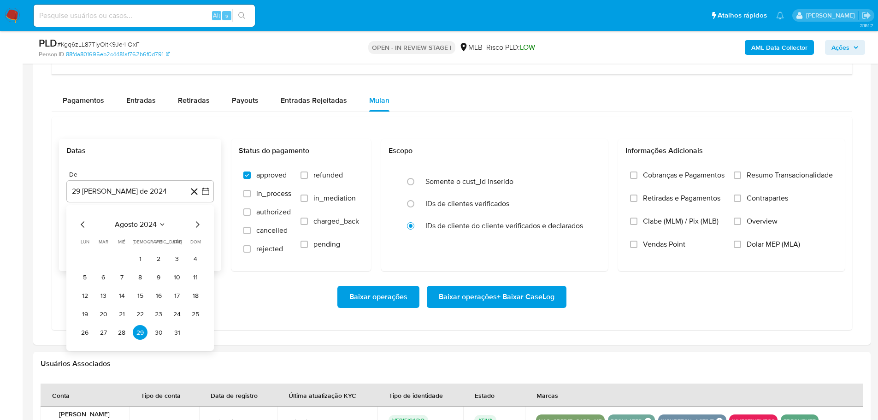
scroll to position [737, 0]
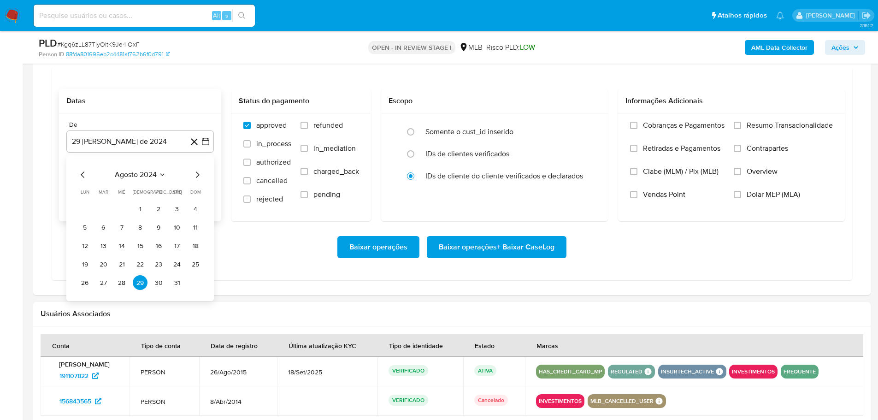
click at [203, 176] on div "agosto 2024 agosto 2024 lun lunes mar martes mié miércoles jue jueves vie viern…" at bounding box center [139, 228] width 147 height 146
click at [199, 175] on icon "Mes siguiente" at bounding box center [197, 174] width 11 height 11
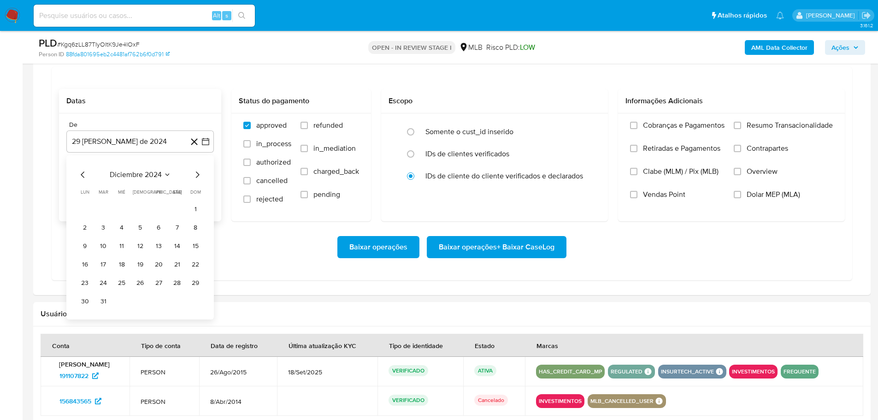
click at [199, 175] on icon "Mes siguiente" at bounding box center [197, 174] width 11 height 11
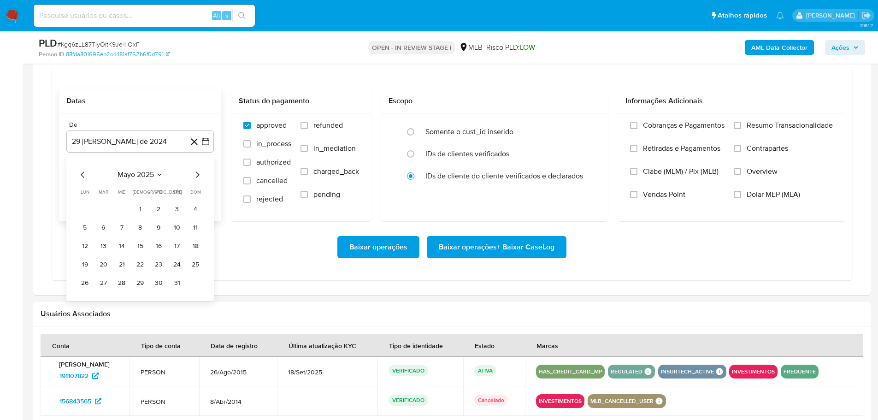
click at [199, 175] on icon "Mes siguiente" at bounding box center [197, 174] width 11 height 11
click at [85, 174] on icon "Mes anterior" at bounding box center [82, 174] width 11 height 11
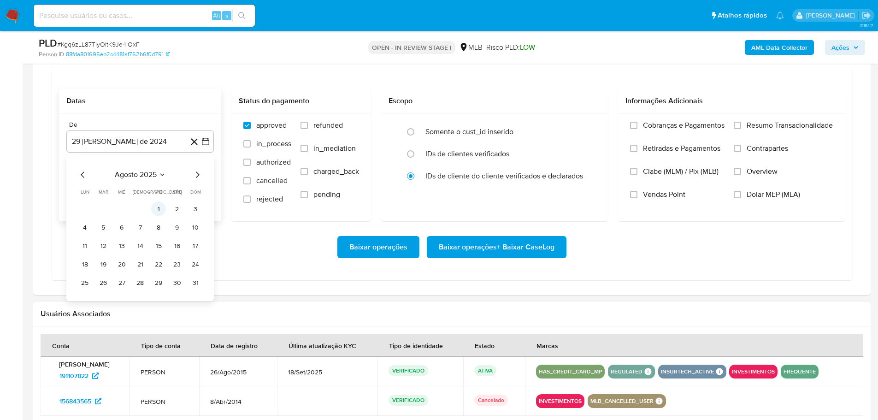
click at [160, 209] on button "1" at bounding box center [158, 208] width 15 height 15
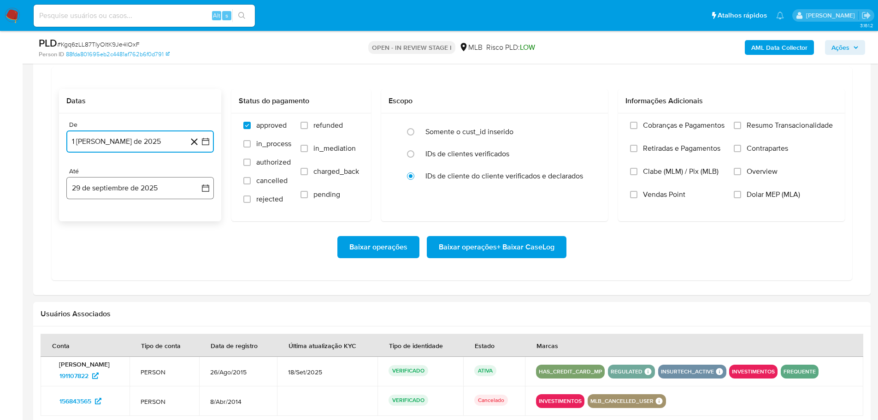
click at [159, 198] on button "29 de septiembre de 2025" at bounding box center [139, 188] width 147 height 22
click at [174, 313] on button "27" at bounding box center [177, 310] width 15 height 15
click at [742, 121] on label "Resumo Transacionalidade" at bounding box center [782, 132] width 99 height 23
click at [741, 122] on input "Resumo Transacionalidade" at bounding box center [736, 125] width 7 height 7
click at [527, 255] on span "Baixar operações + Baixar CaseLog" at bounding box center [497, 247] width 116 height 20
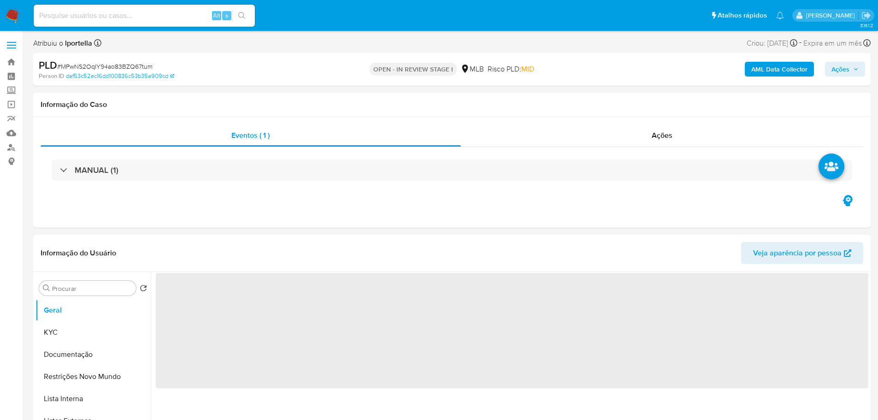
select select "10"
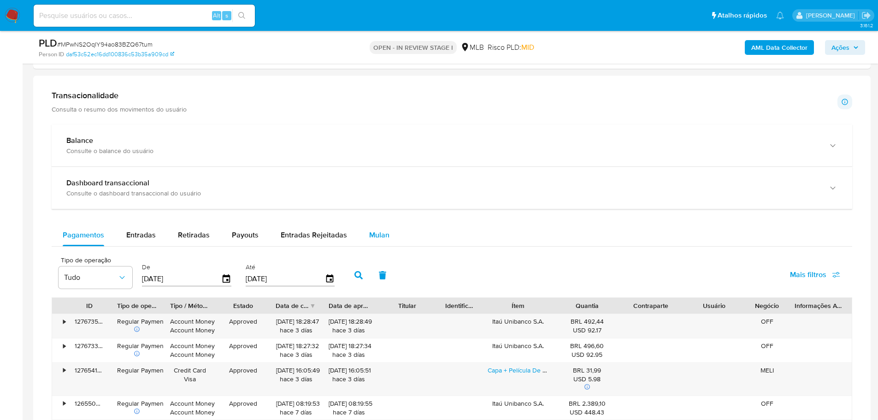
click at [371, 239] on span "Mulan" at bounding box center [379, 234] width 20 height 11
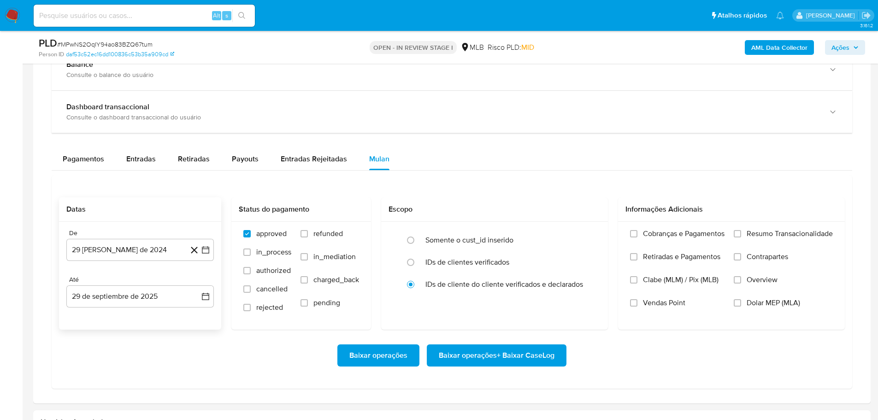
scroll to position [691, 0]
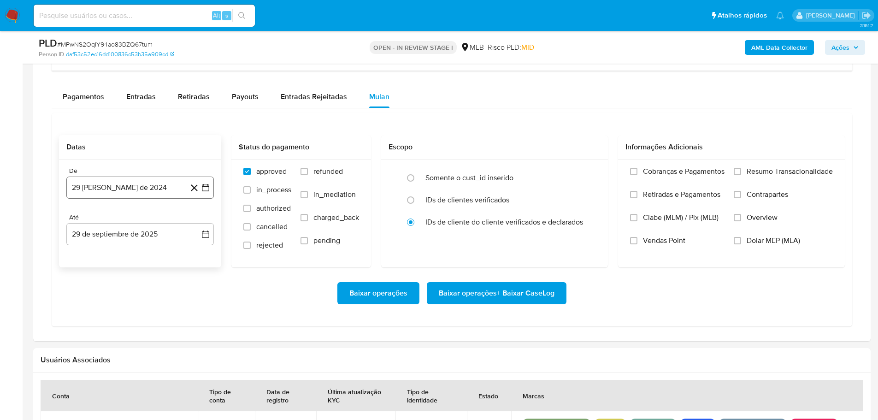
click at [75, 185] on button "29 [PERSON_NAME] de 2024" at bounding box center [139, 187] width 147 height 22
click at [201, 221] on icon "Mes siguiente" at bounding box center [197, 220] width 11 height 11
click at [201, 222] on icon "Mes siguiente" at bounding box center [197, 220] width 11 height 11
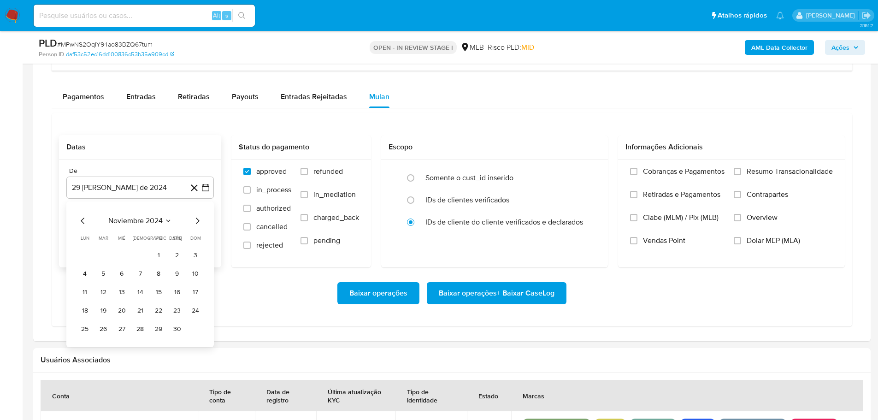
click at [201, 222] on icon "Mes siguiente" at bounding box center [197, 220] width 11 height 11
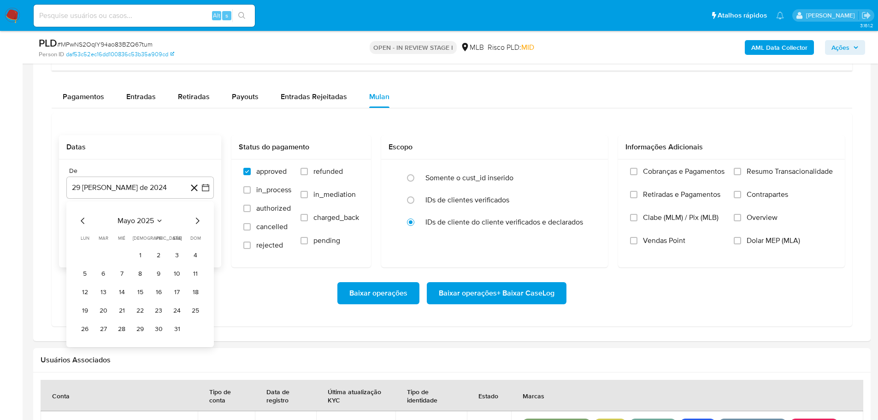
click at [201, 222] on icon "Mes siguiente" at bounding box center [197, 220] width 11 height 11
click at [167, 252] on tr "1 2 3" at bounding box center [139, 254] width 125 height 15
click at [154, 254] on button "1" at bounding box center [158, 254] width 15 height 15
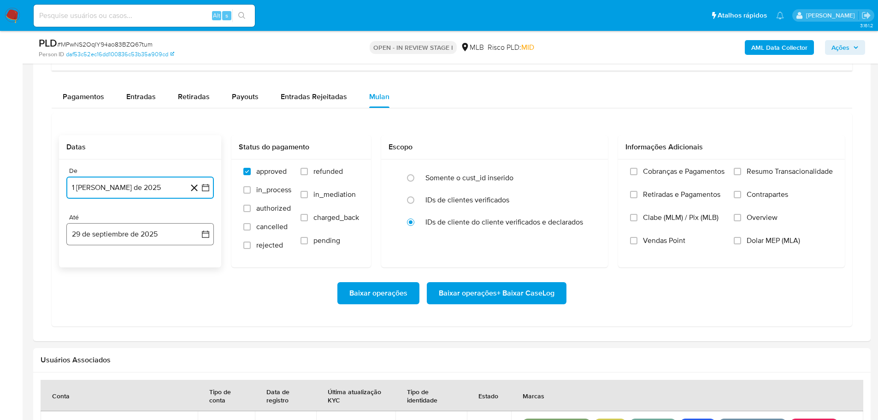
click at [152, 232] on button "29 de septiembre de 2025" at bounding box center [139, 234] width 147 height 22
click at [181, 358] on button "27" at bounding box center [177, 356] width 15 height 15
click at [739, 167] on label "Resumo Transacionalidade" at bounding box center [782, 178] width 99 height 23
click at [739, 168] on input "Resumo Transacionalidade" at bounding box center [736, 171] width 7 height 7
click at [533, 296] on span "Baixar operações + Baixar CaseLog" at bounding box center [497, 293] width 116 height 20
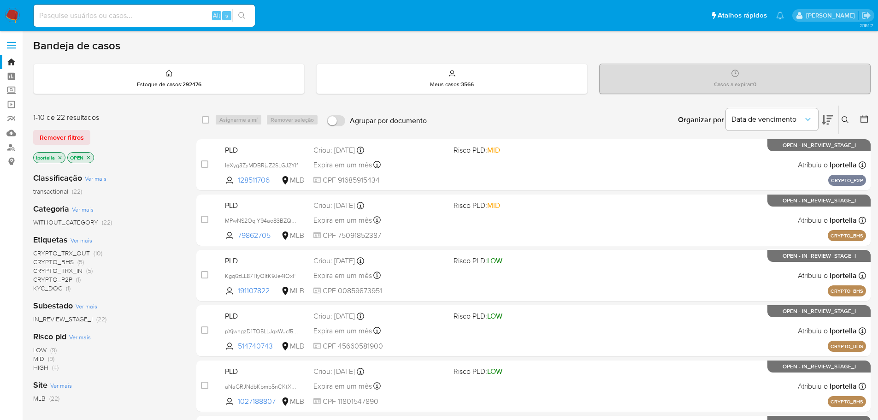
click at [13, 14] on img at bounding box center [13, 16] width 16 height 16
click at [78, 14] on input at bounding box center [144, 16] width 221 height 12
paste input "1896314184"
type input "1896314184"
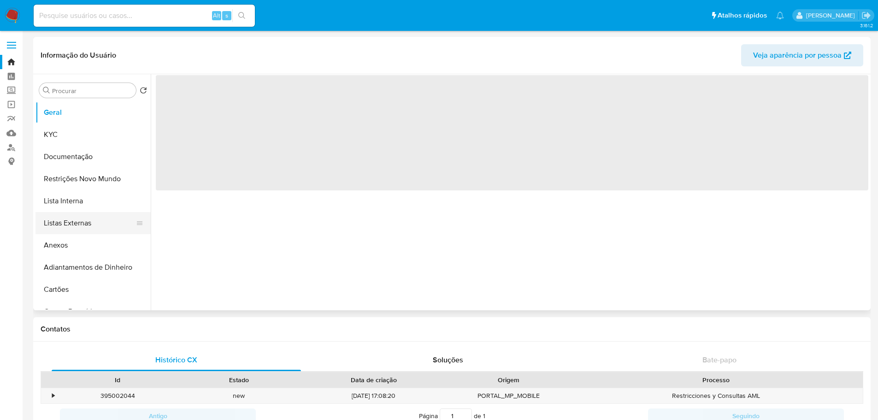
select select "10"
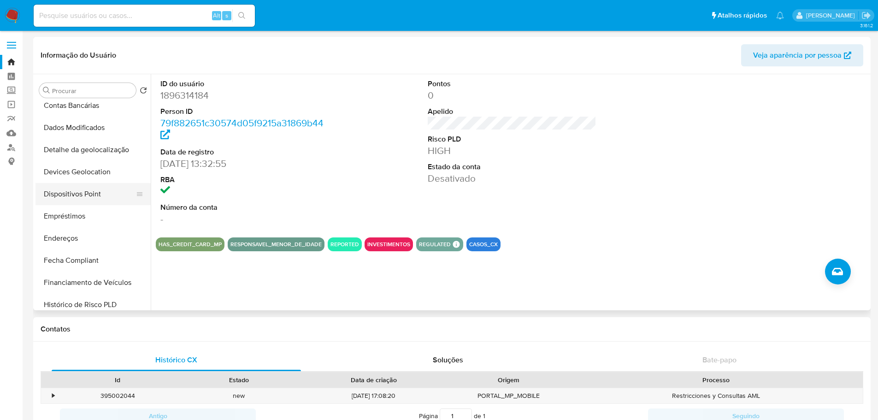
scroll to position [415, 0]
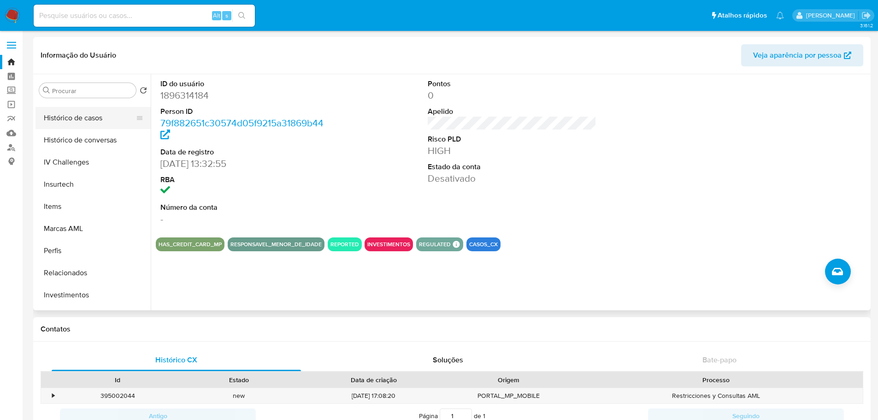
click at [95, 117] on button "Histórico de casos" at bounding box center [89, 118] width 108 height 22
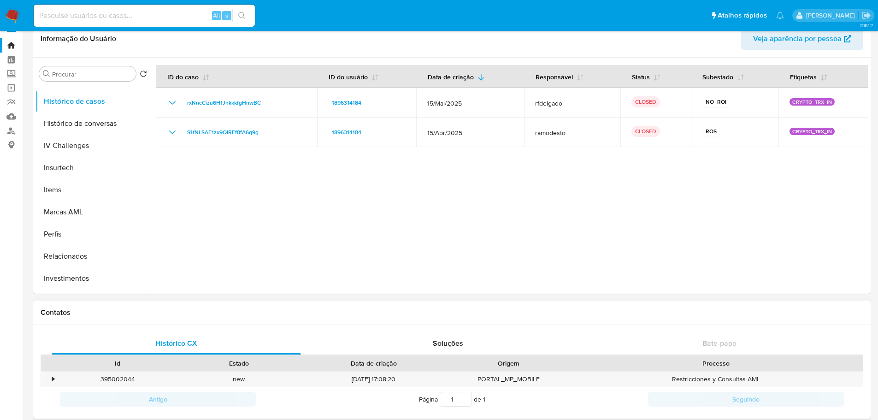
scroll to position [0, 0]
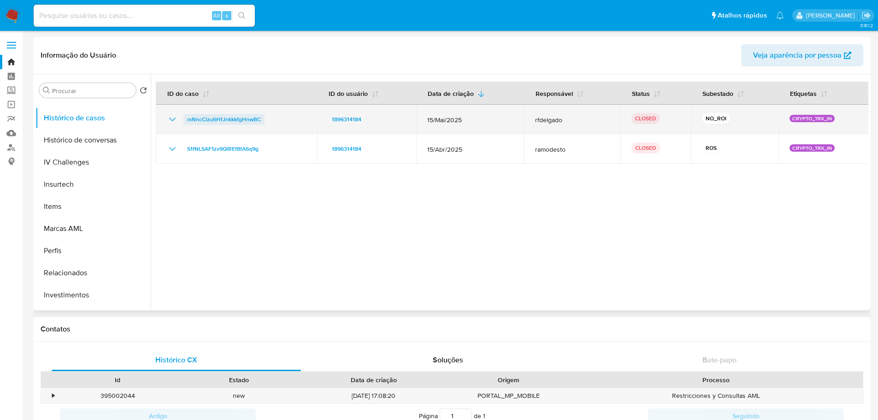
click at [217, 121] on span "rxNncCizu6H1JnkkkfgHnwBC" at bounding box center [224, 119] width 74 height 11
click at [240, 117] on span "rxNncCizu6H1JnkkkfgHnwBC" at bounding box center [224, 119] width 74 height 11
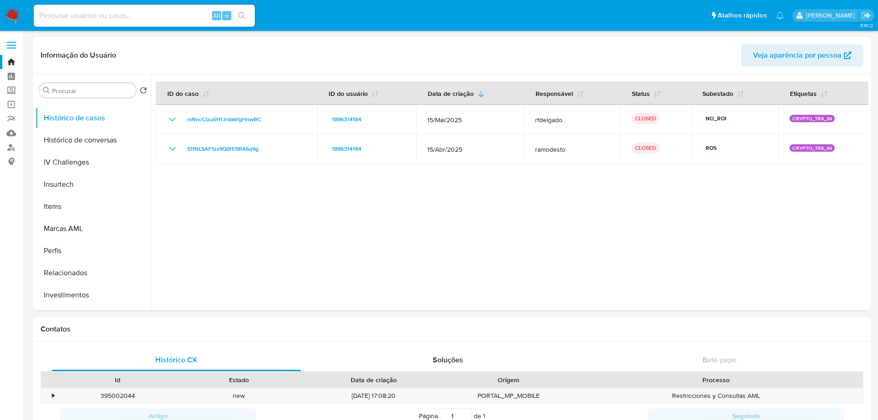
click at [14, 12] on img at bounding box center [13, 16] width 16 height 16
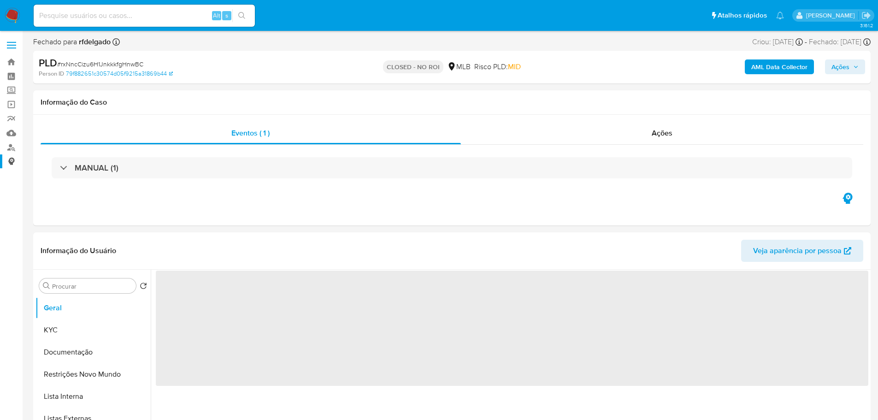
select select "10"
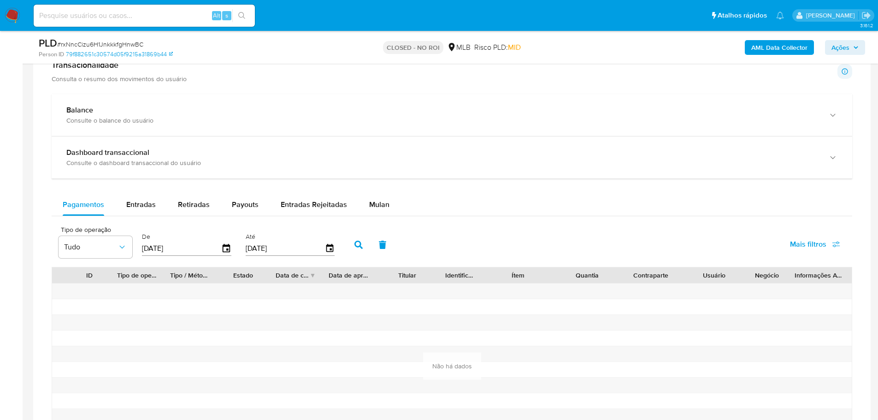
scroll to position [645, 0]
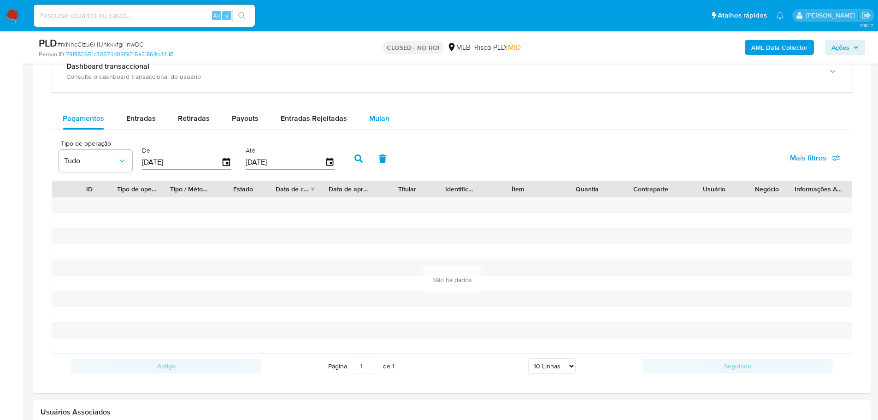
click at [376, 113] on span "Mulan" at bounding box center [379, 118] width 20 height 11
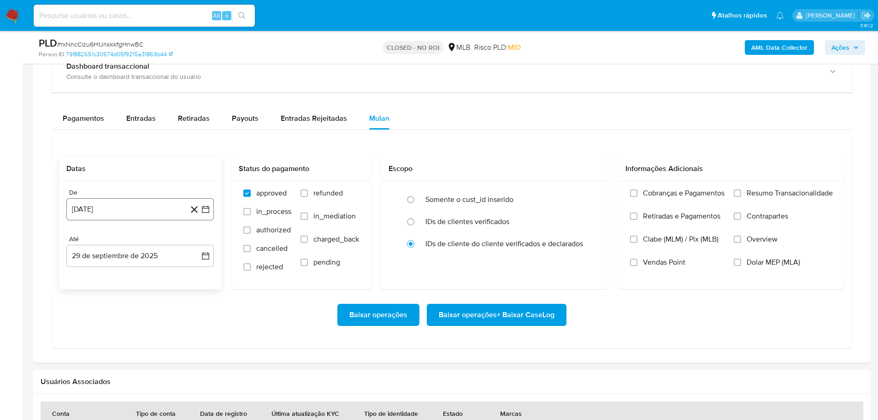
click at [102, 214] on button "[DATE]" at bounding box center [139, 209] width 147 height 22
click at [193, 241] on icon "Mes siguiente" at bounding box center [197, 242] width 11 height 11
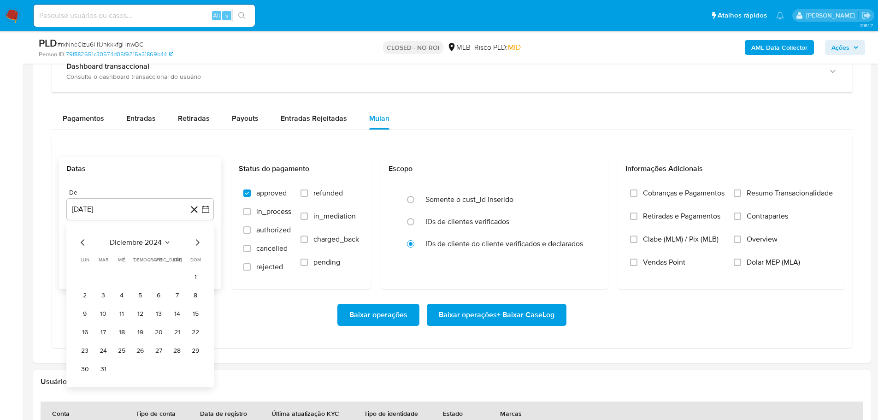
click at [193, 241] on icon "Mes siguiente" at bounding box center [197, 242] width 11 height 11
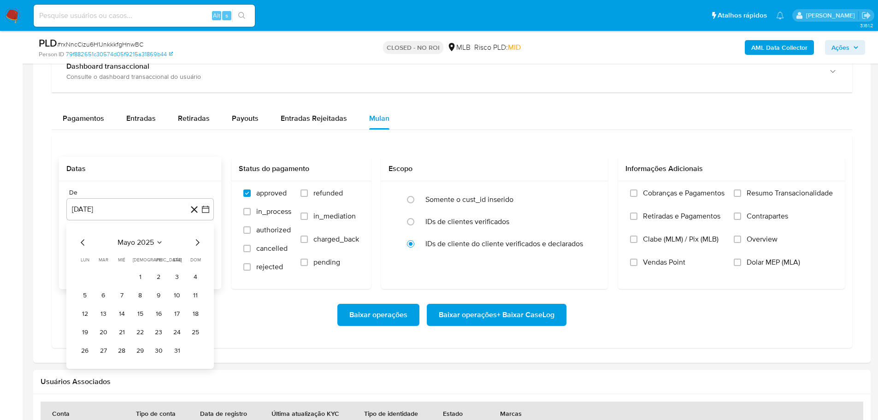
click at [193, 241] on icon "Mes siguiente" at bounding box center [197, 242] width 11 height 11
click at [283, 316] on div "Baixar operações Baixar operações + Baixar CaseLog" at bounding box center [452, 315] width 786 height 22
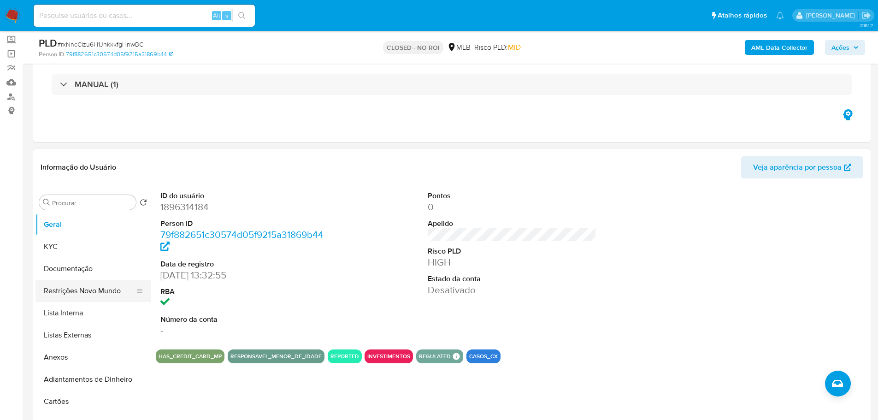
scroll to position [92, 0]
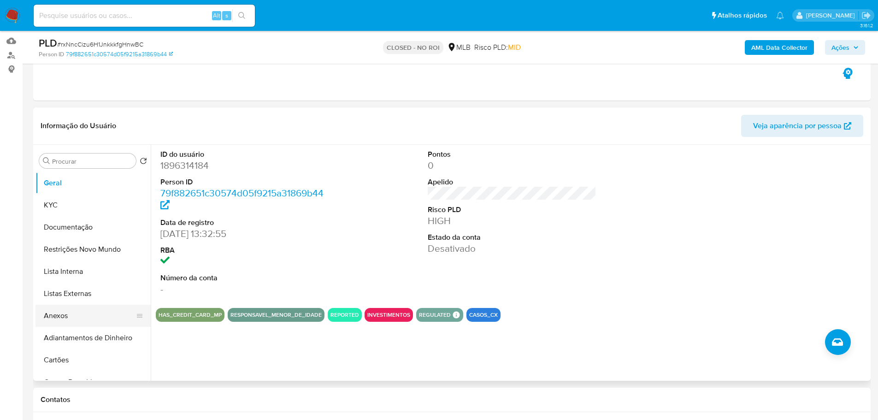
click at [71, 312] on button "Anexos" at bounding box center [89, 316] width 108 height 22
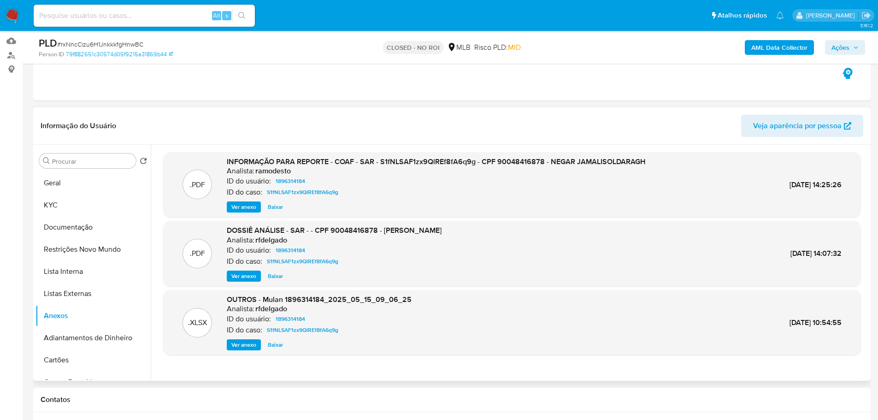
click at [247, 276] on span "Ver anexo" at bounding box center [243, 275] width 25 height 9
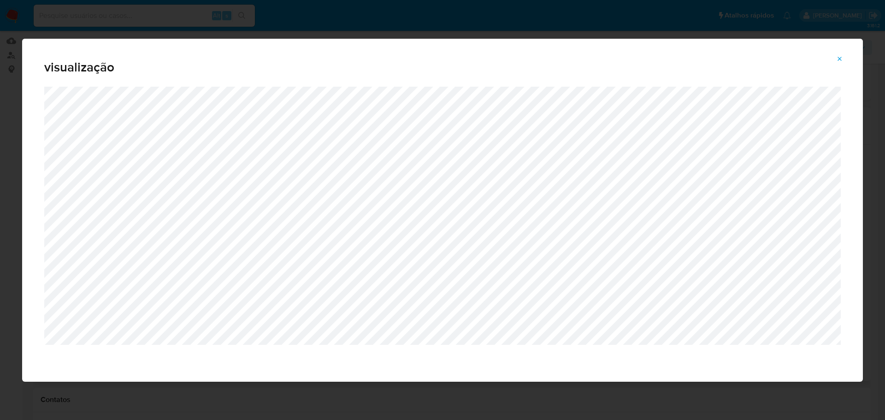
click at [838, 58] on icon "Attachment preview" at bounding box center [839, 58] width 7 height 7
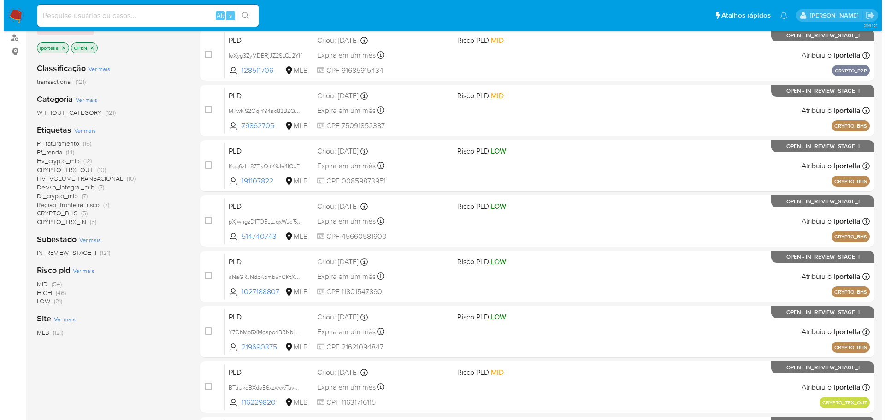
scroll to position [46, 0]
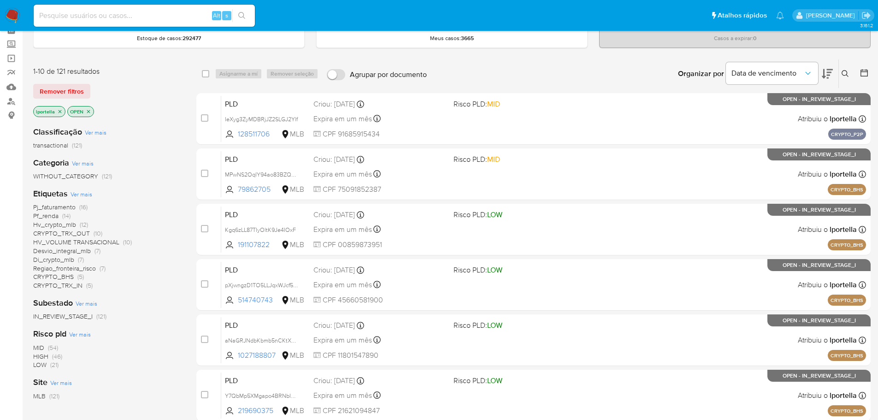
click at [61, 111] on icon "close-filter" at bounding box center [60, 112] width 6 height 6
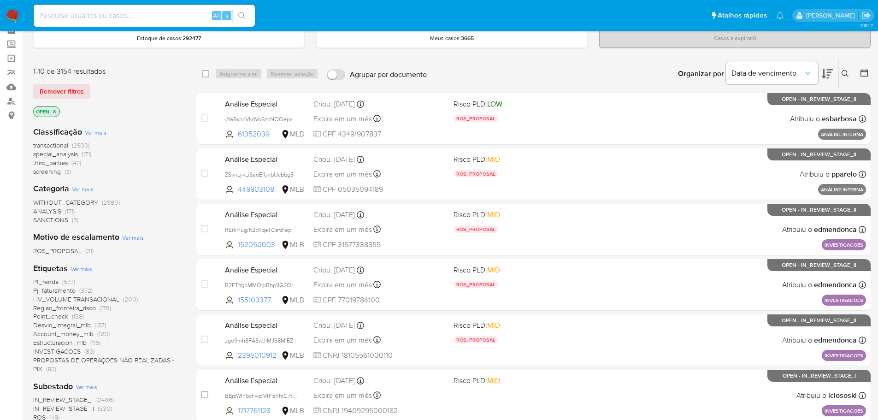
click at [83, 267] on span "Ver mais" at bounding box center [81, 268] width 22 height 8
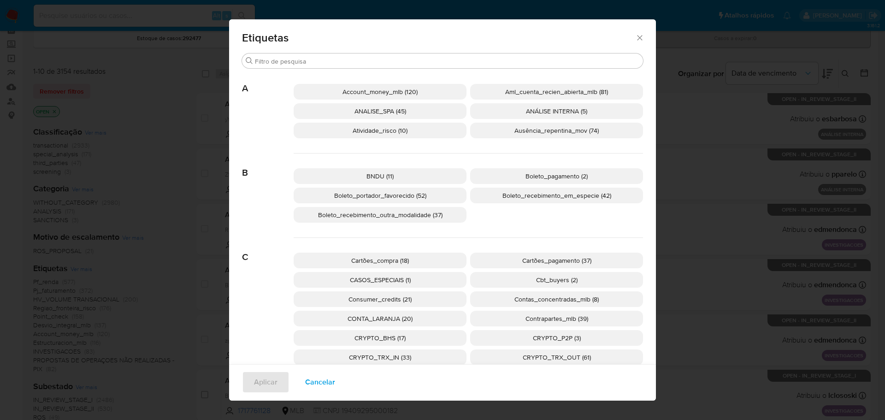
click at [197, 117] on div "Etiquetas Buscar A Account_money_mlb (120) Aml_cuenta_recien_abierta_mlb (81) A…" at bounding box center [442, 210] width 885 height 420
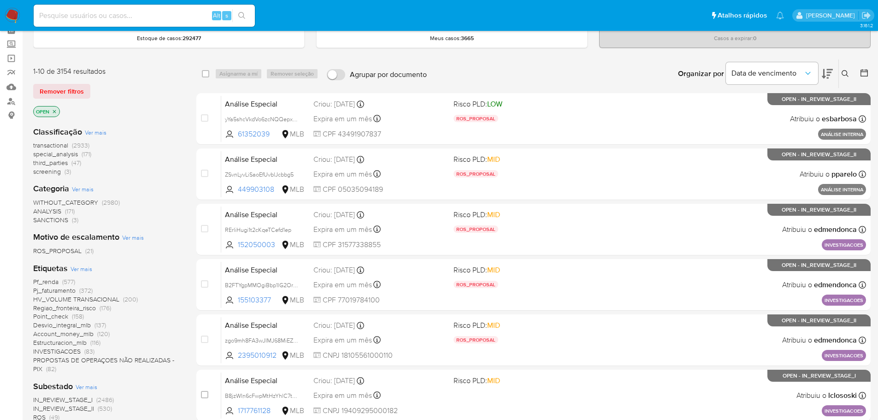
click at [54, 112] on icon "close-filter" at bounding box center [55, 112] width 6 height 6
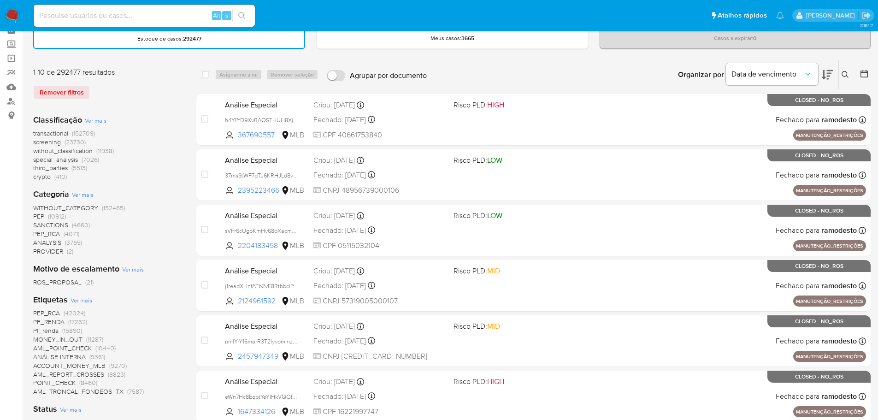
click at [77, 300] on span "Ver mais" at bounding box center [81, 300] width 22 height 8
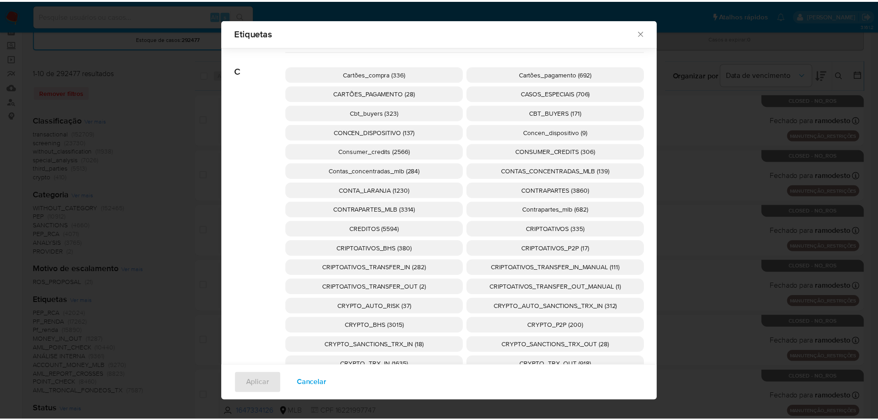
scroll to position [731, 0]
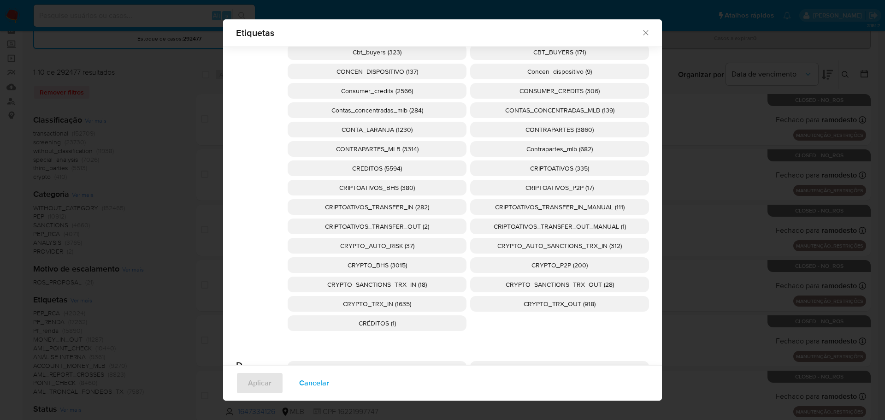
click at [716, 76] on div "Etiquetas Buscar 1 1 (1) A ACCOUNT_MONEY (549) ACCOUNT_MONEY_MLB (9270) Account…" at bounding box center [442, 210] width 885 height 420
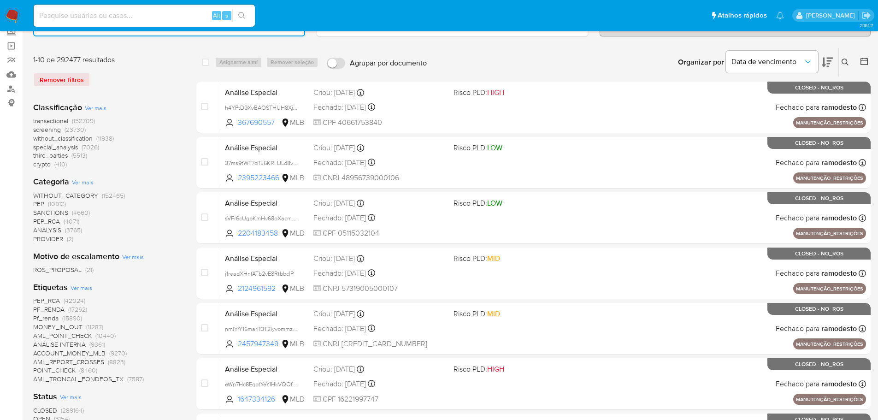
scroll to position [0, 0]
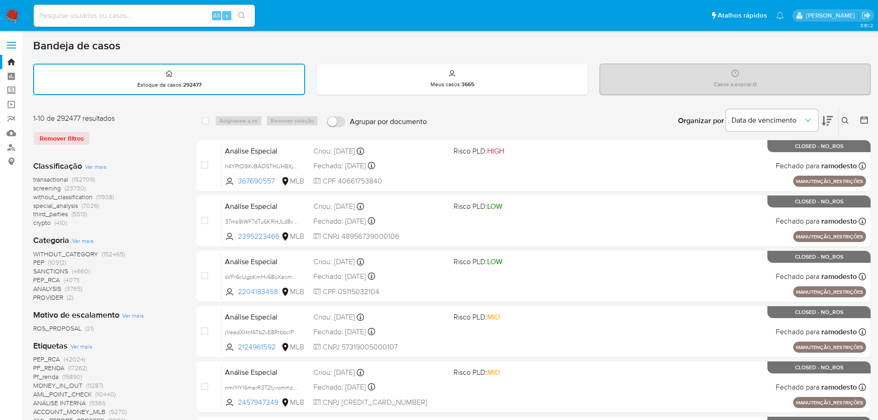
click at [7, 13] on img at bounding box center [13, 16] width 16 height 16
